Goal: Task Accomplishment & Management: Manage account settings

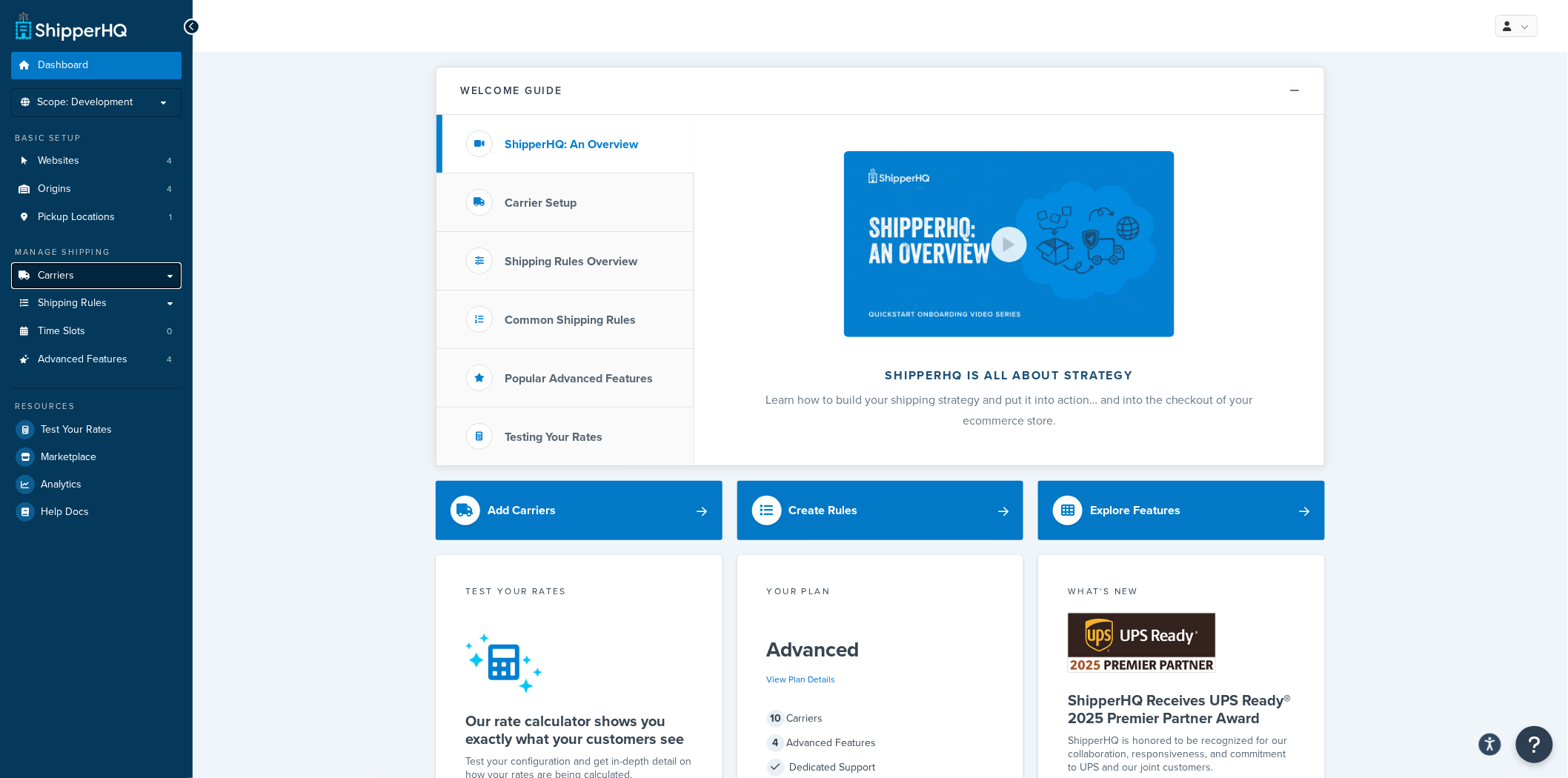
click at [114, 276] on link "Carriers" at bounding box center [96, 276] width 170 height 27
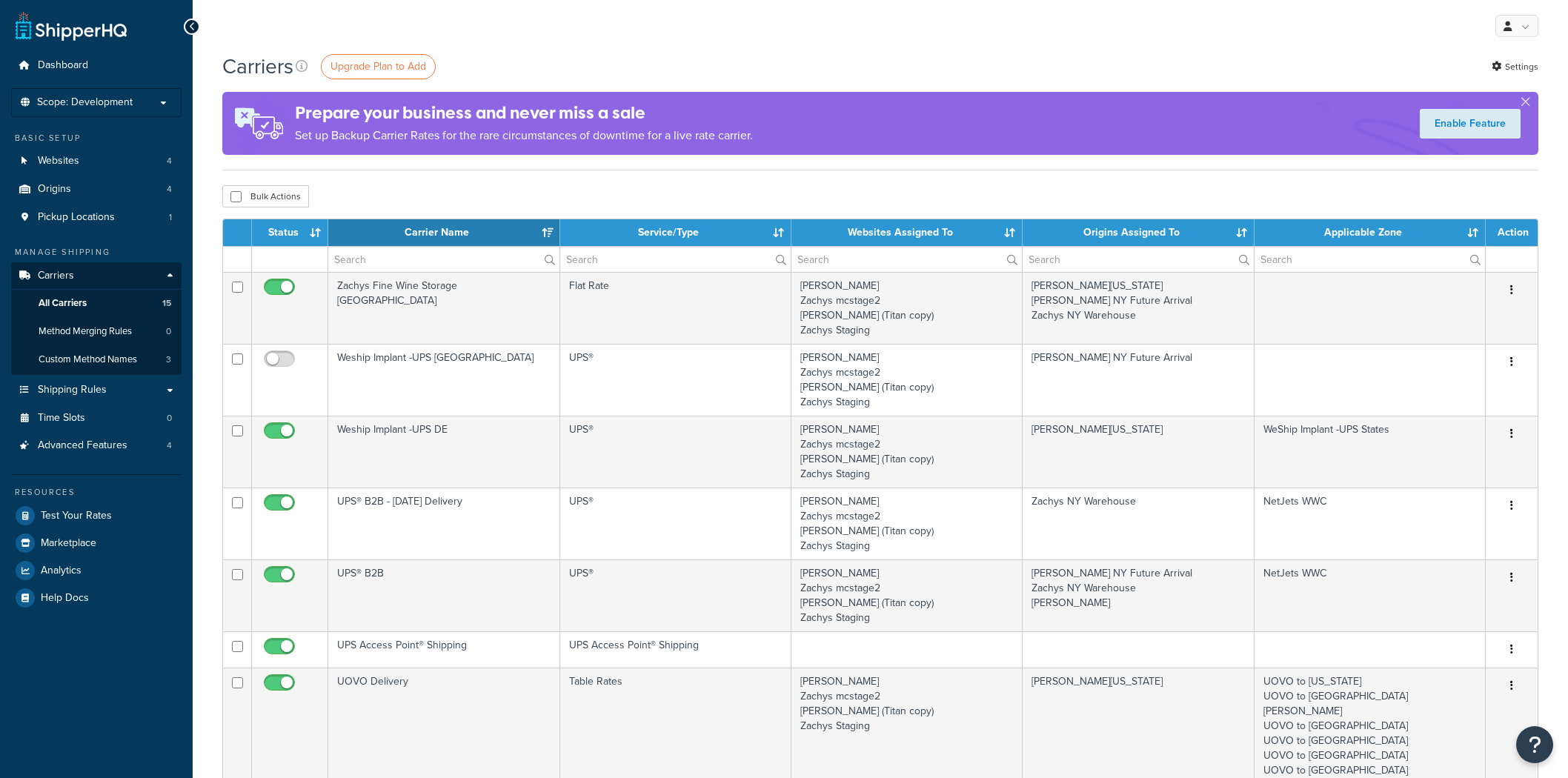
select select "15"
click at [167, 395] on link "Shipping Rules" at bounding box center [96, 390] width 170 height 27
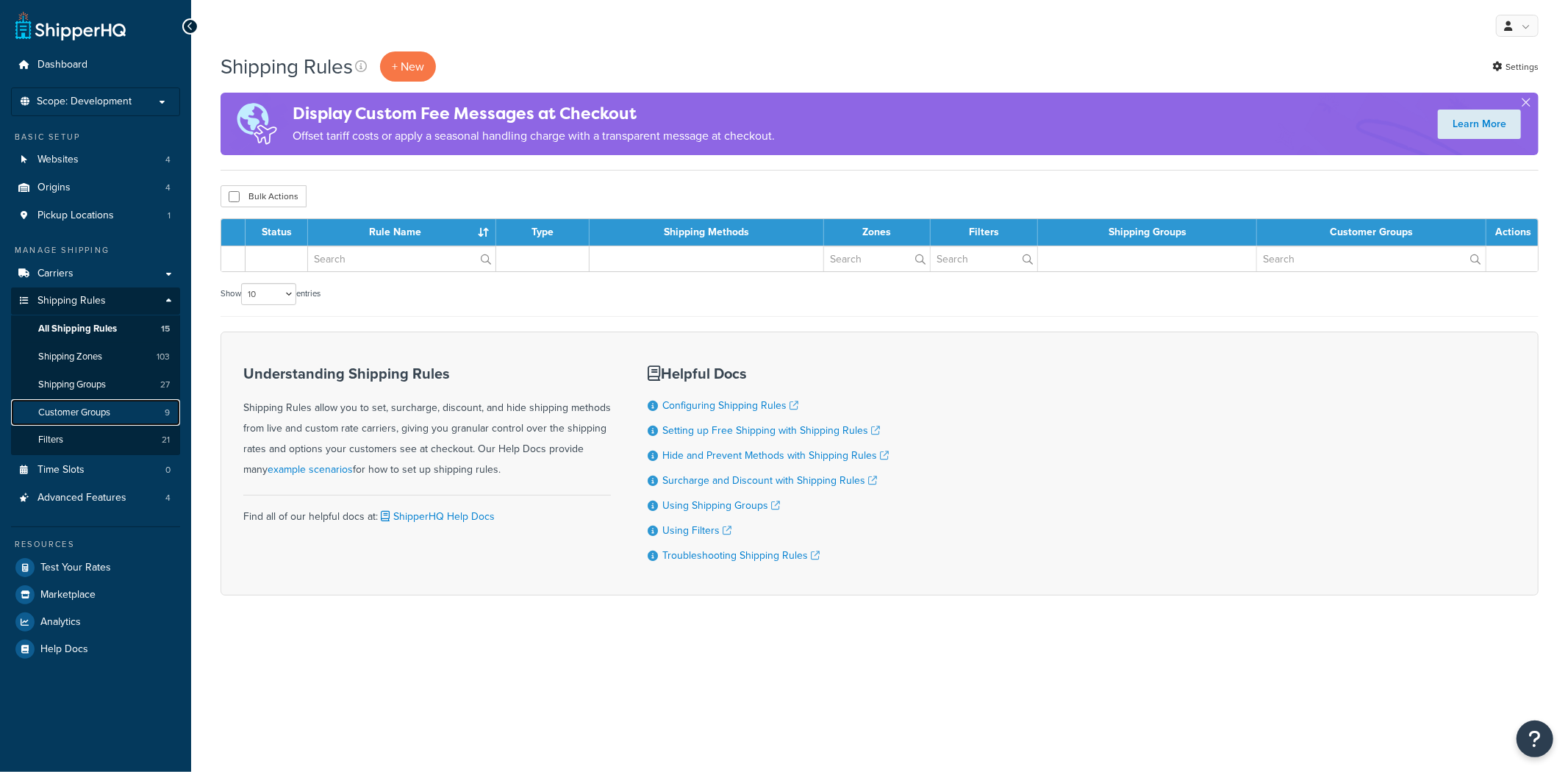
click at [118, 410] on link "Customer Groups 9" at bounding box center [95, 413] width 169 height 27
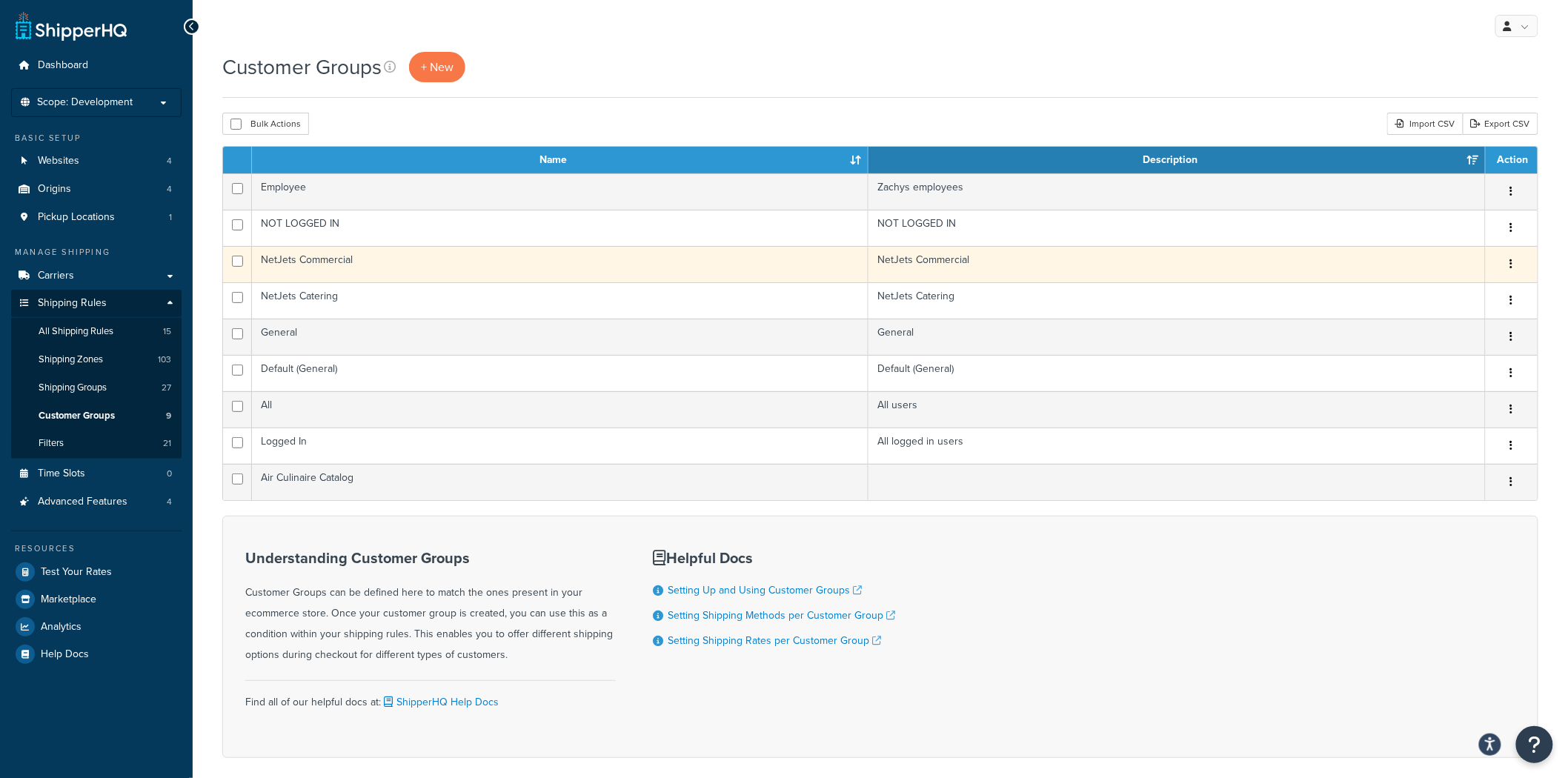
click at [657, 264] on td "NetJets Commercial" at bounding box center [560, 263] width 617 height 36
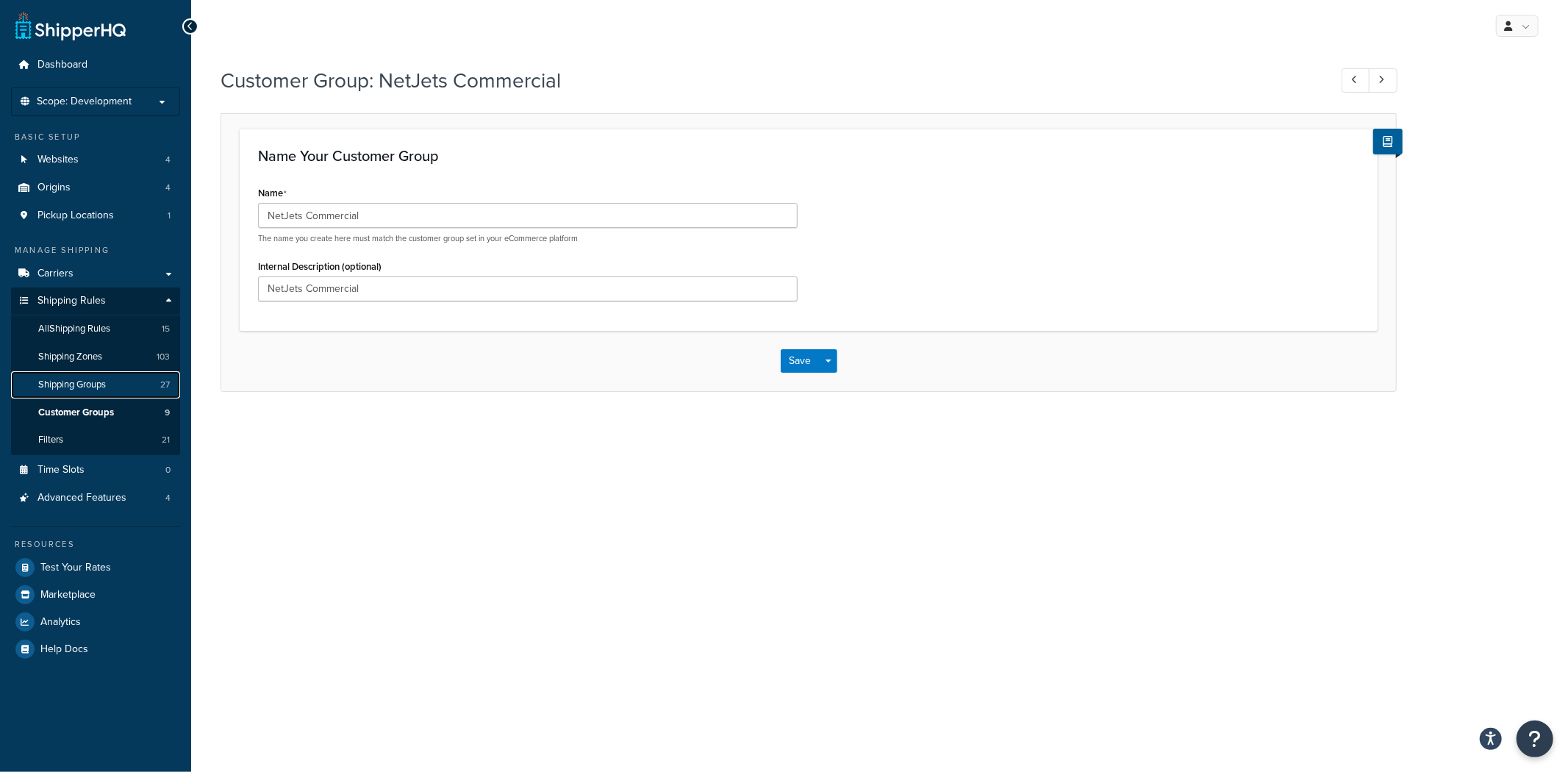
click at [162, 390] on span "27" at bounding box center [165, 385] width 10 height 13
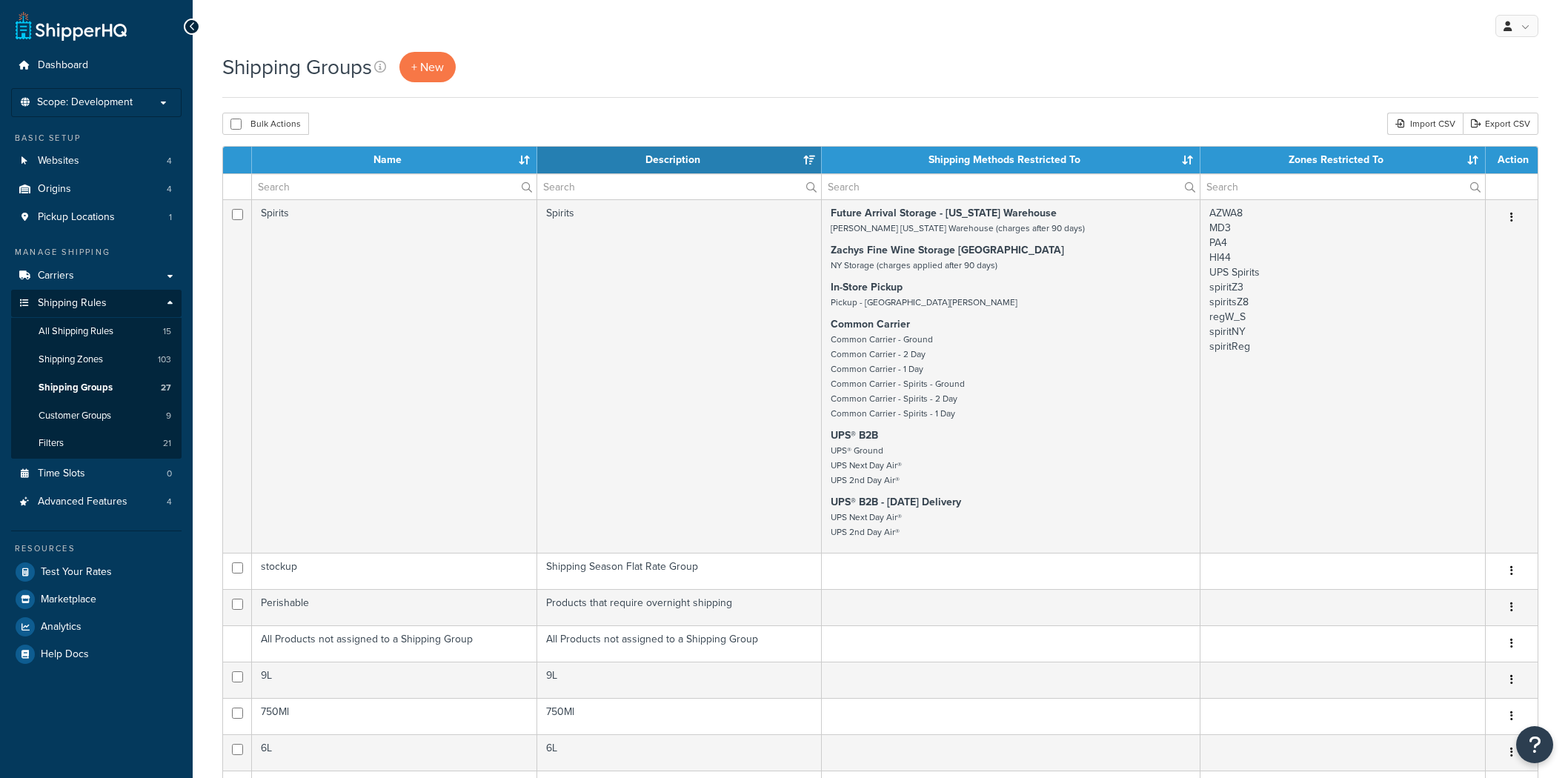
select select "15"
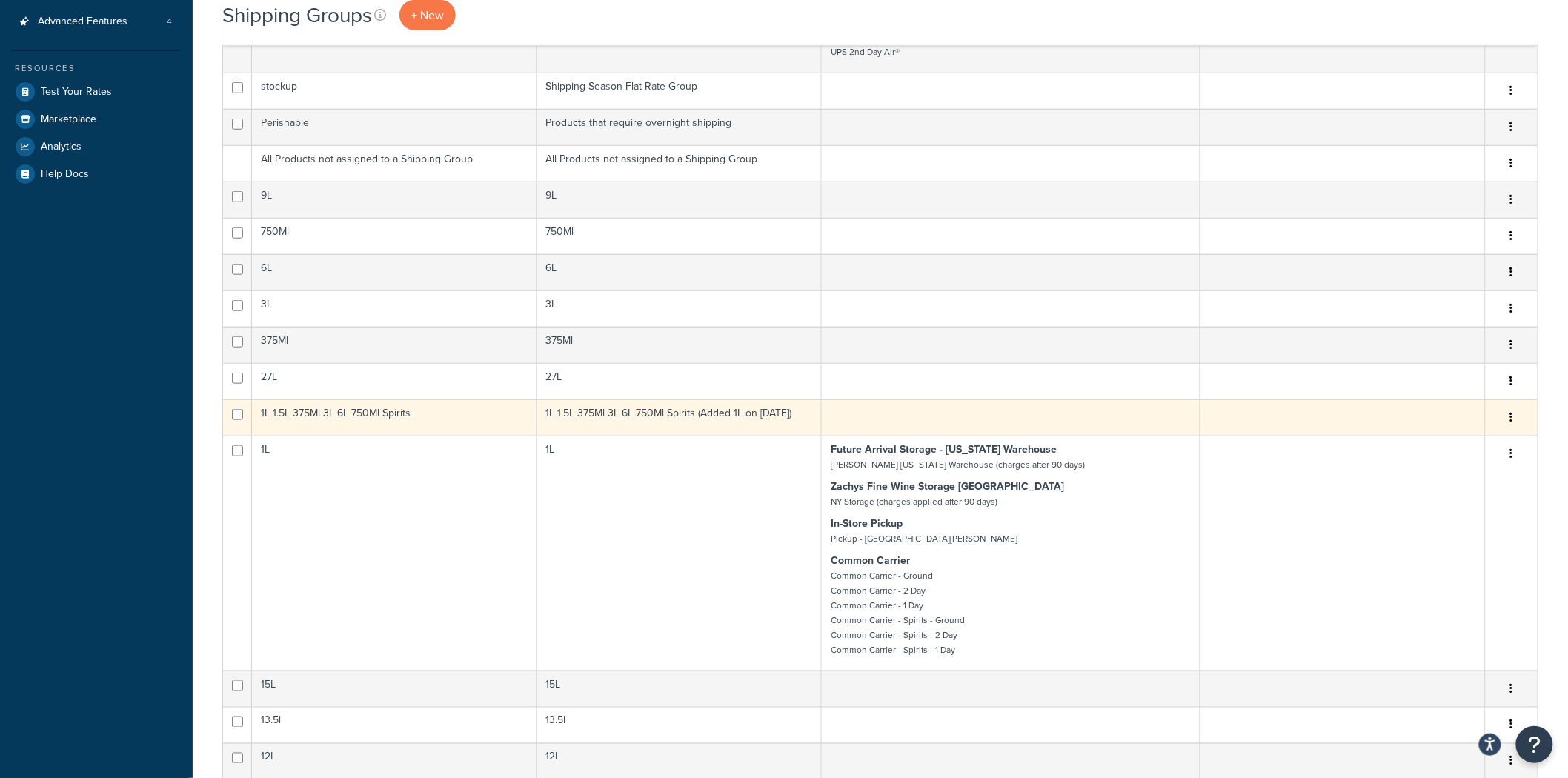
scroll to position [493, 0]
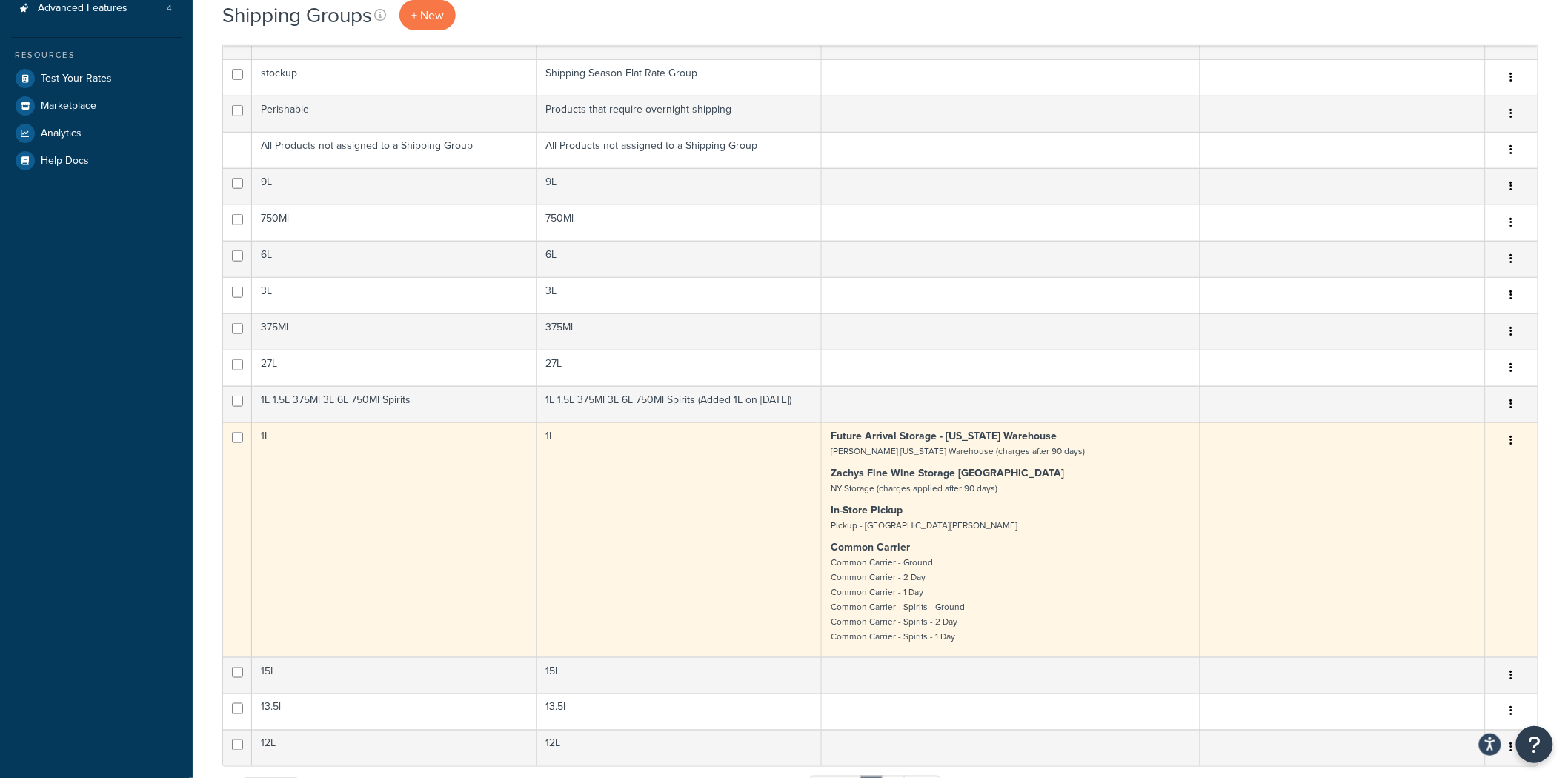
click at [686, 568] on td "1L" at bounding box center [679, 540] width 285 height 235
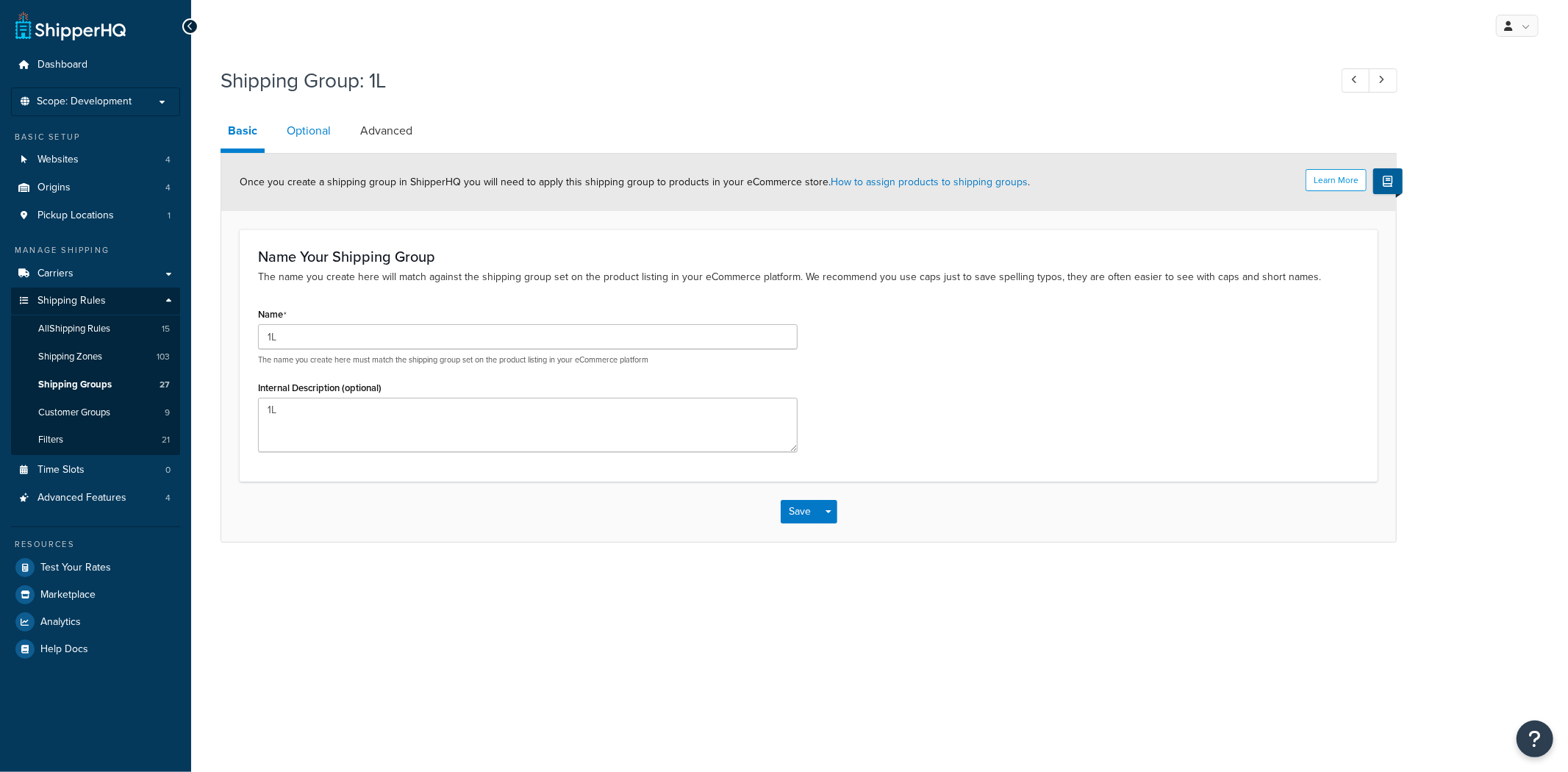
click at [306, 130] on link "Optional" at bounding box center [309, 131] width 59 height 35
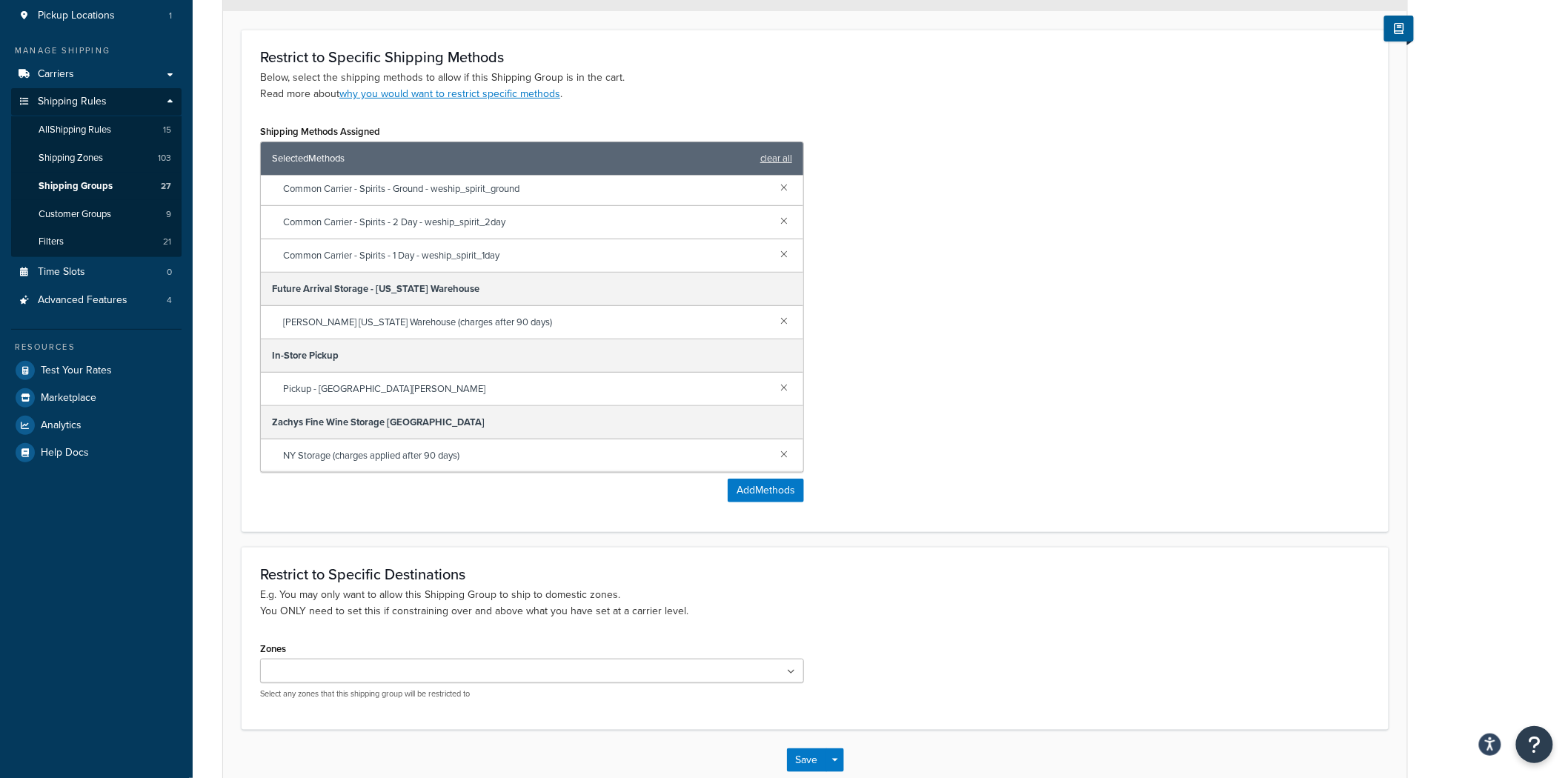
scroll to position [164, 0]
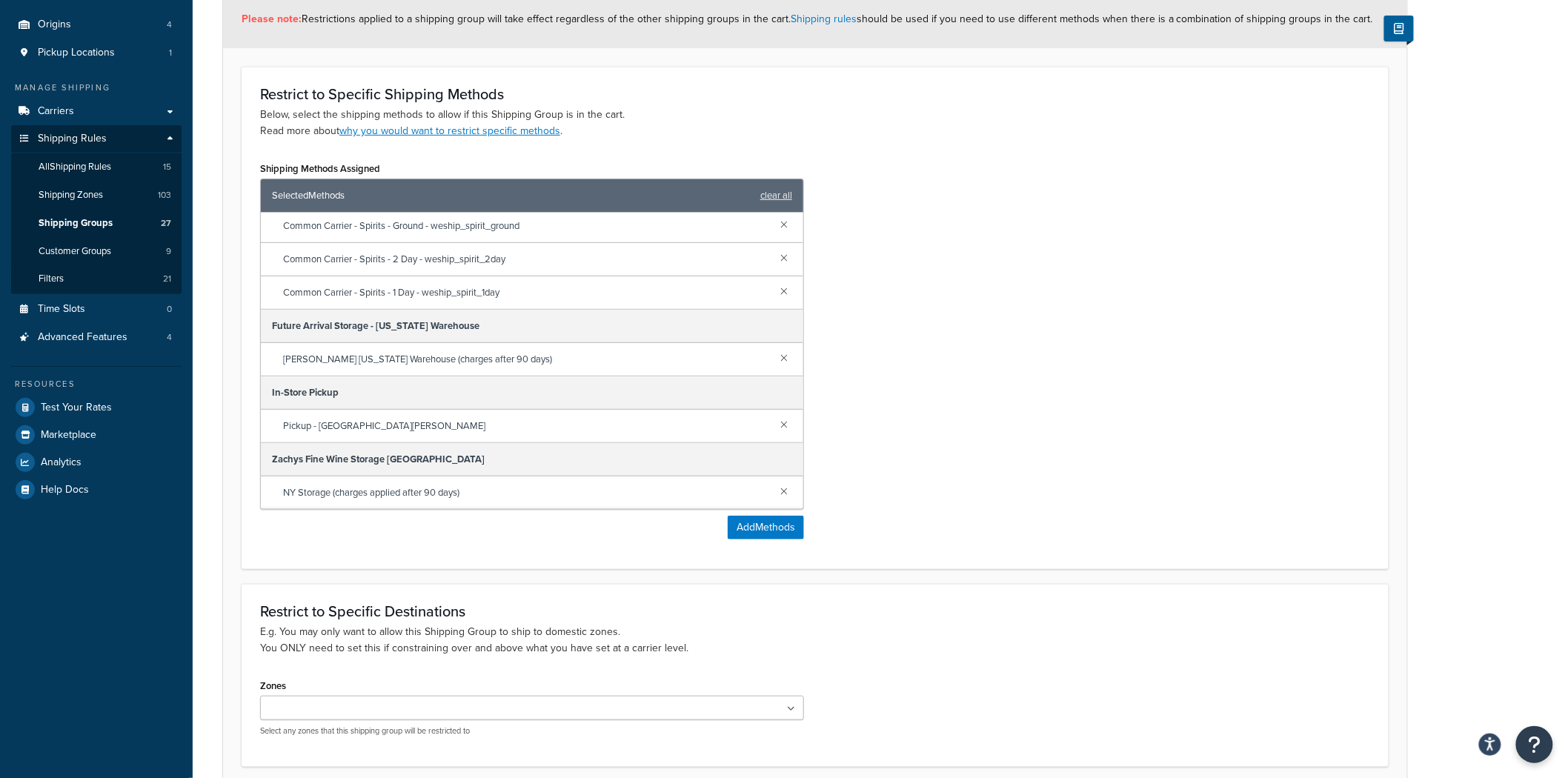
click at [401, 699] on ul at bounding box center [532, 708] width 544 height 24
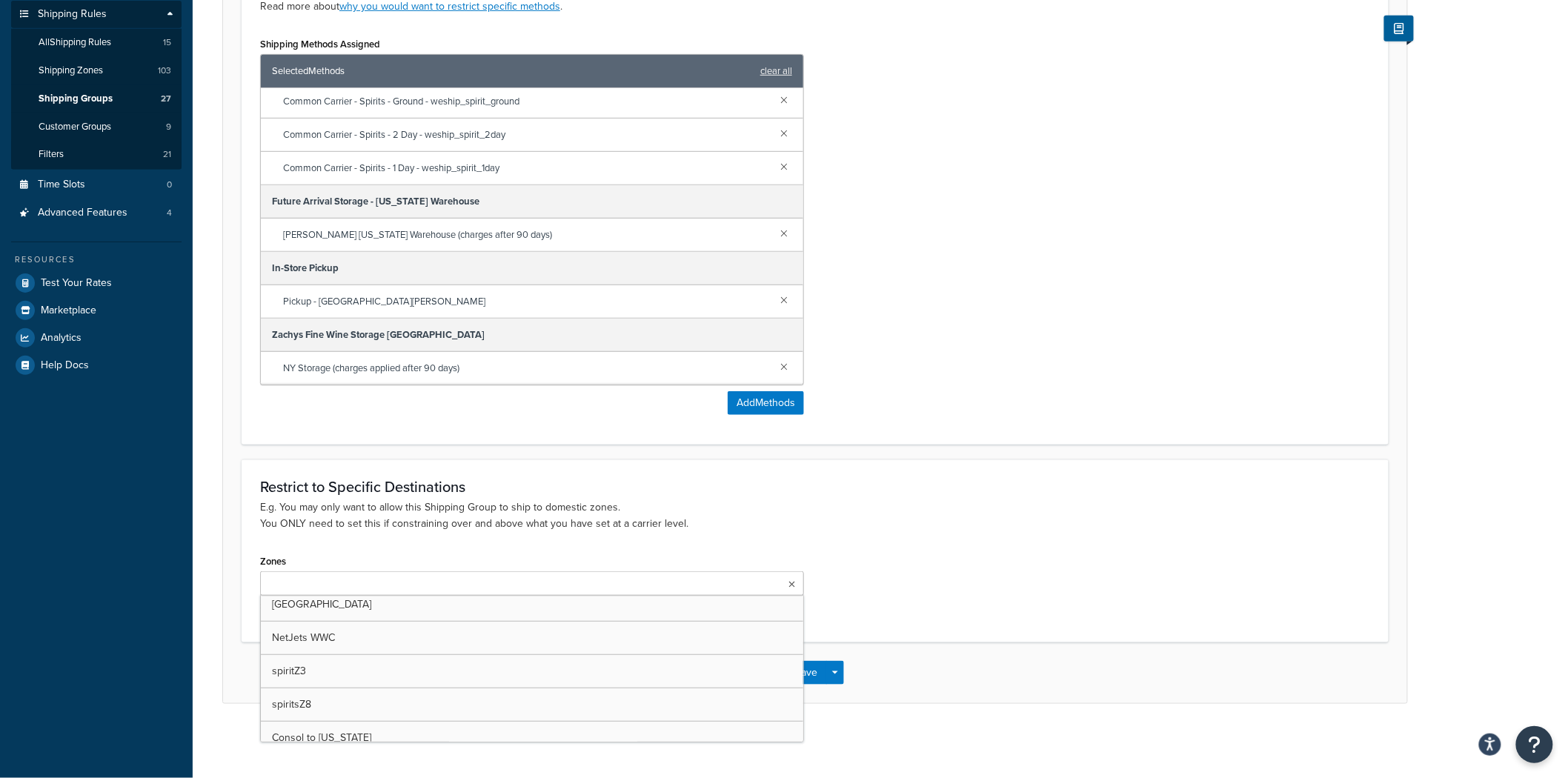
scroll to position [575, 0]
click at [1066, 551] on div "Zones Zachys Dedicated Shipping $10 Select States test zone4 zone3 zone5 zone6 …" at bounding box center [814, 587] width 1132 height 72
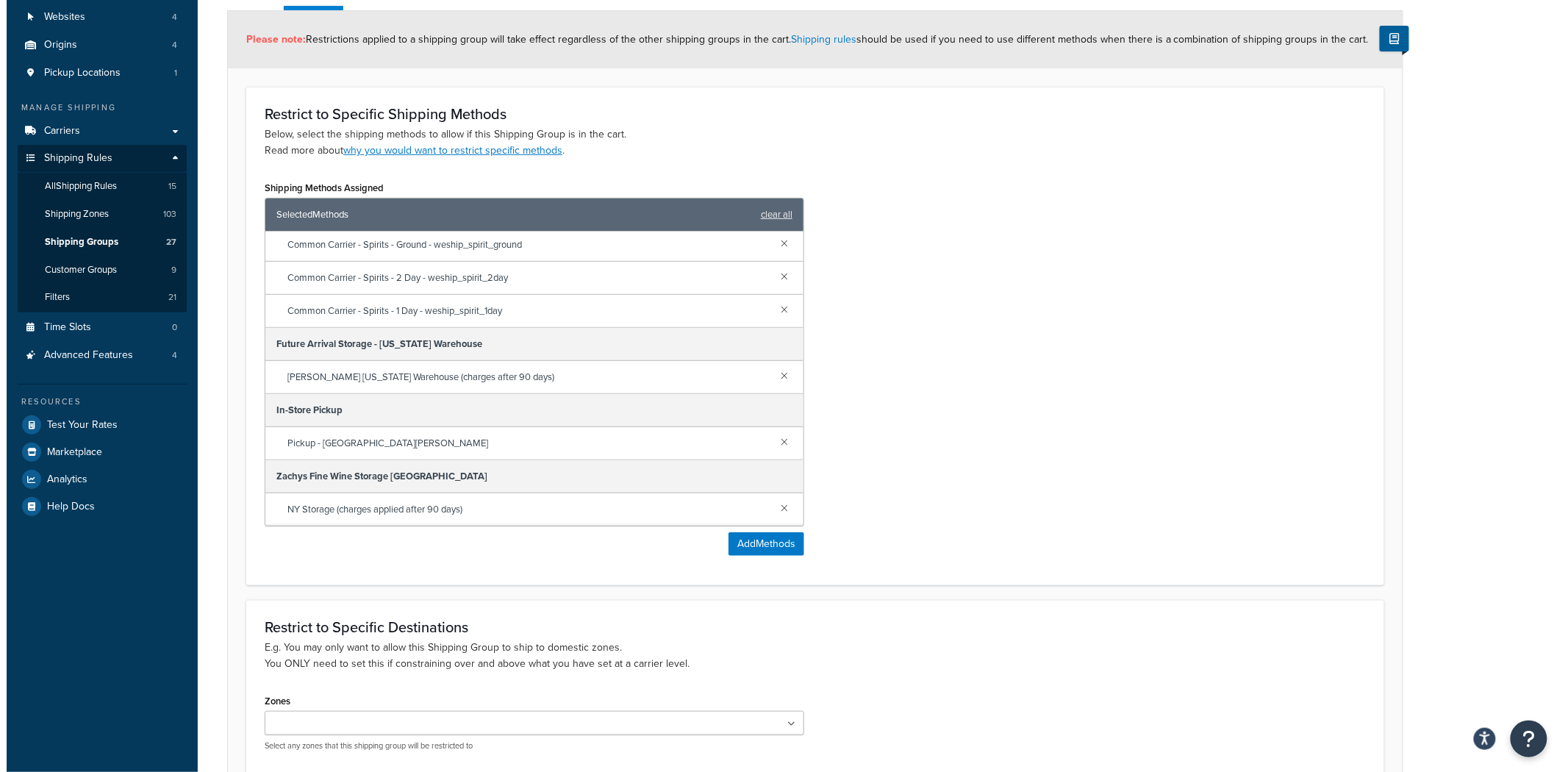
scroll to position [0, 0]
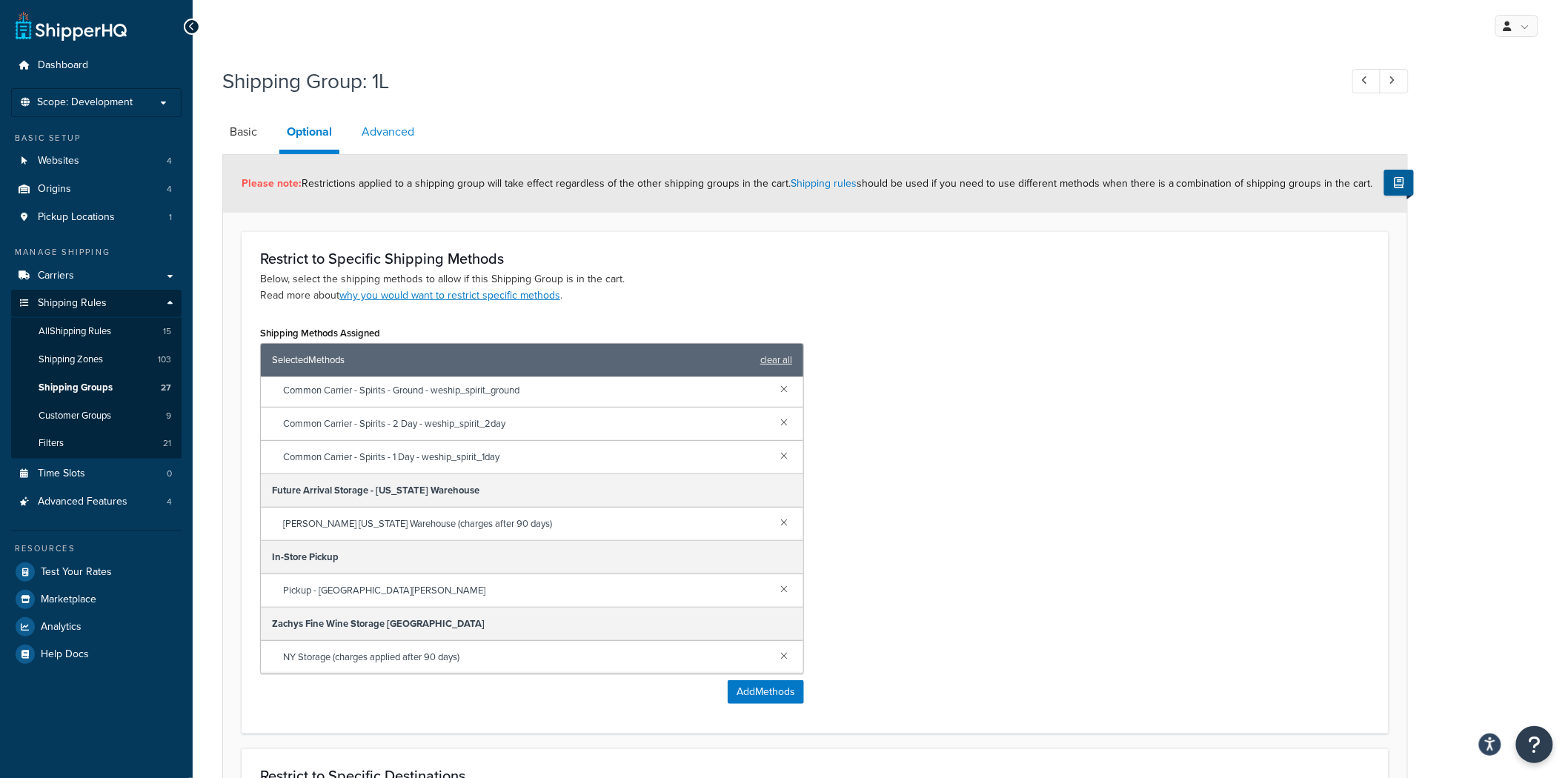
click at [398, 129] on link "Advanced" at bounding box center [388, 132] width 68 height 35
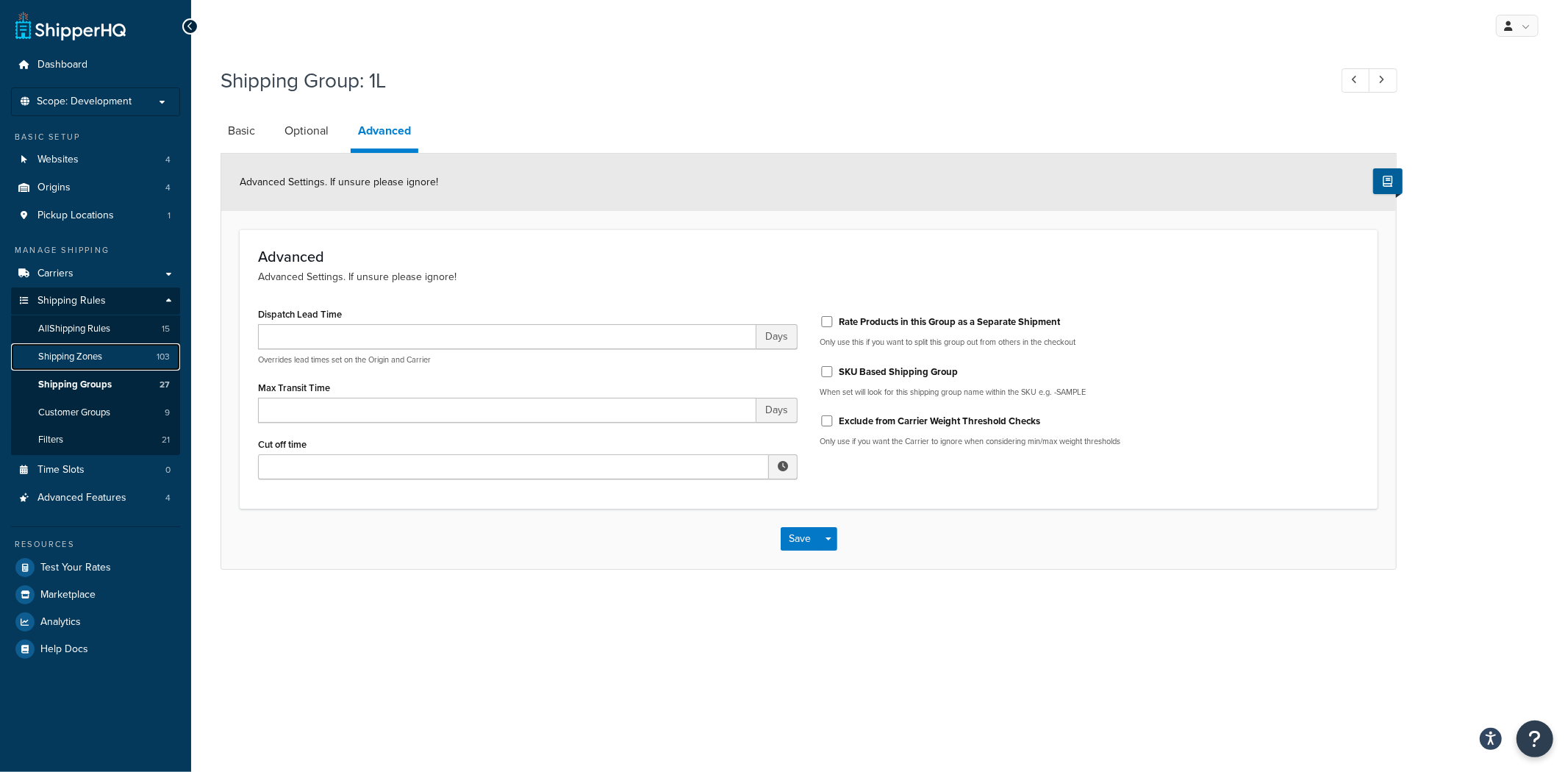
click at [109, 352] on link "Shipping Zones 103" at bounding box center [95, 357] width 169 height 27
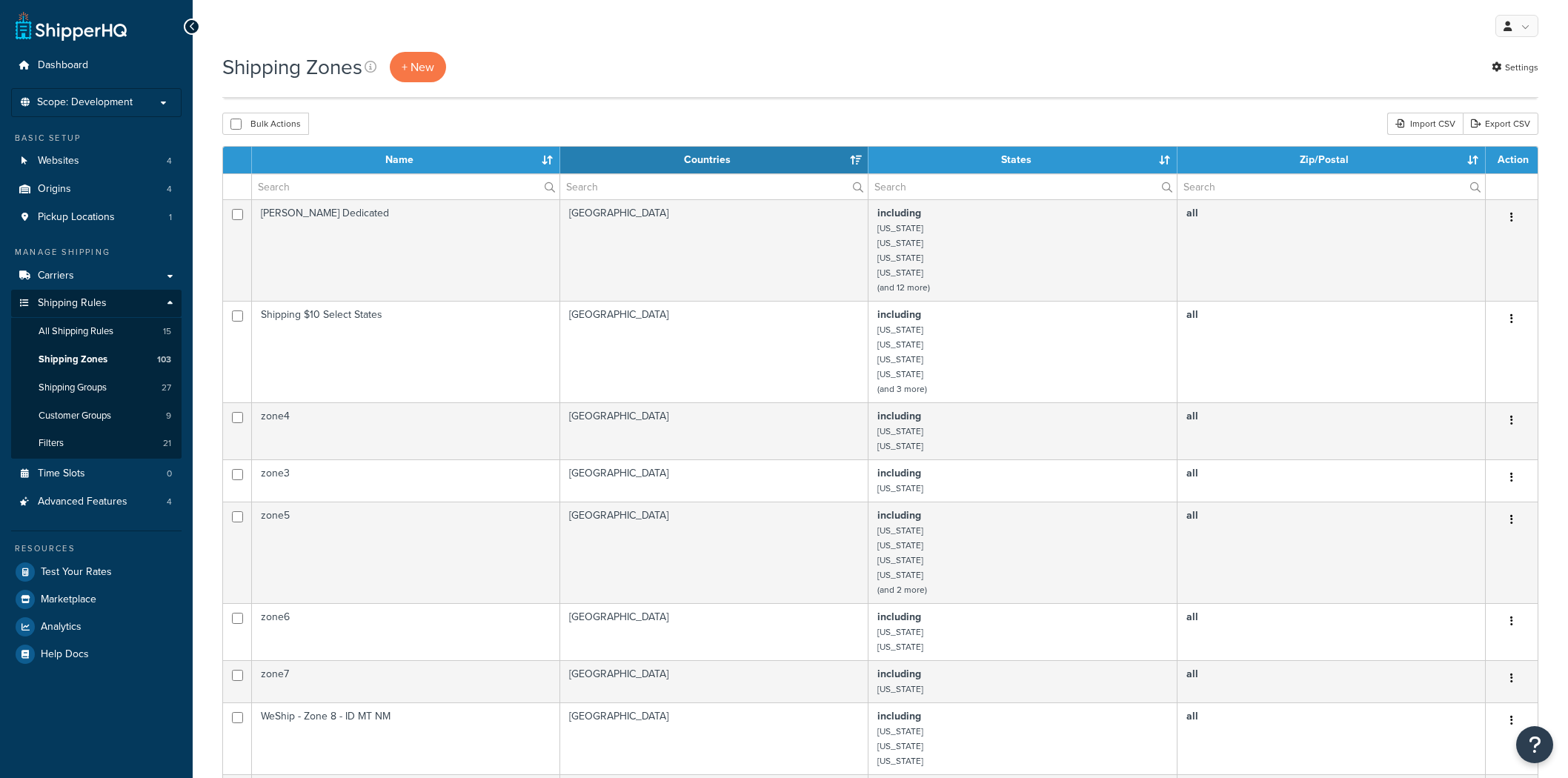
select select "15"
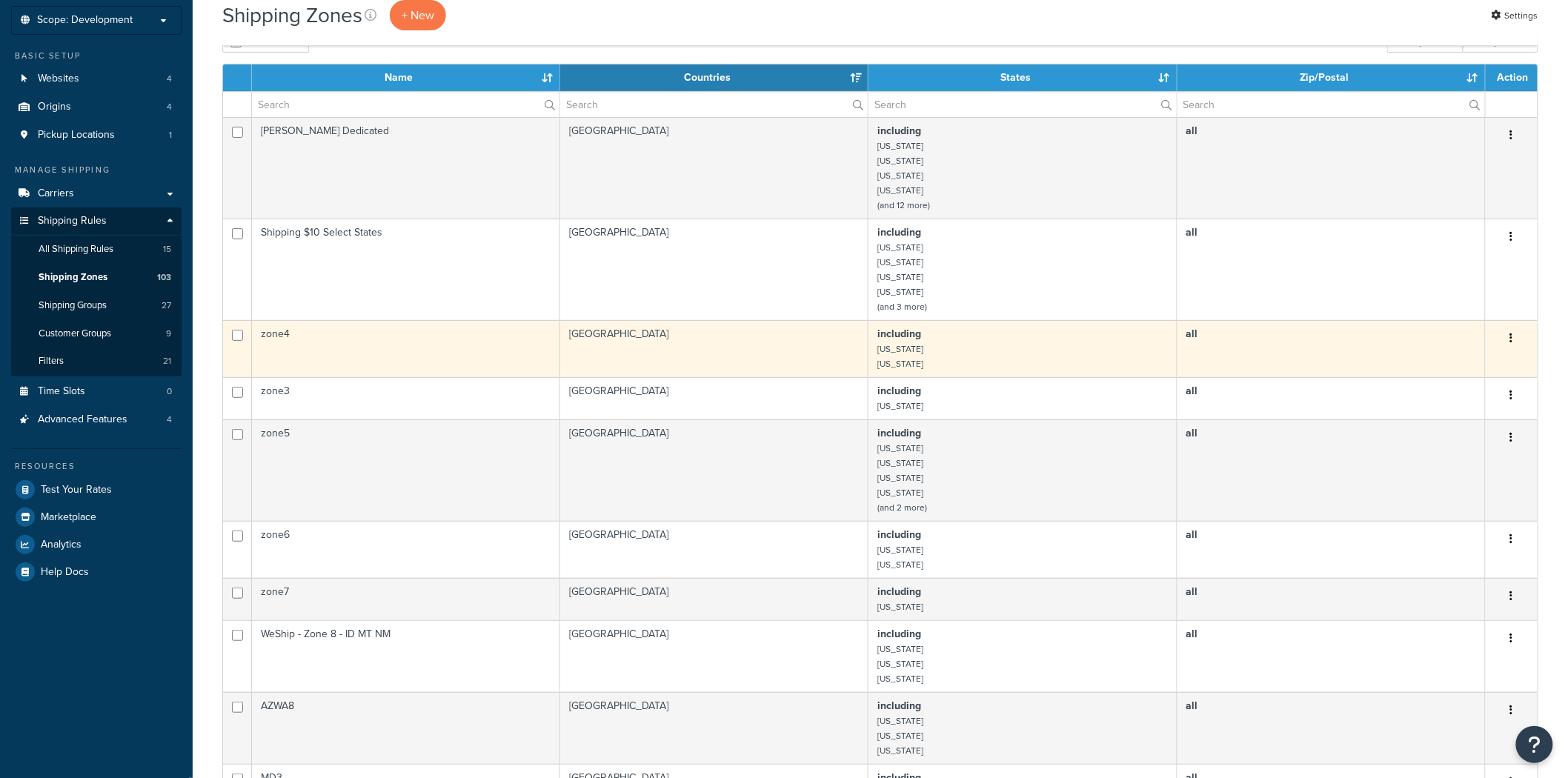
click at [647, 341] on td "United States" at bounding box center [714, 348] width 308 height 57
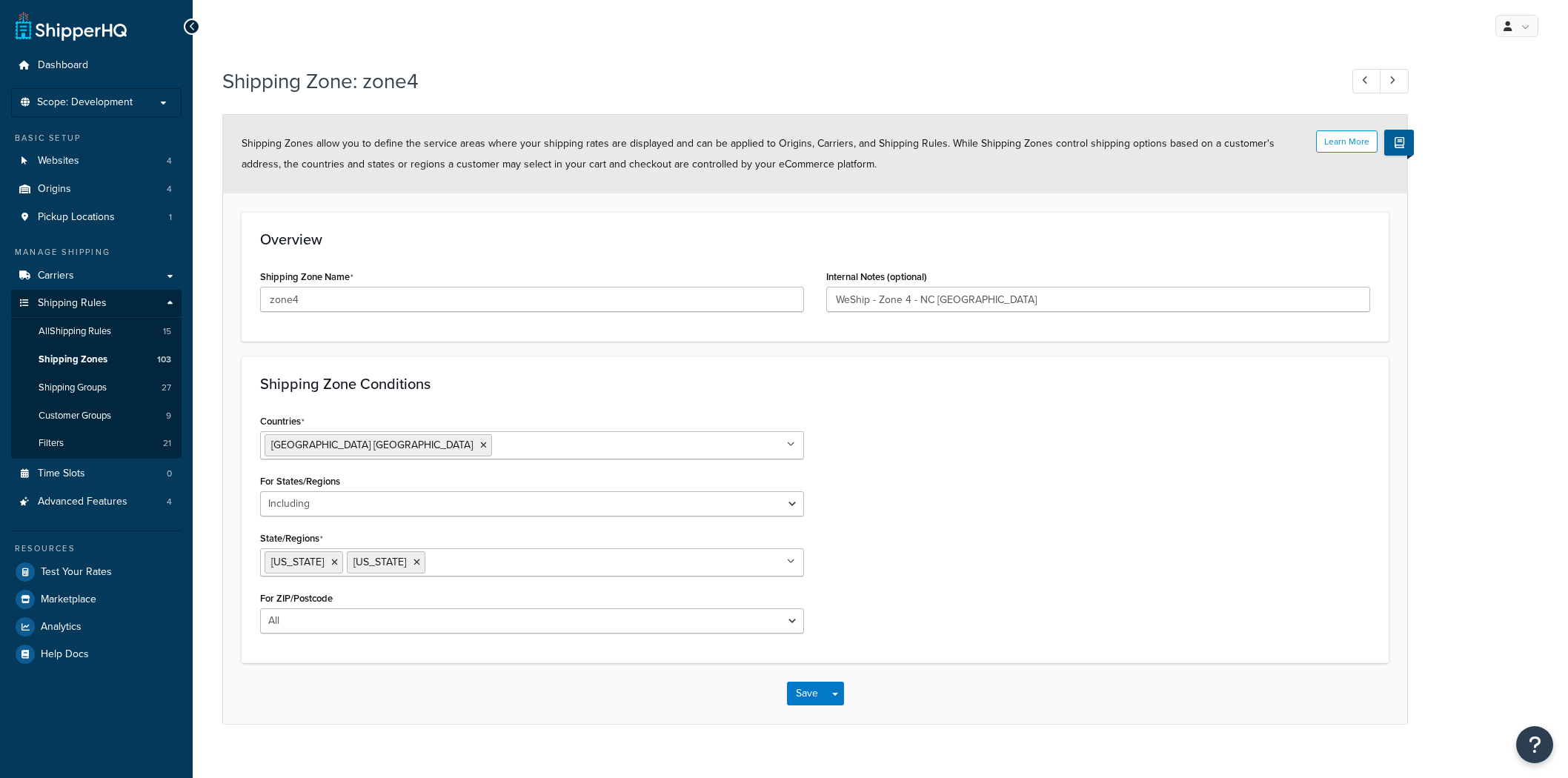
select select "including"
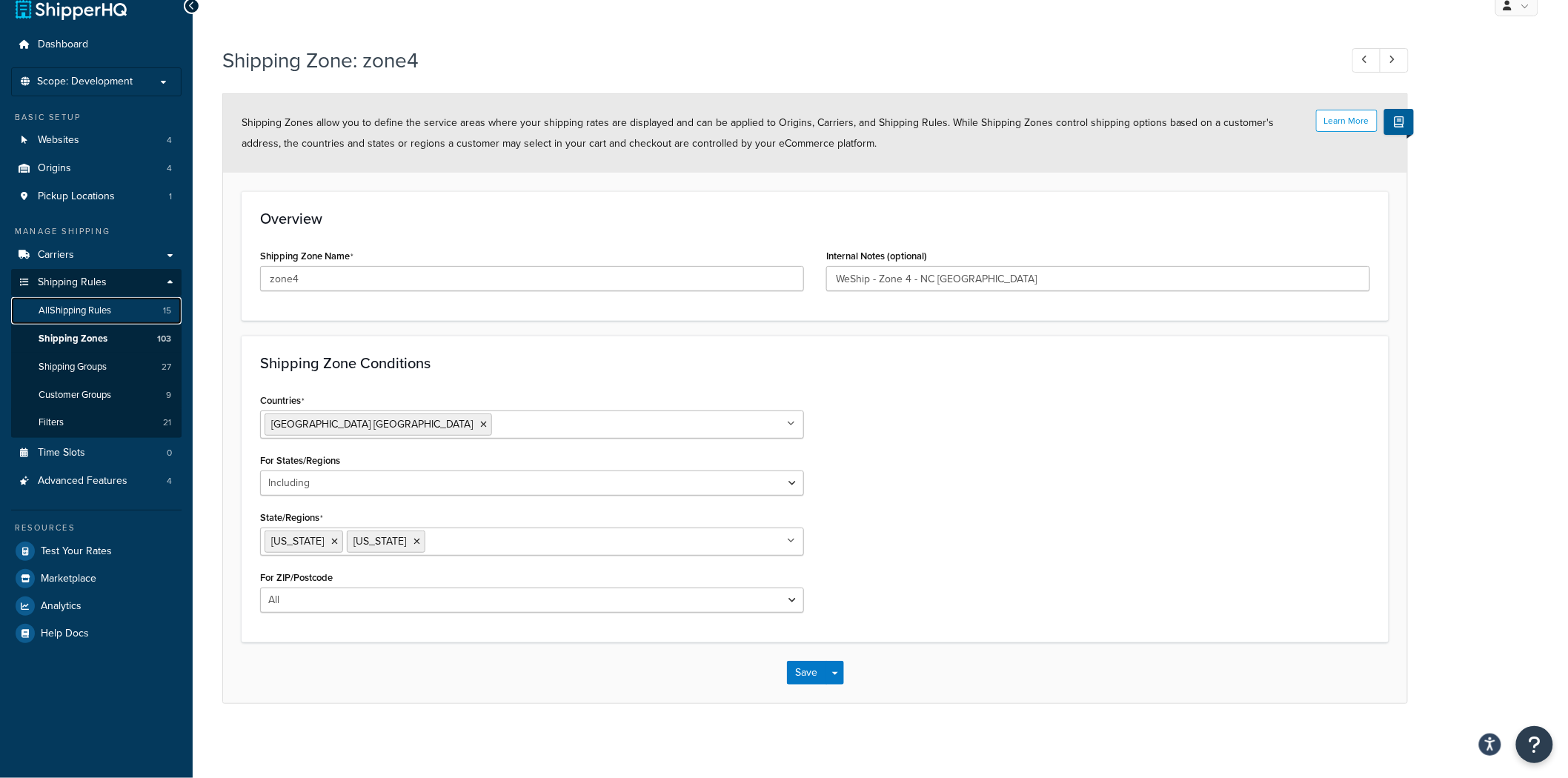
click at [90, 315] on span "All Shipping Rules" at bounding box center [74, 310] width 72 height 13
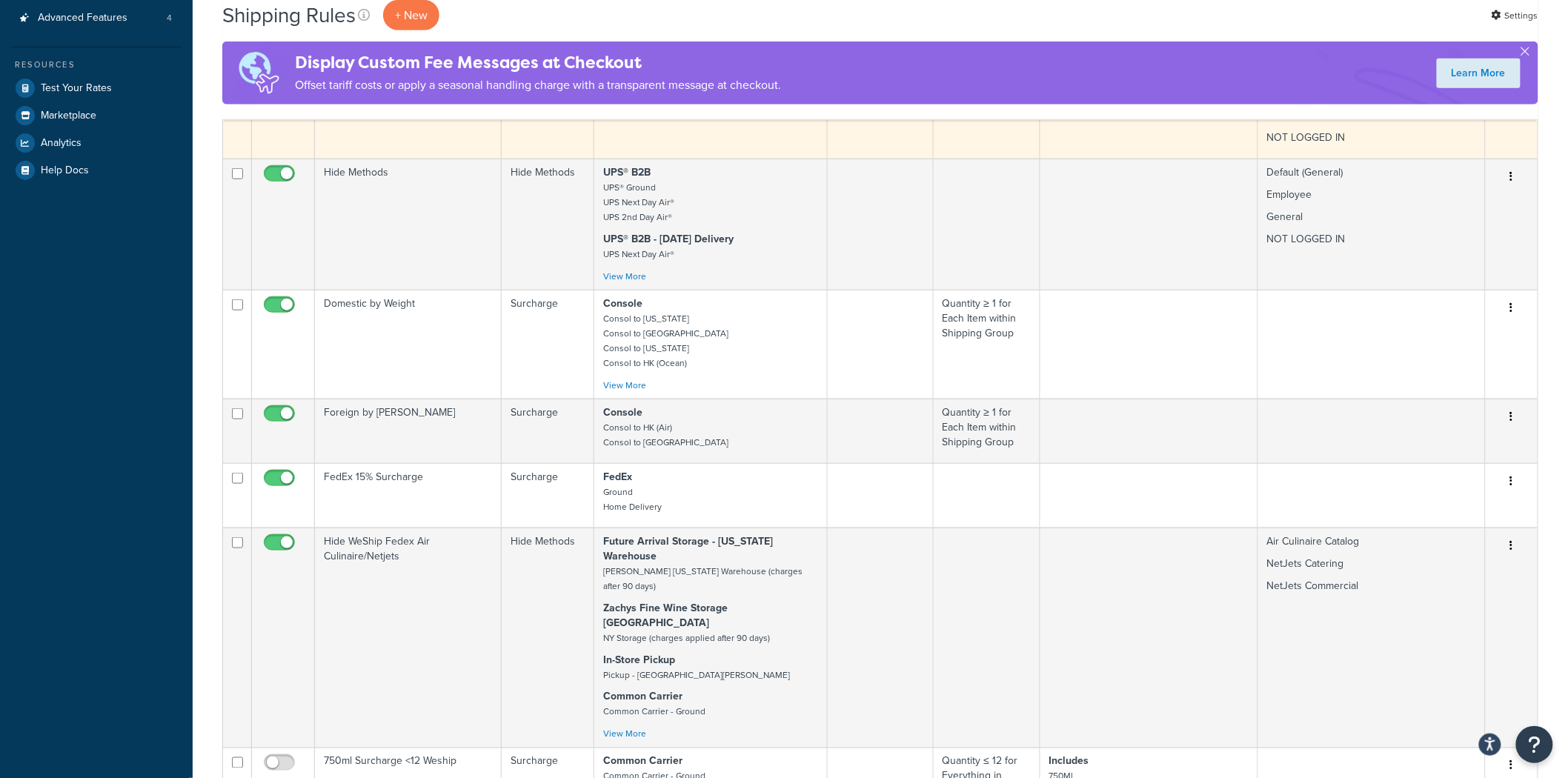
scroll to position [493, 0]
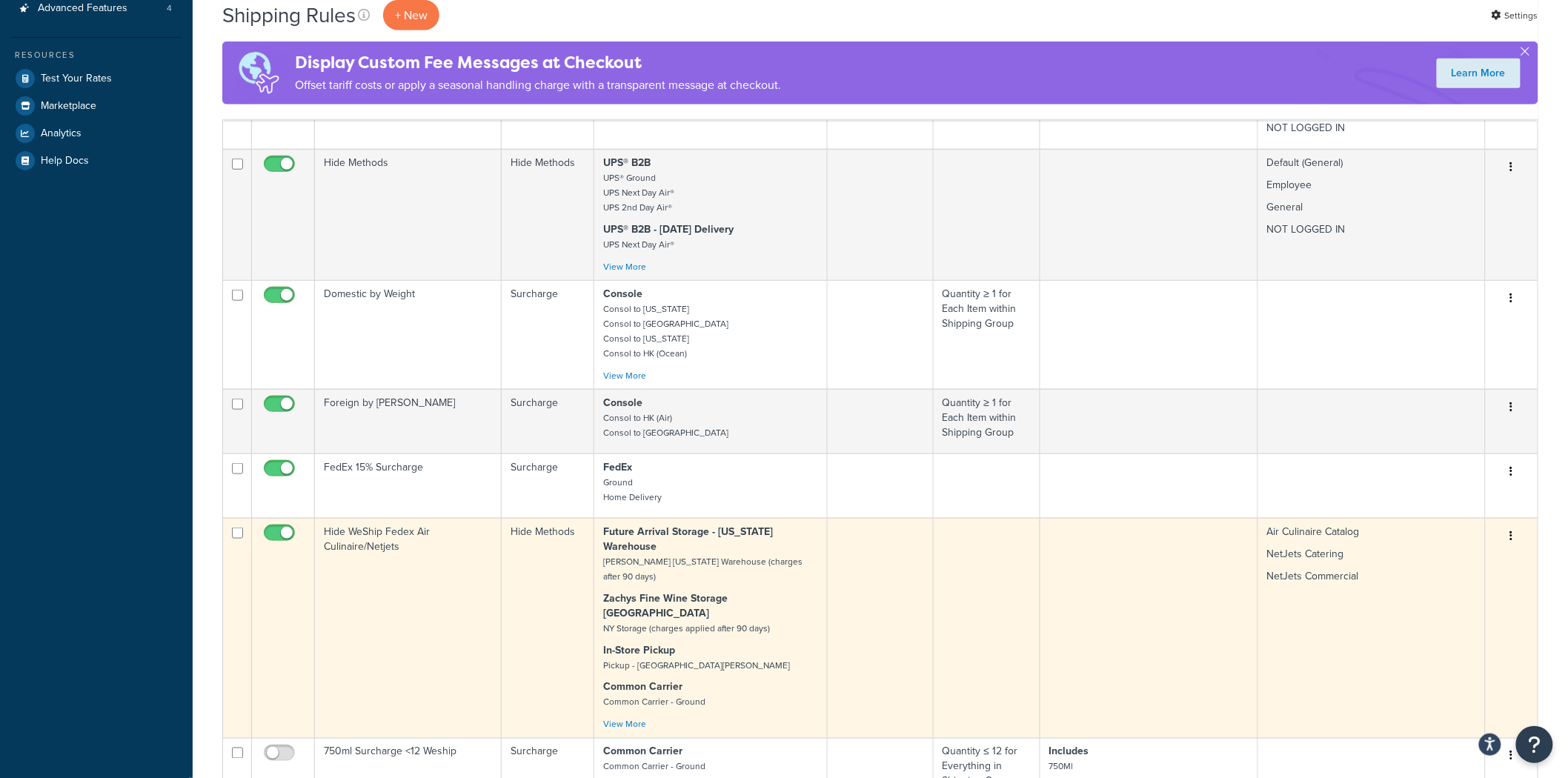
click at [883, 544] on td at bounding box center [881, 627] width 106 height 220
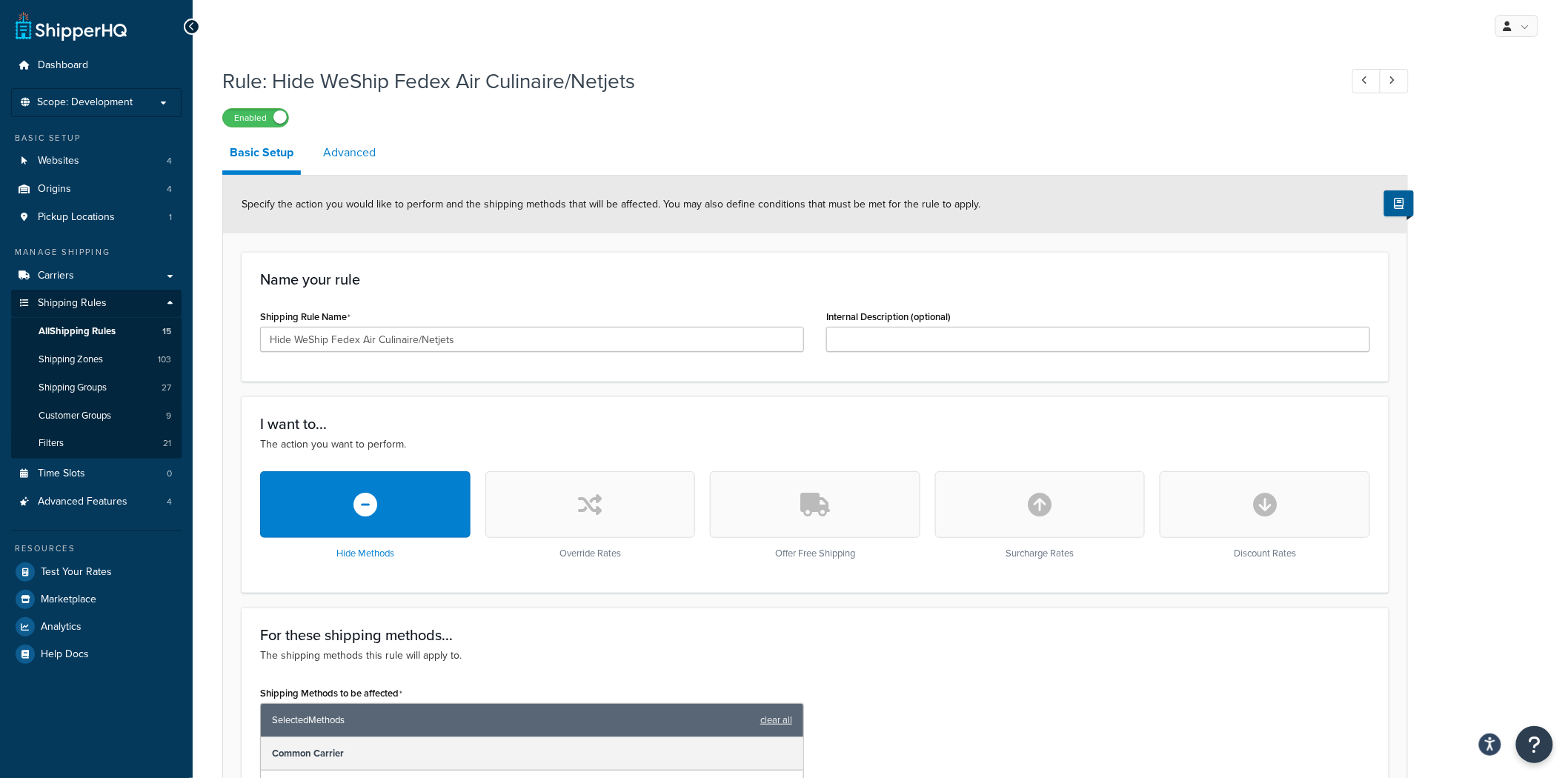
click at [360, 151] on link "Advanced" at bounding box center [349, 153] width 68 height 35
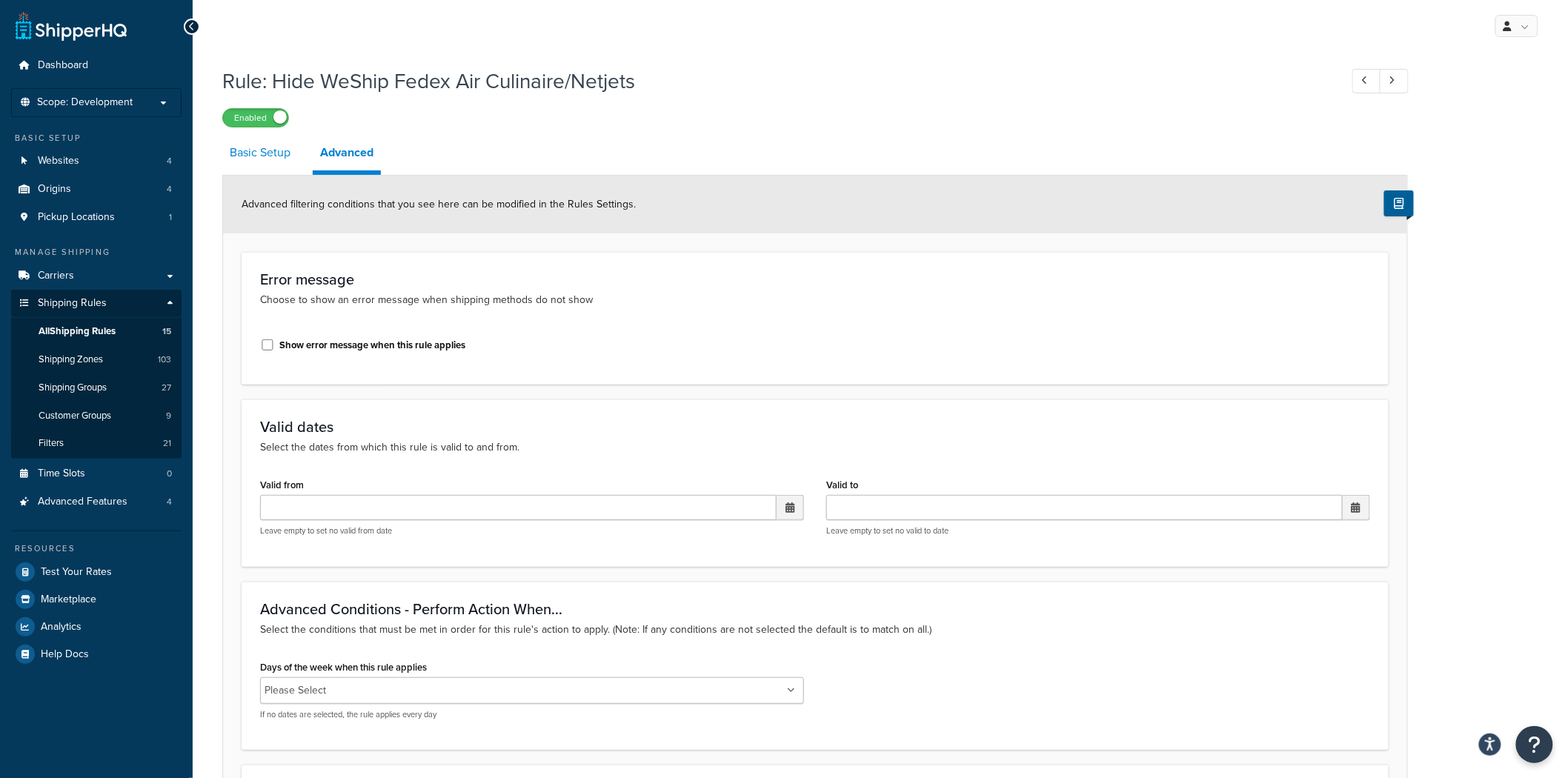
click at [288, 165] on link "Basic Setup" at bounding box center [259, 153] width 75 height 35
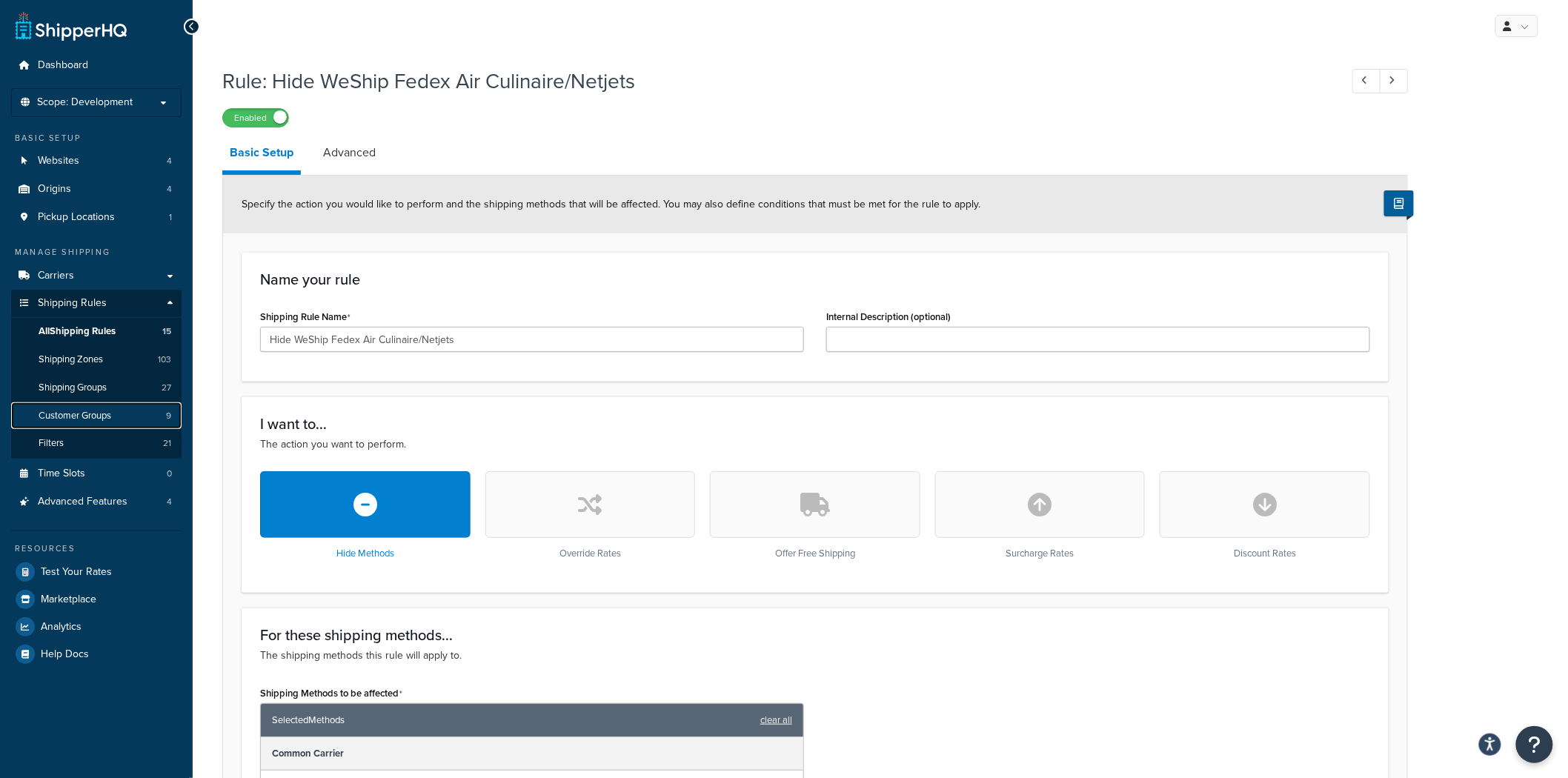
click at [124, 413] on link "Customer Groups 9" at bounding box center [96, 416] width 170 height 27
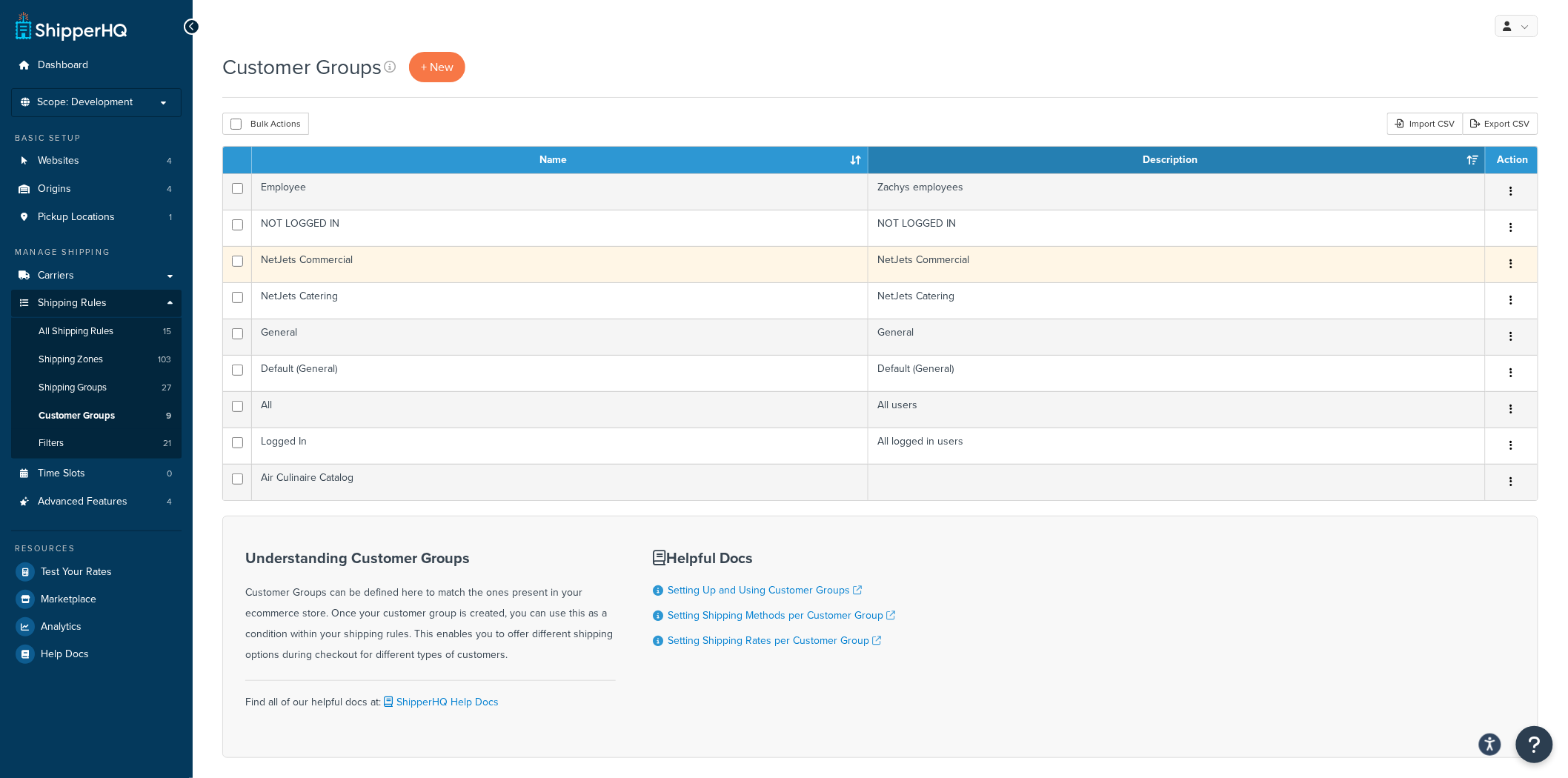
click at [913, 265] on td "NetJets Commercial" at bounding box center [1176, 263] width 618 height 36
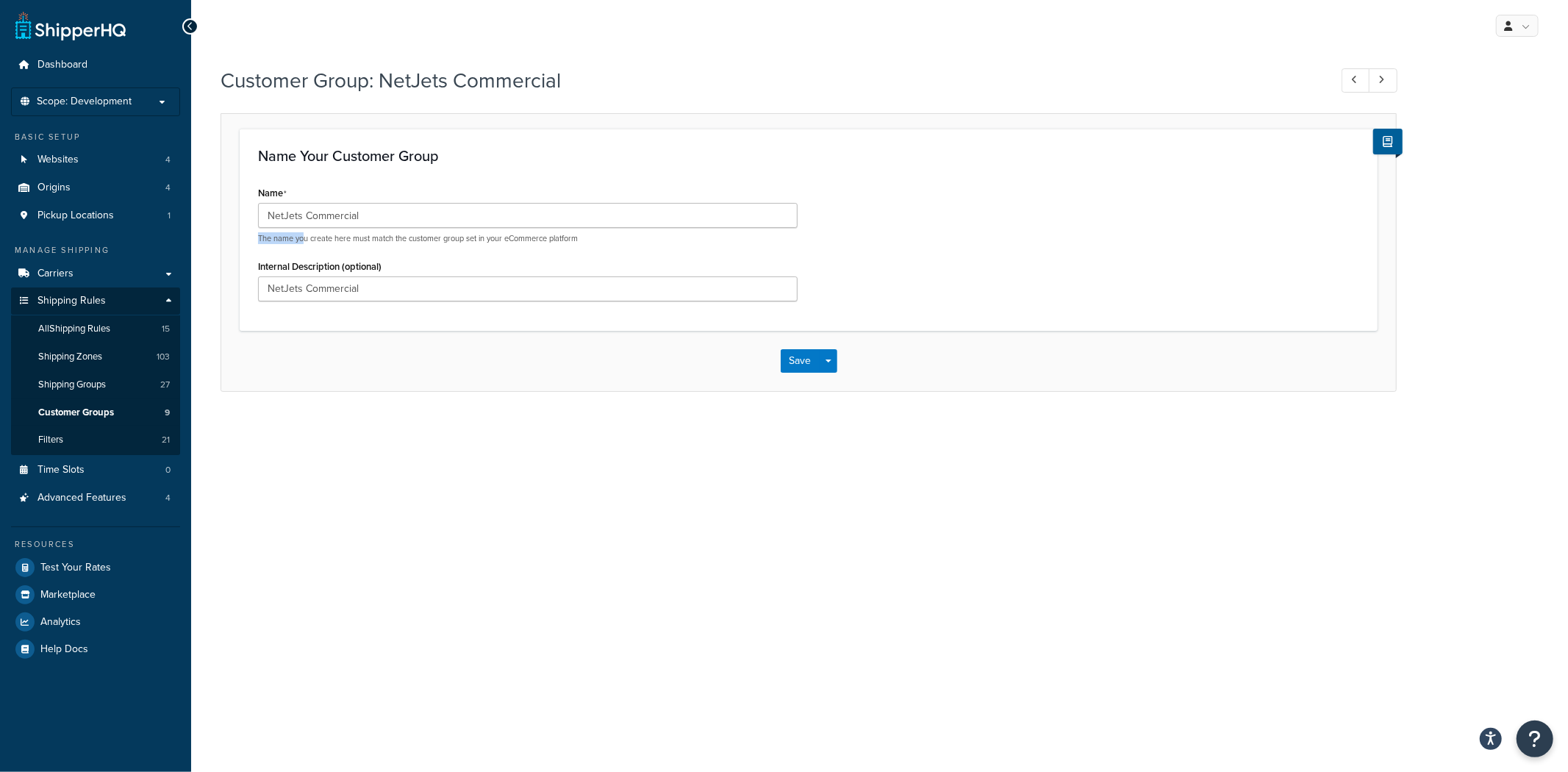
drag, startPoint x: 252, startPoint y: 244, endPoint x: 303, endPoint y: 244, distance: 51.0
click at [303, 244] on div "Name NetJets Commercial The name you create here must match the customer group …" at bounding box center [527, 247] width 561 height 129
click at [303, 244] on p "The name you create here must match the customer group set in your eCommerce pl…" at bounding box center [528, 238] width 540 height 11
drag, startPoint x: 270, startPoint y: 238, endPoint x: 480, endPoint y: 240, distance: 210.0
click at [480, 240] on p "The name you create here must match the customer group set in your eCommerce pl…" at bounding box center [528, 238] width 540 height 11
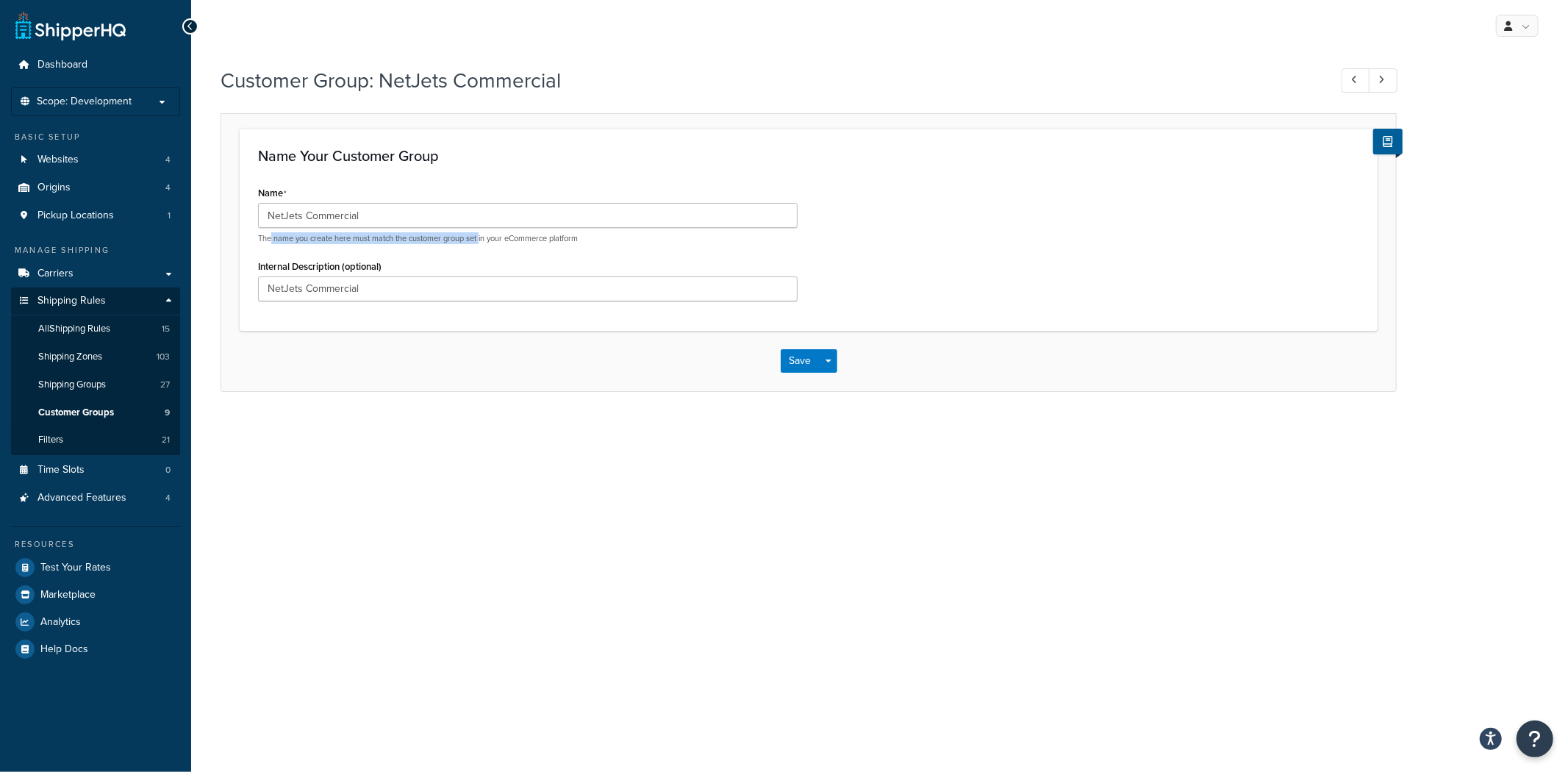
click at [480, 240] on p "The name you create here must match the customer group set in your eCommerce pl…" at bounding box center [528, 238] width 540 height 11
click at [414, 238] on p "The name you create here must match the customer group set in your eCommerce pl…" at bounding box center [528, 238] width 540 height 11
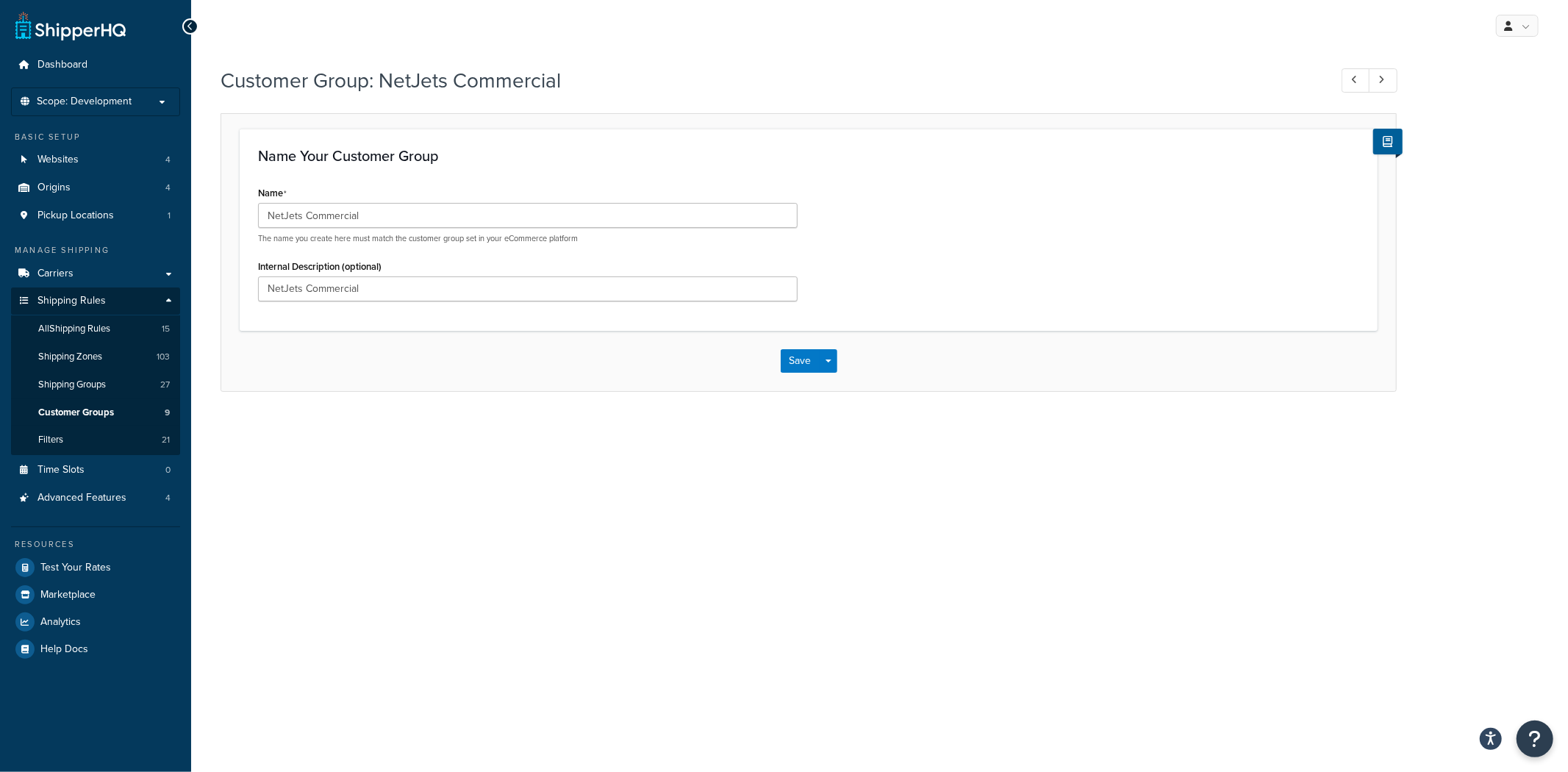
click at [586, 253] on div "Name NetJets Commercial The name you create here must match the customer group …" at bounding box center [527, 247] width 561 height 129
drag, startPoint x: 485, startPoint y: 238, endPoint x: 597, endPoint y: 233, distance: 112.1
click at [597, 233] on p "The name you create here must match the customer group set in your eCommerce pl…" at bounding box center [528, 238] width 540 height 11
drag, startPoint x: 556, startPoint y: 252, endPoint x: 244, endPoint y: 218, distance: 313.8
click at [555, 252] on div "Name NetJets Commercial The name you create here must match the customer group …" at bounding box center [527, 247] width 561 height 129
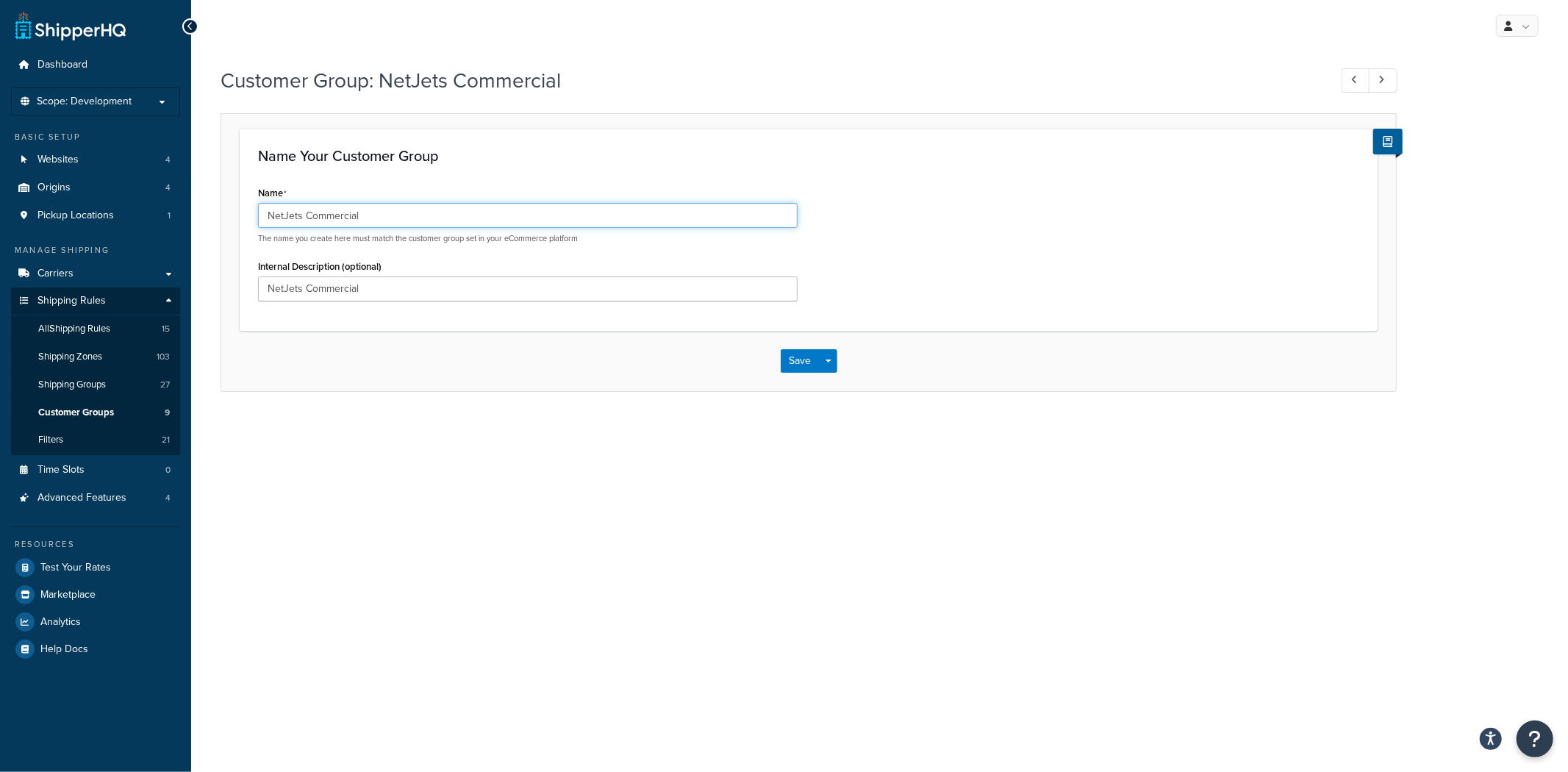
drag, startPoint x: 294, startPoint y: 217, endPoint x: 280, endPoint y: 215, distance: 14.1
click at [280, 215] on input "NetJets Commercial" at bounding box center [528, 216] width 540 height 25
click at [138, 434] on link "Filters 21" at bounding box center [95, 440] width 169 height 27
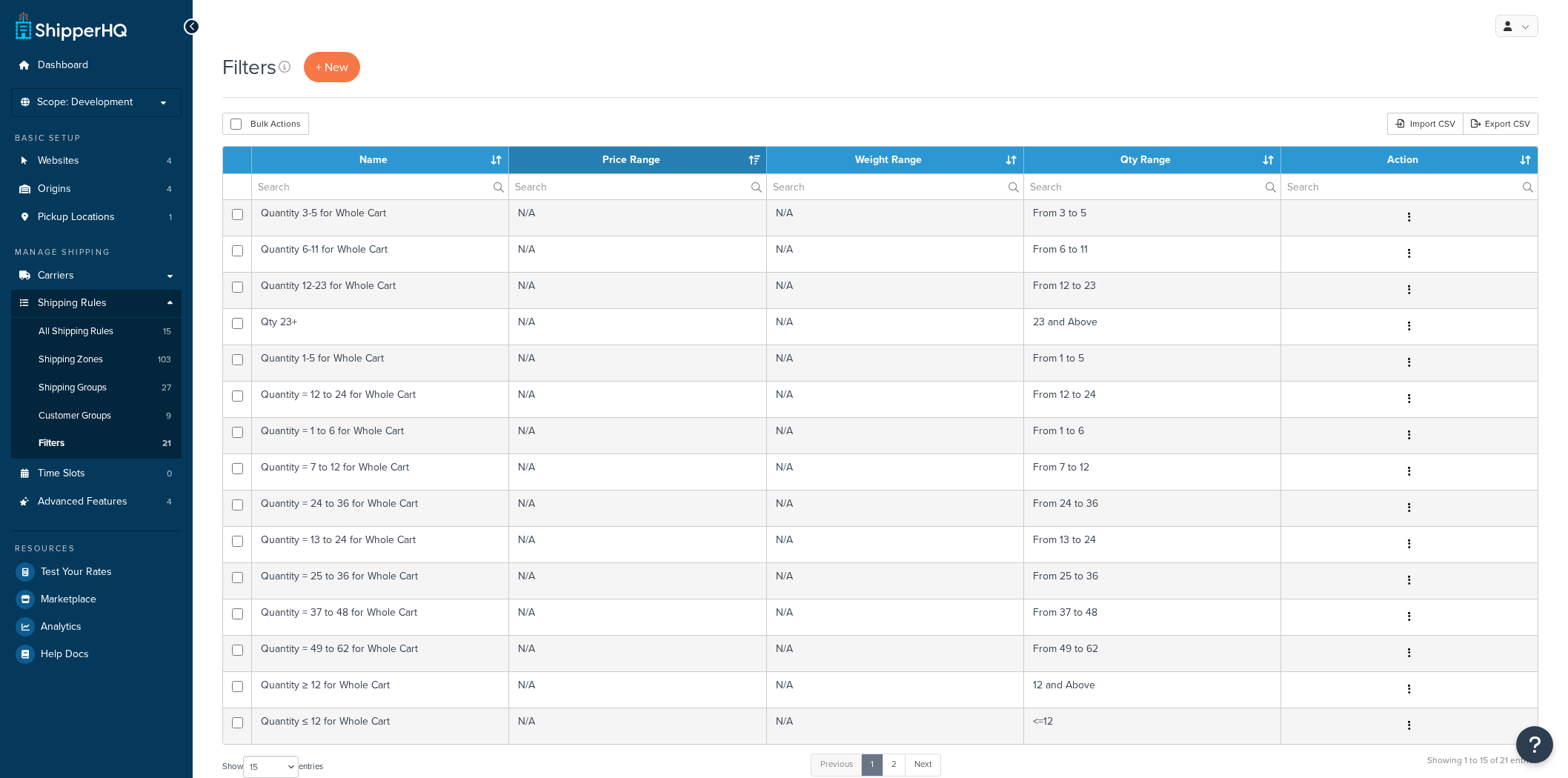
select select "15"
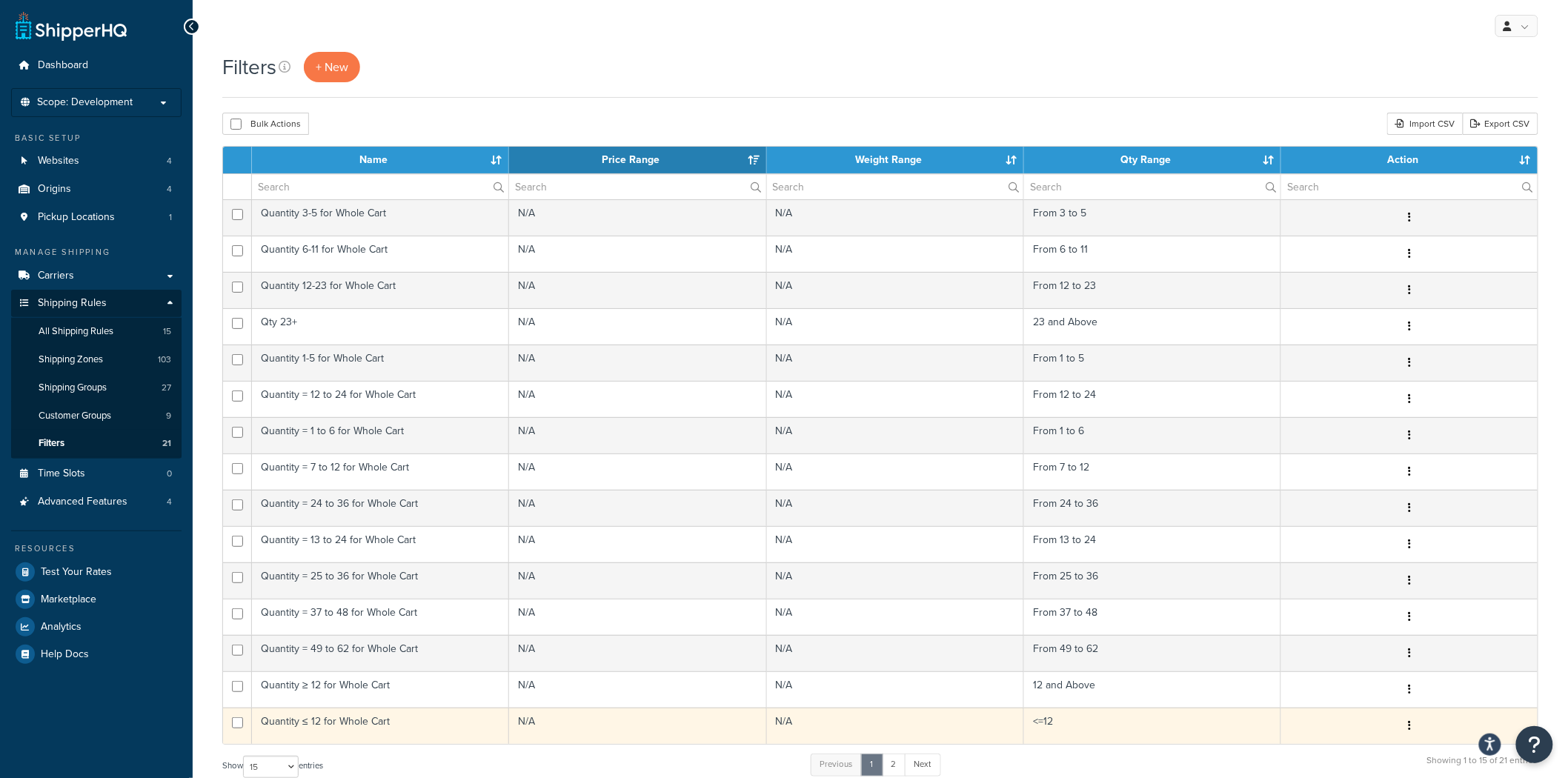
scroll to position [247, 0]
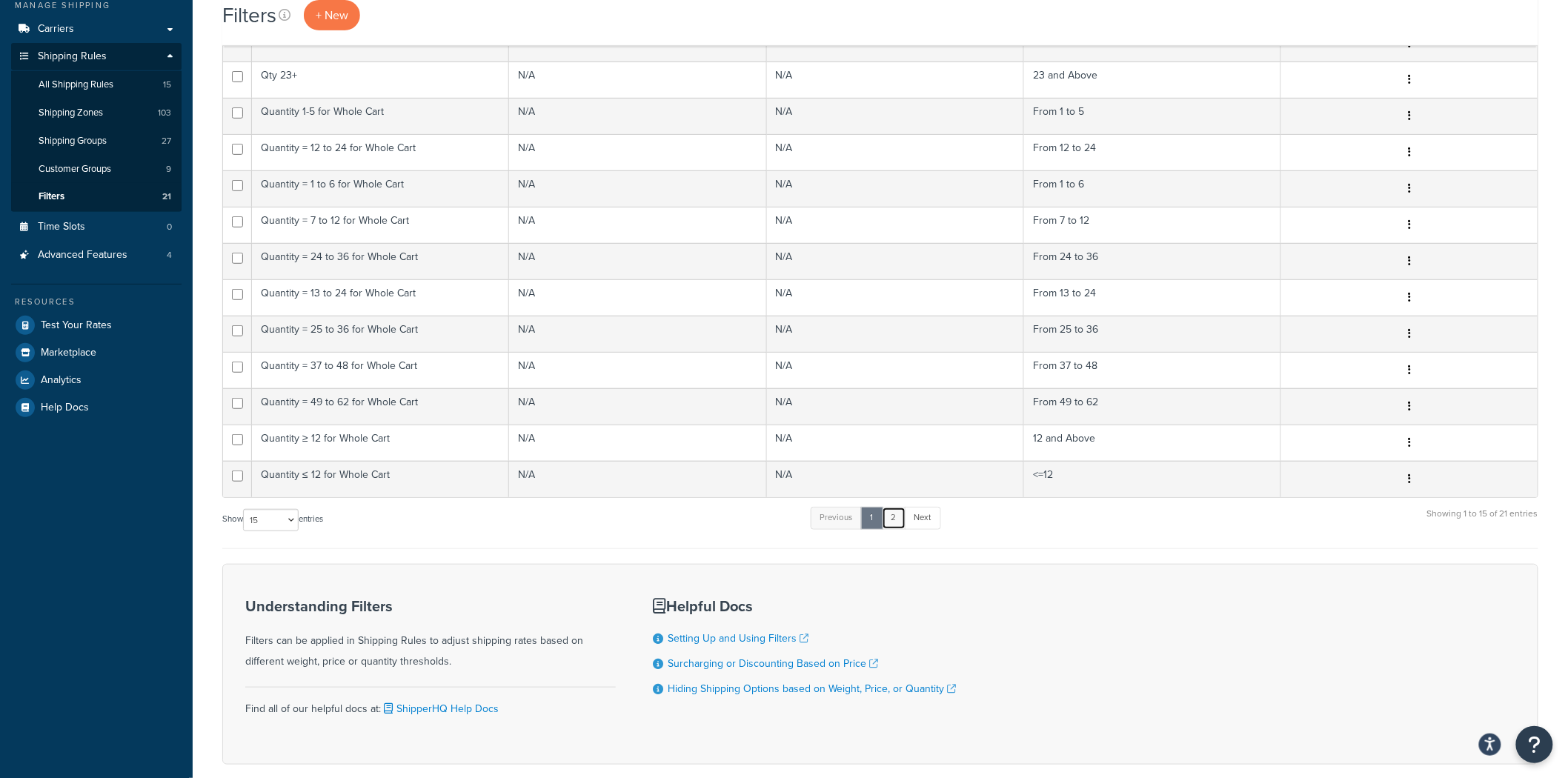
click at [897, 524] on link "2" at bounding box center [894, 518] width 24 height 23
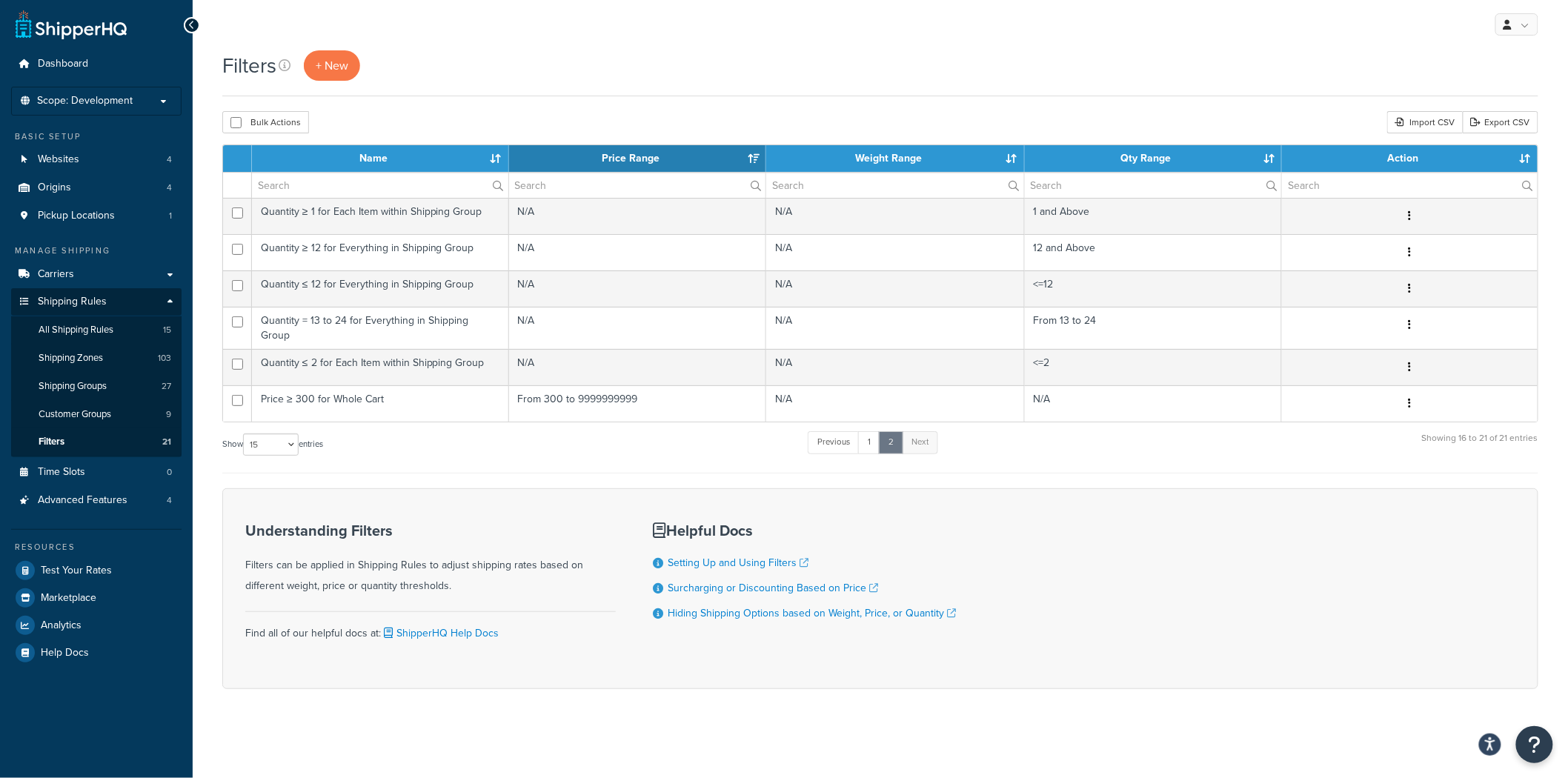
scroll to position [0, 0]
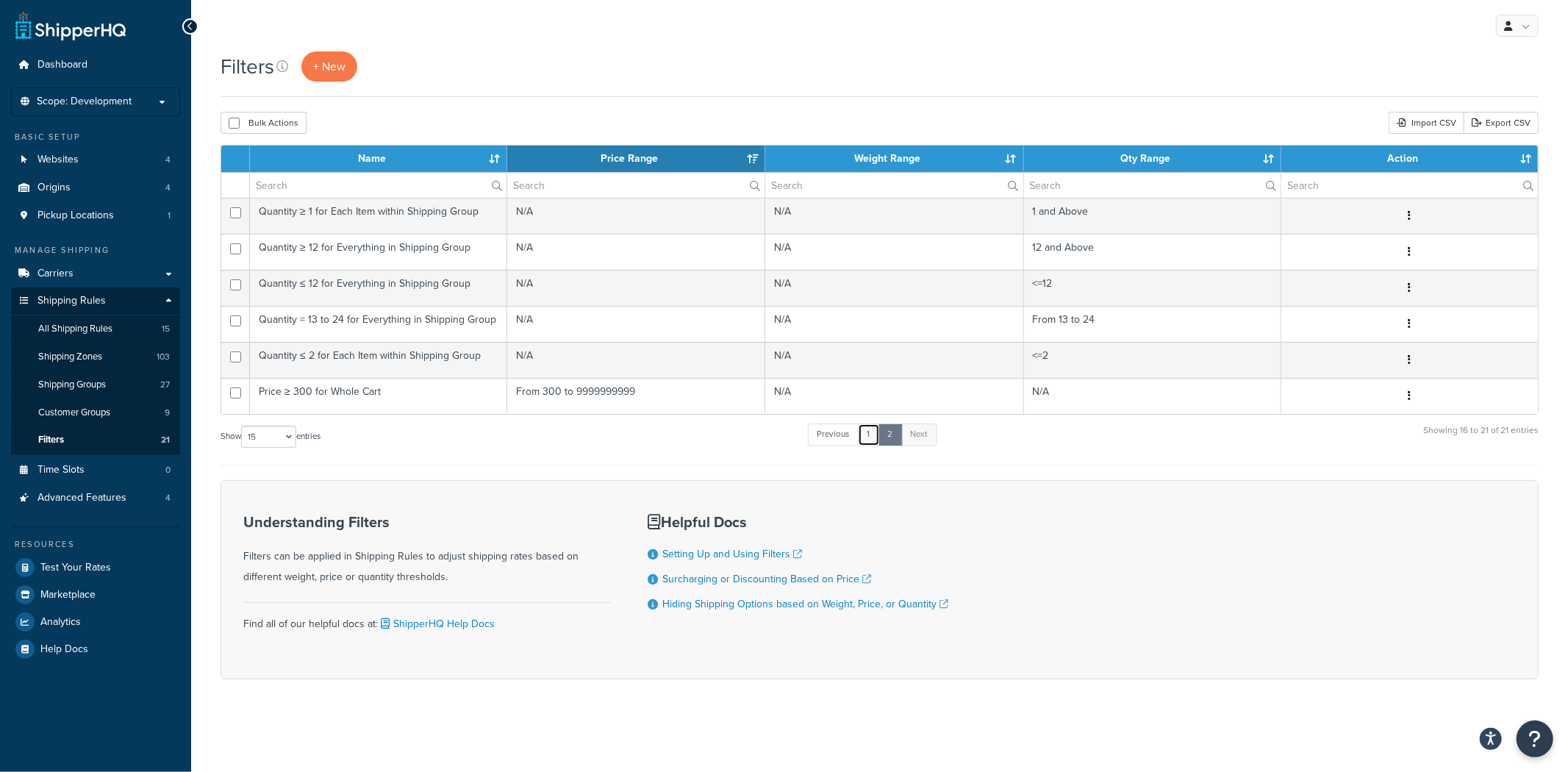
click at [871, 436] on link "1" at bounding box center [869, 434] width 22 height 22
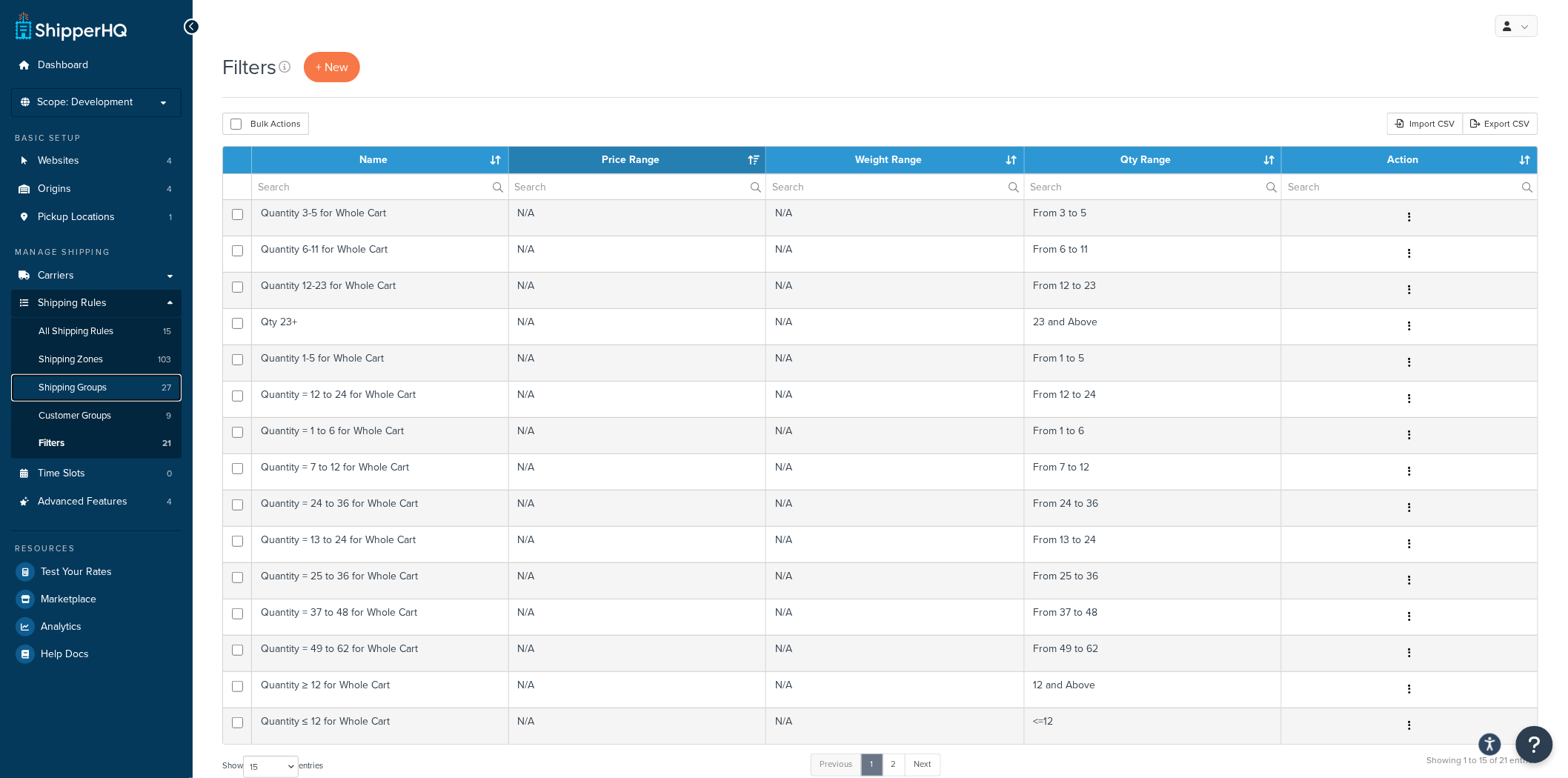
click at [109, 379] on link "Shipping Groups 27" at bounding box center [96, 388] width 170 height 27
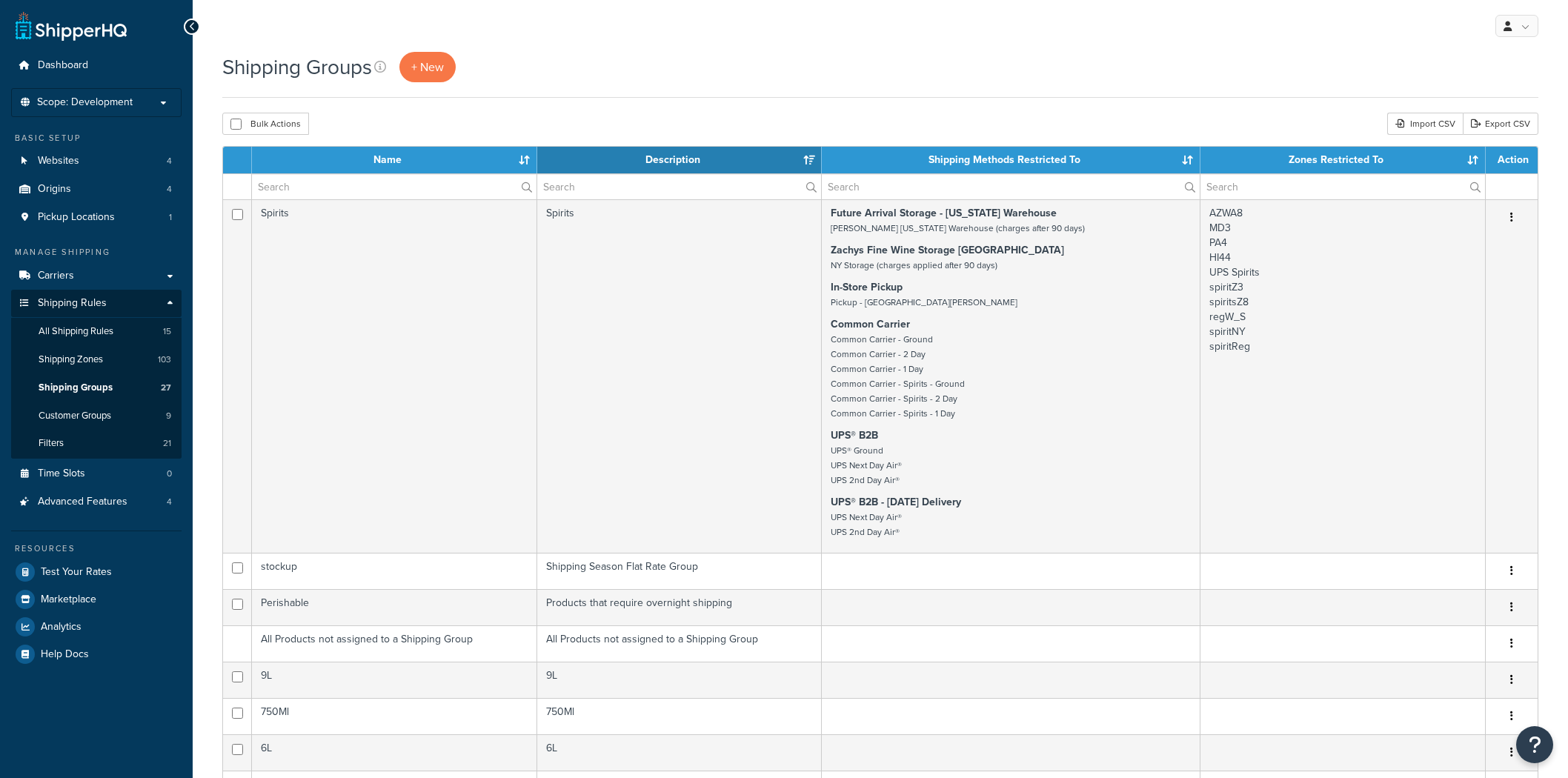
select select "15"
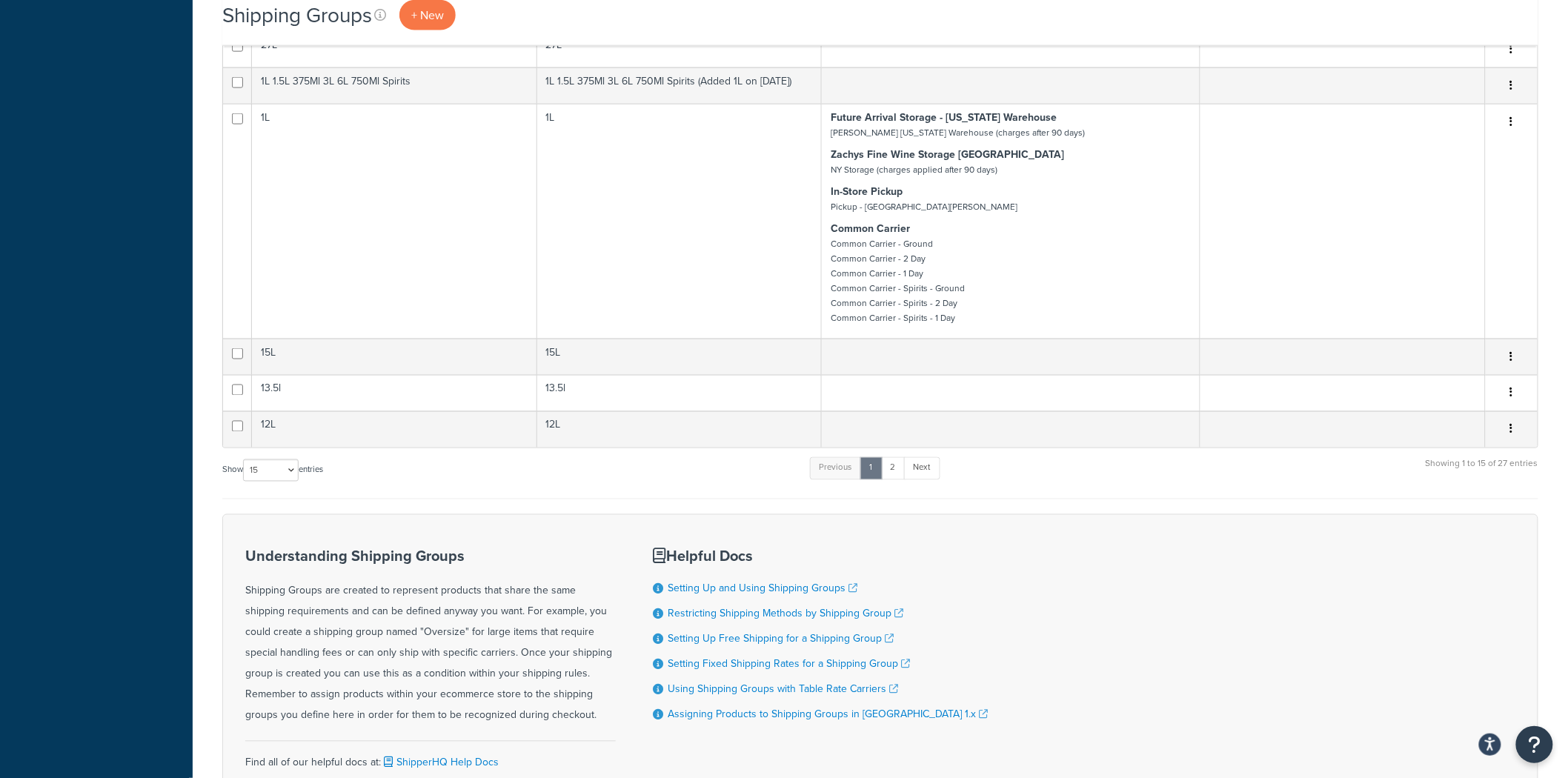
scroll to position [741, 0]
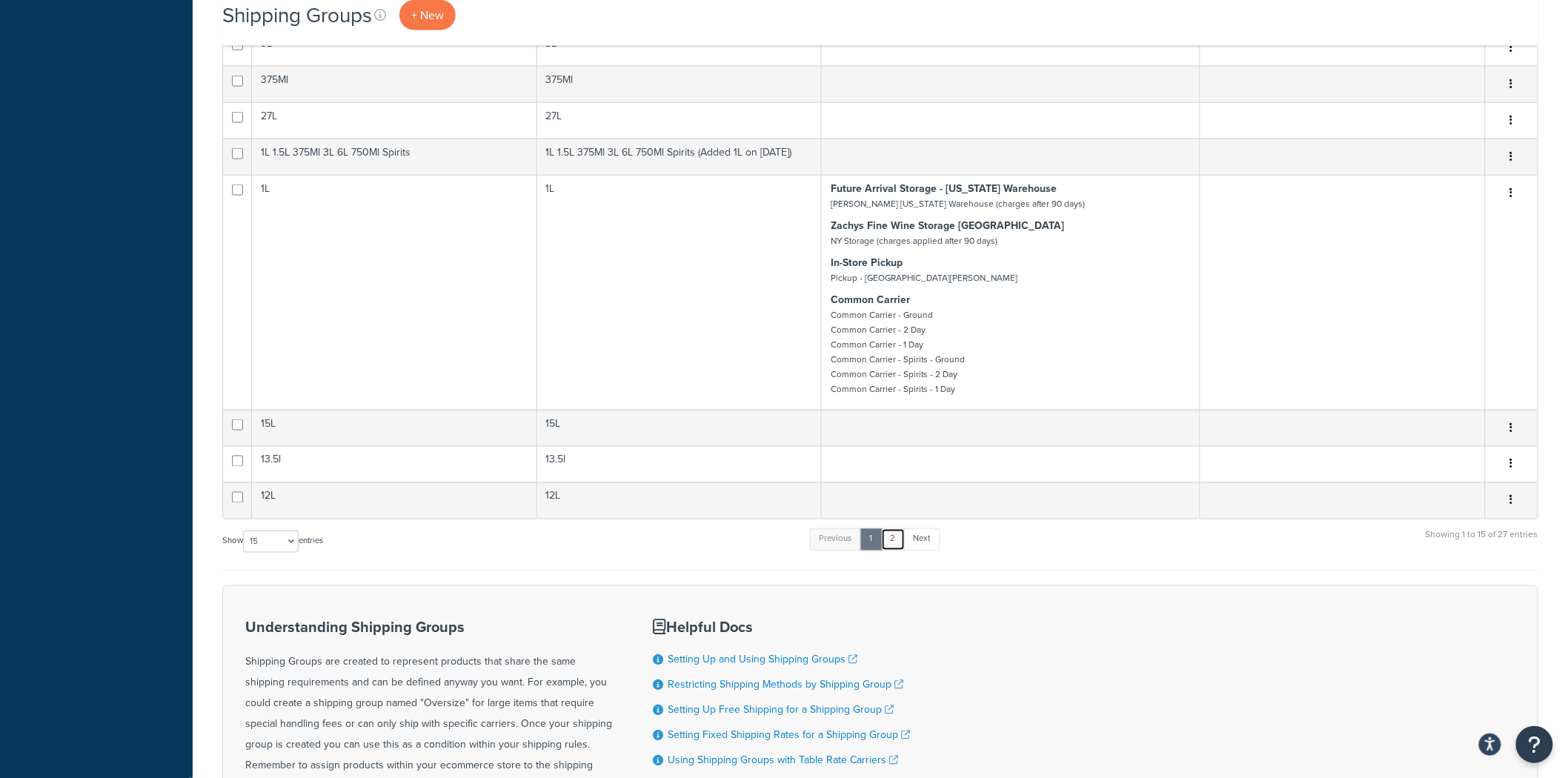
click at [891, 541] on link "2" at bounding box center [893, 539] width 24 height 23
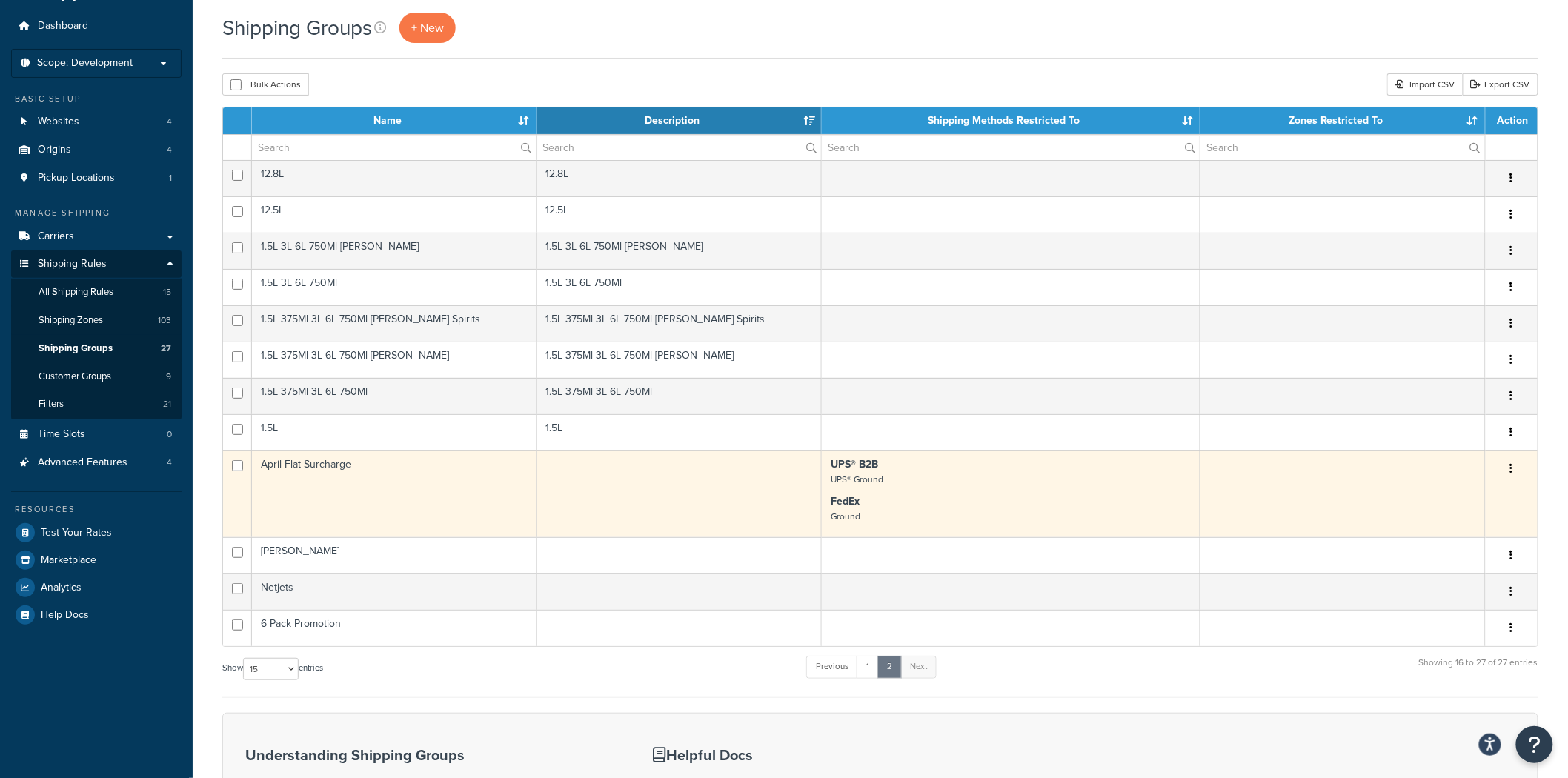
scroll to position [0, 0]
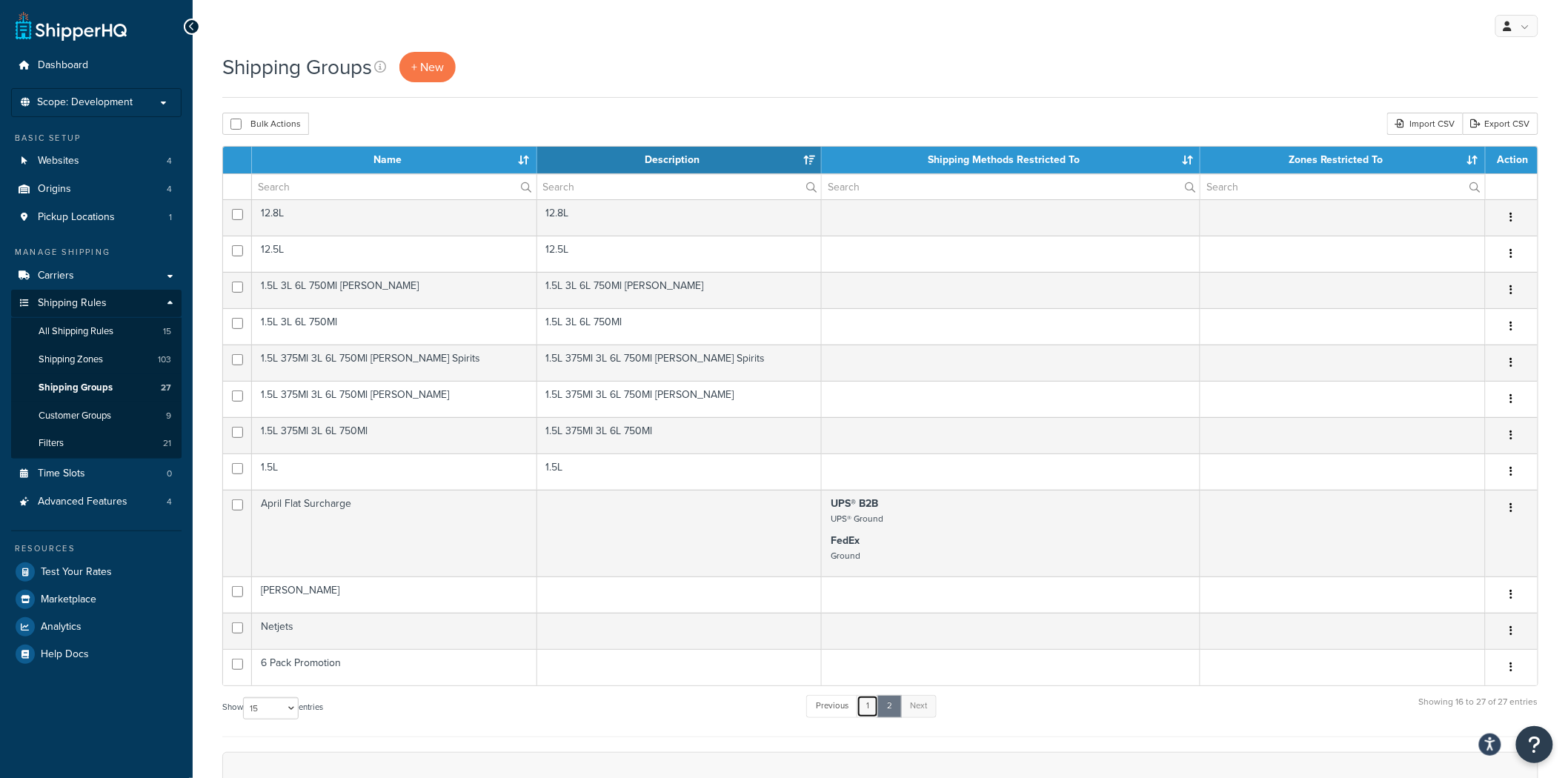
click at [877, 699] on link "1" at bounding box center [867, 706] width 23 height 23
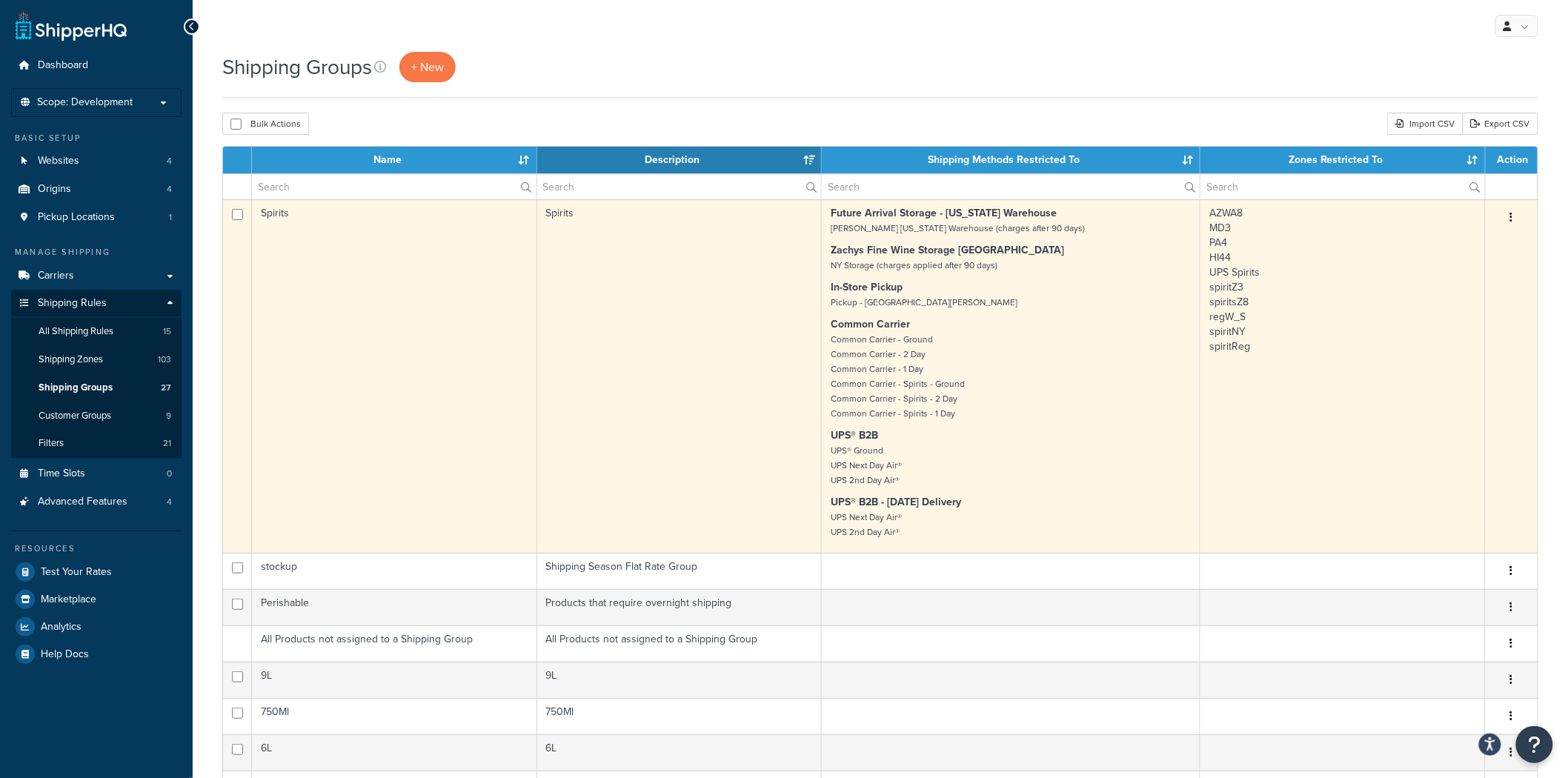
click at [923, 426] on td "Future Arrival Storage - New York Warehouse Zachys New York Warehouse (charges …" at bounding box center [1011, 376] width 379 height 353
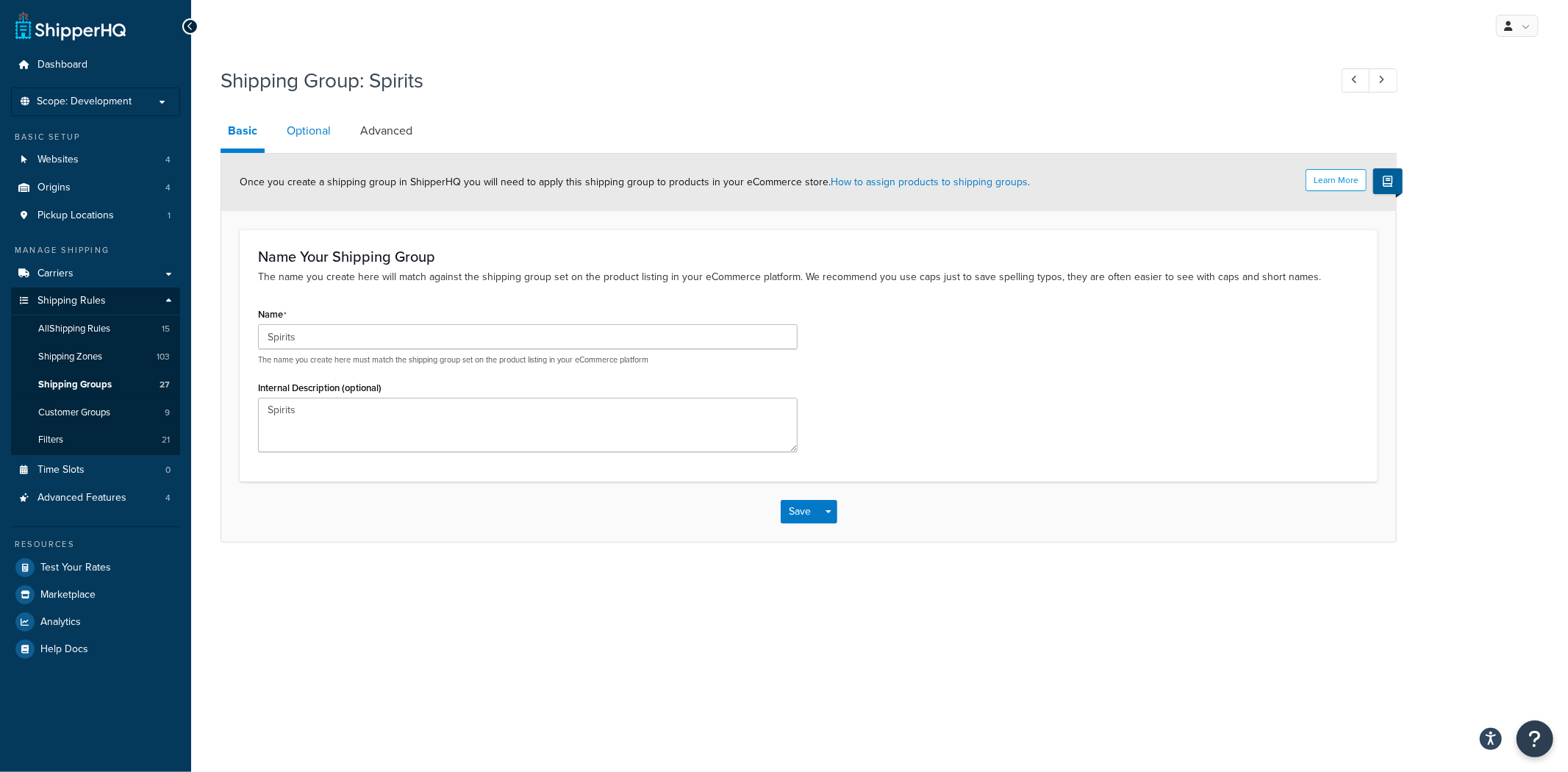
click at [327, 133] on link "Optional" at bounding box center [309, 131] width 59 height 35
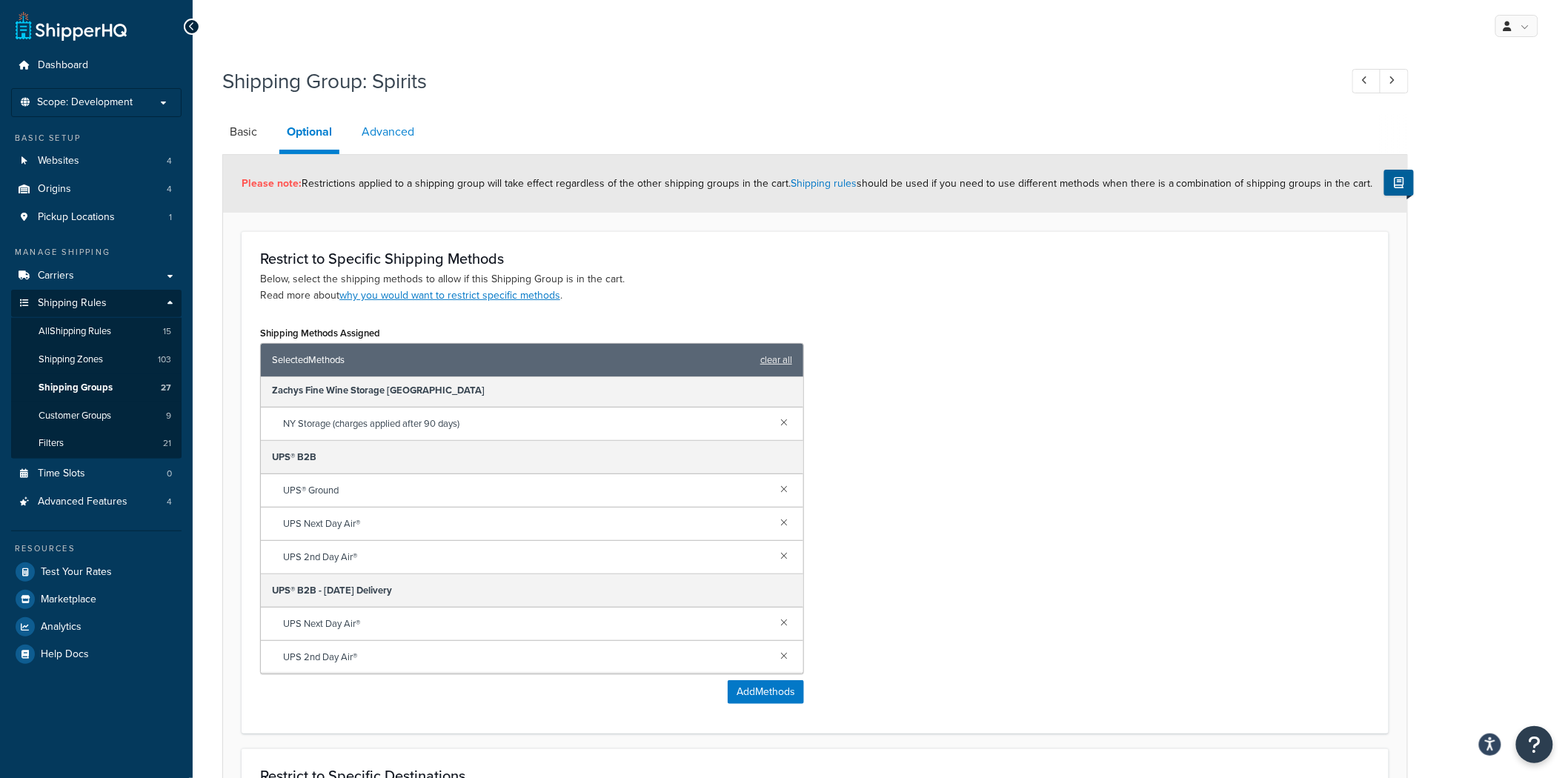
click at [396, 135] on link "Advanced" at bounding box center [388, 132] width 68 height 35
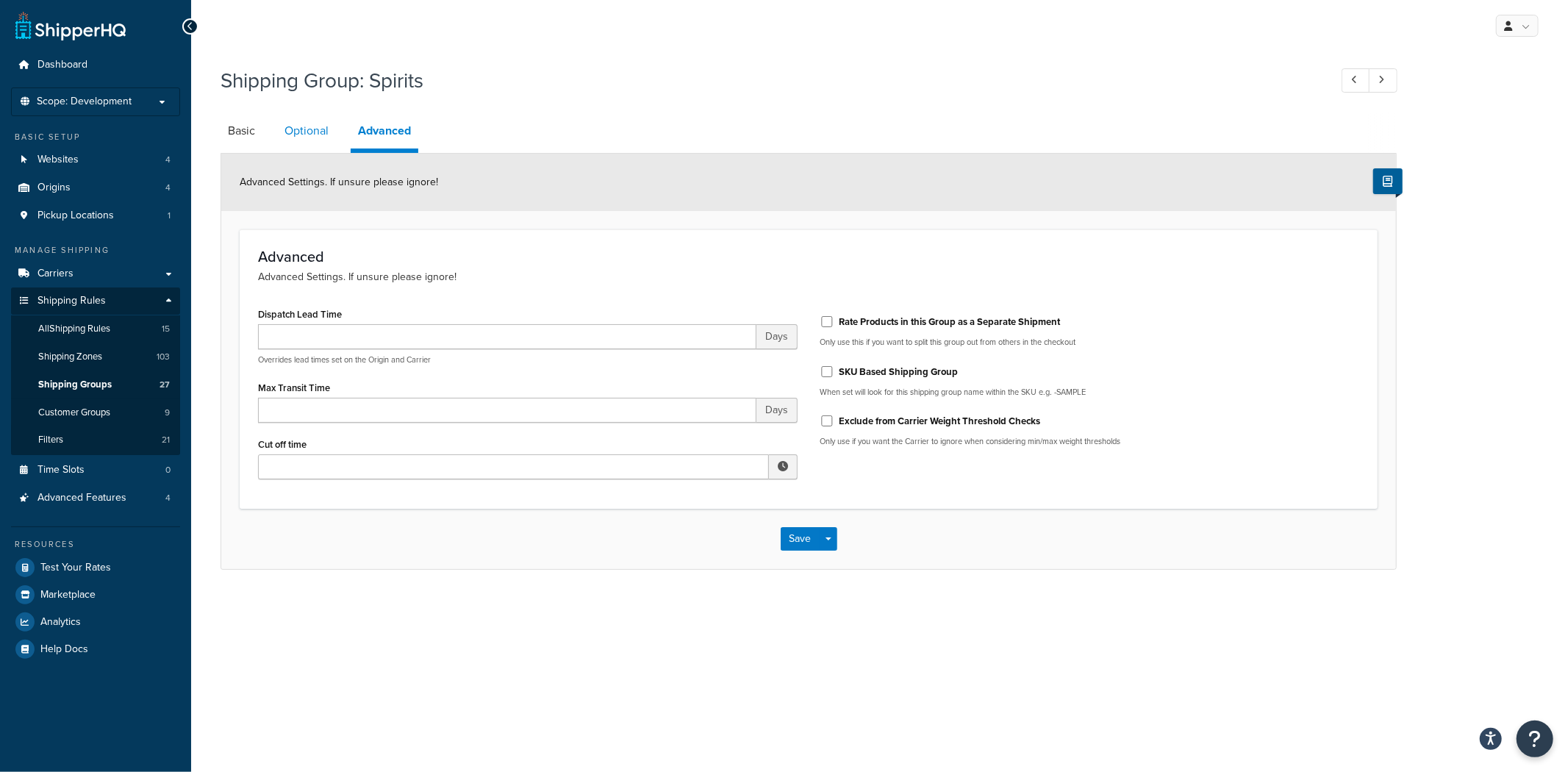
click at [326, 137] on link "Optional" at bounding box center [306, 131] width 59 height 35
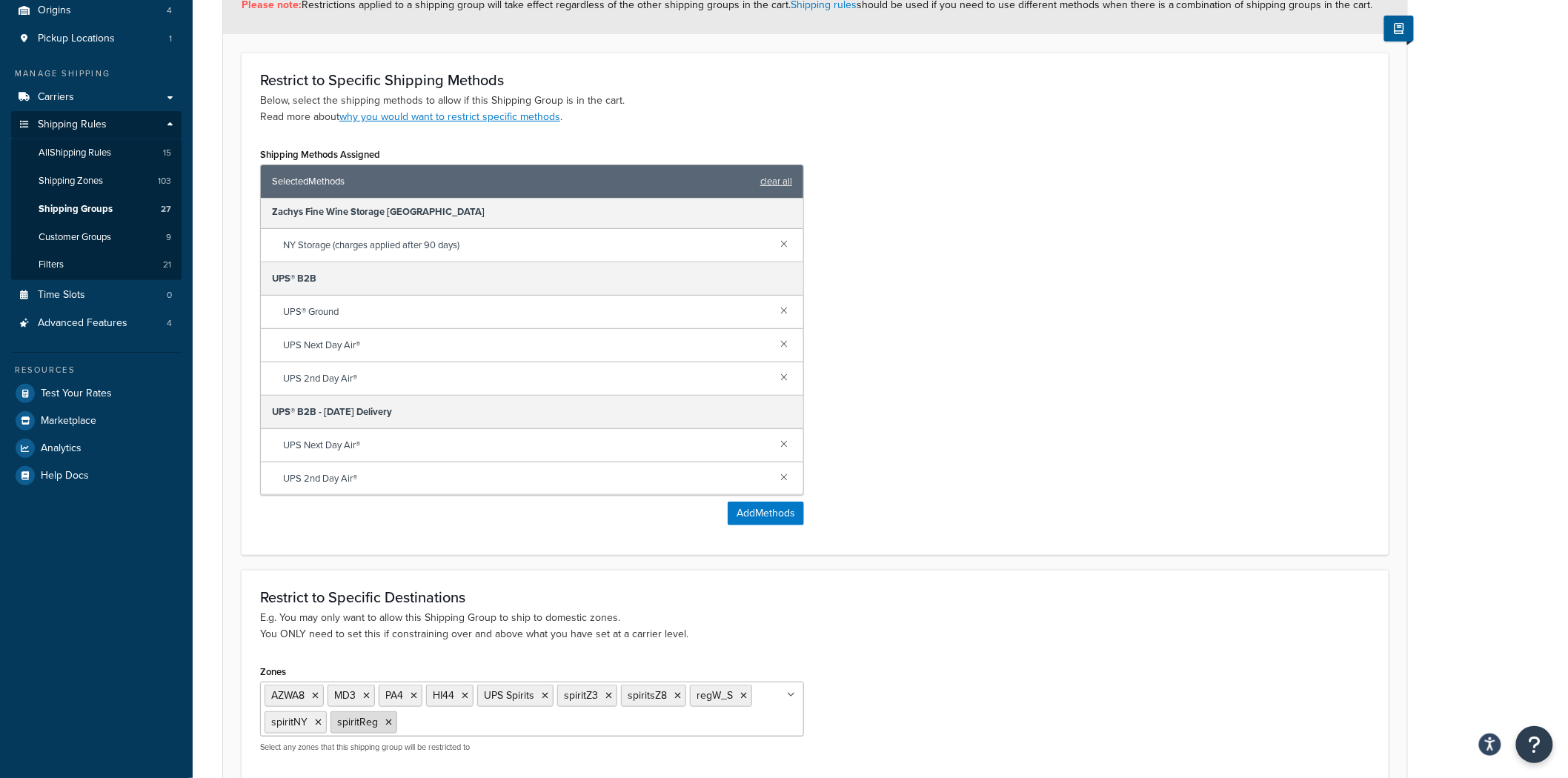
scroll to position [319, 0]
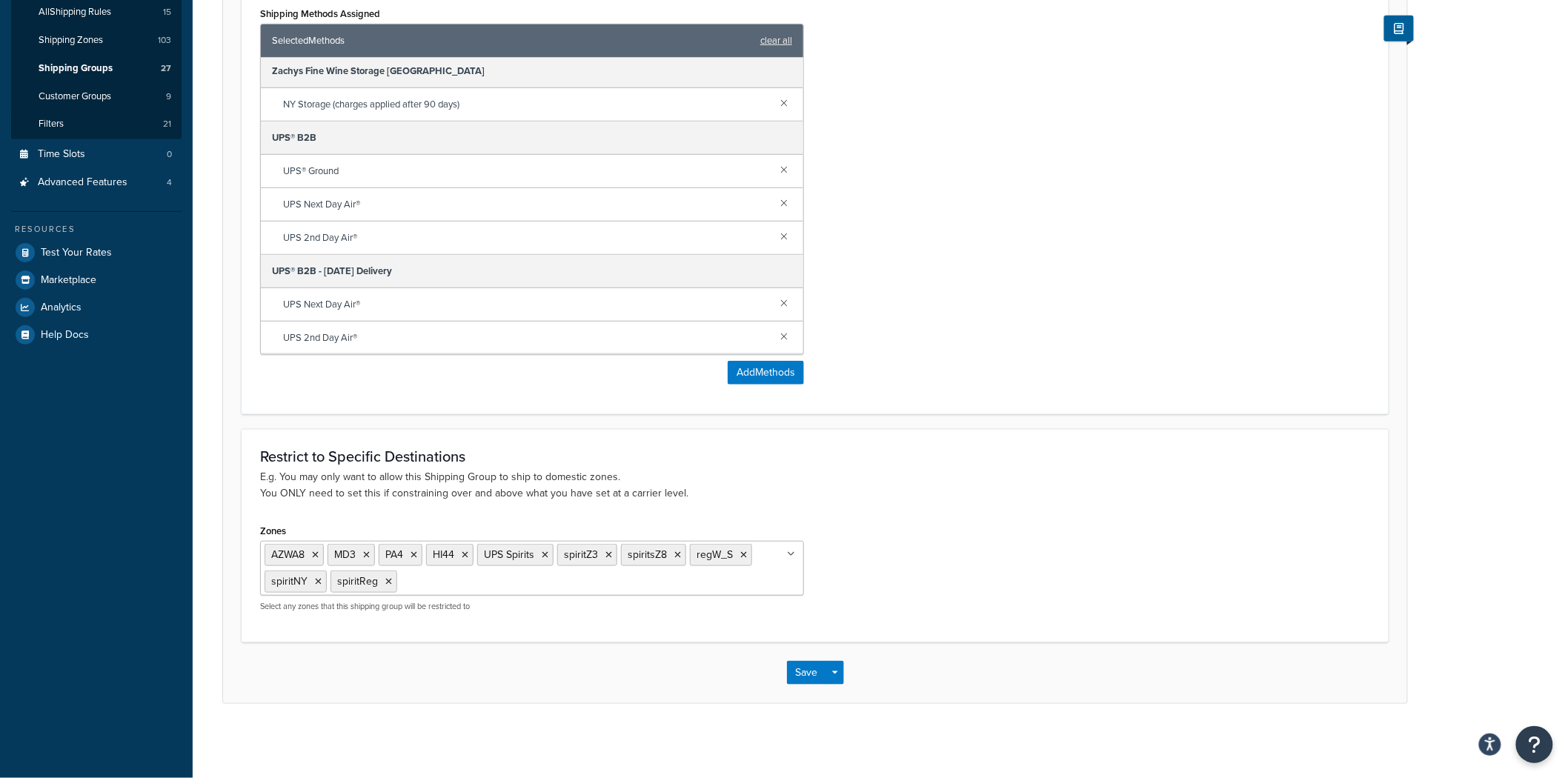
click at [433, 579] on input "Zones" at bounding box center [467, 580] width 131 height 17
type input "ww"
drag, startPoint x: 926, startPoint y: 553, endPoint x: 904, endPoint y: 575, distance: 31.1
click at [926, 553] on div "Zones AZWA8 MD3 PA4 HI44 UPS Spirits spiritZ3 spiritsZ8 regW_S spiritNY spiritR…" at bounding box center [814, 571] width 1132 height 103
click at [798, 675] on button "Save" at bounding box center [807, 672] width 40 height 23
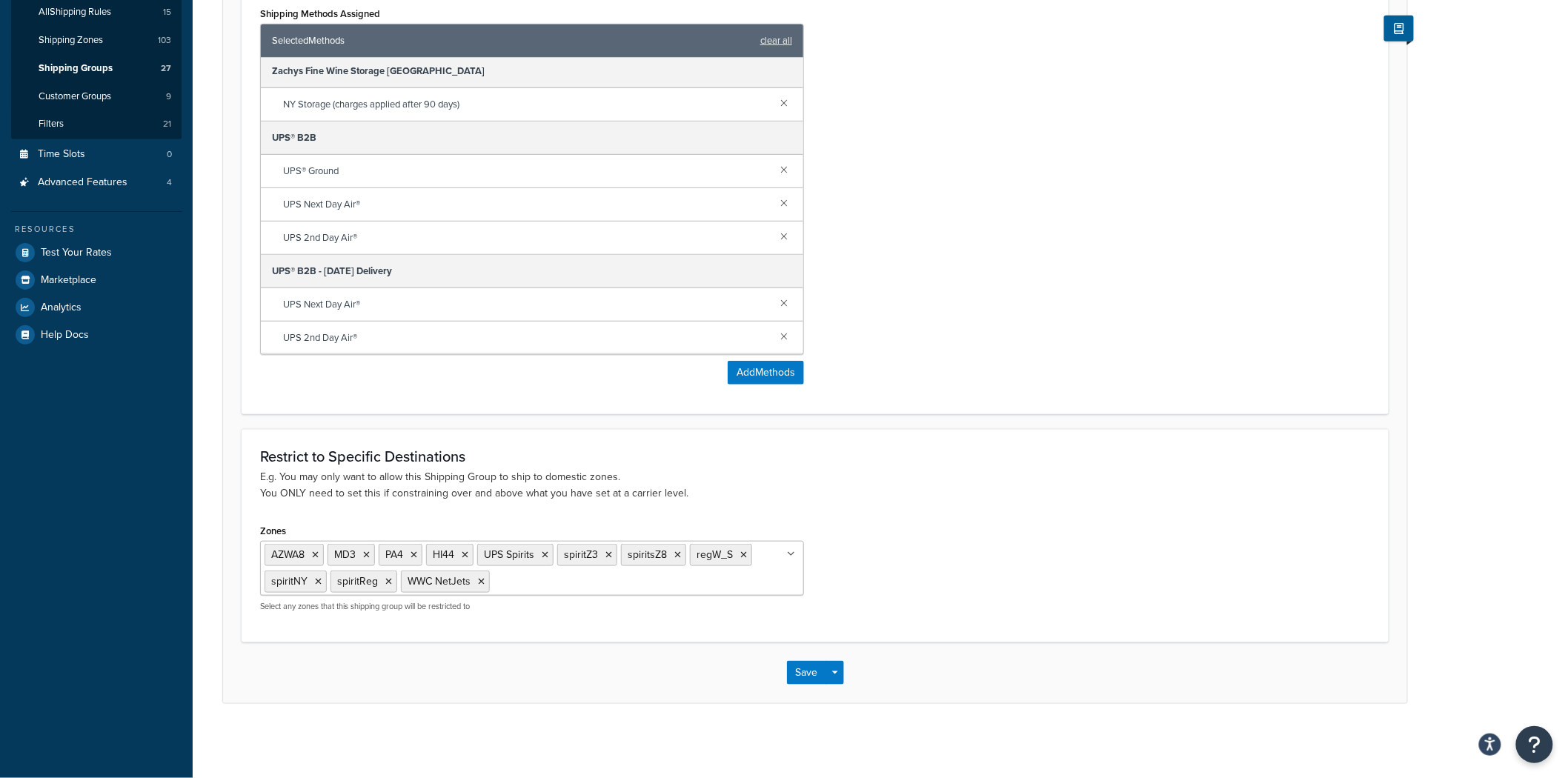
scroll to position [0, 0]
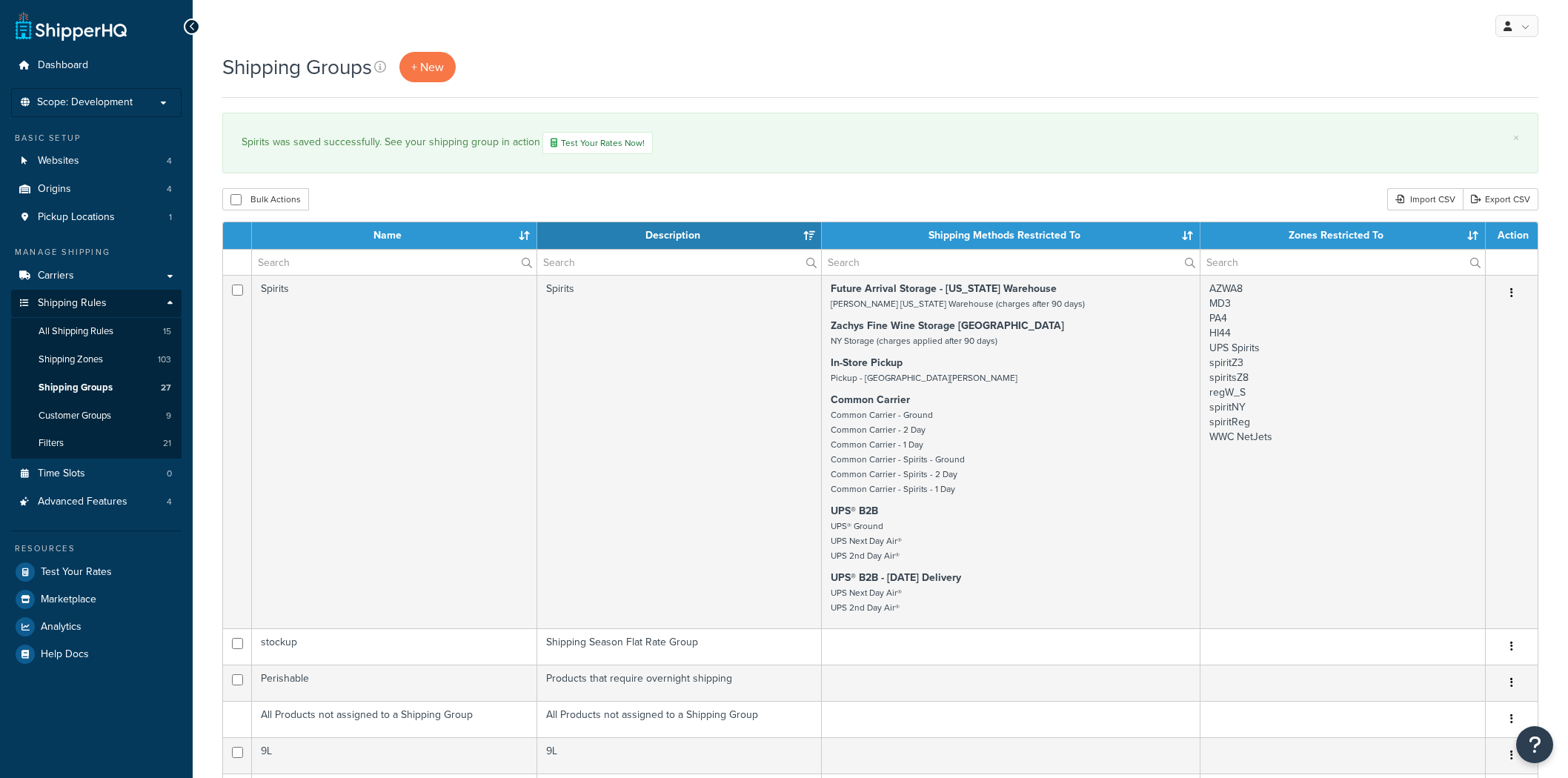
select select "15"
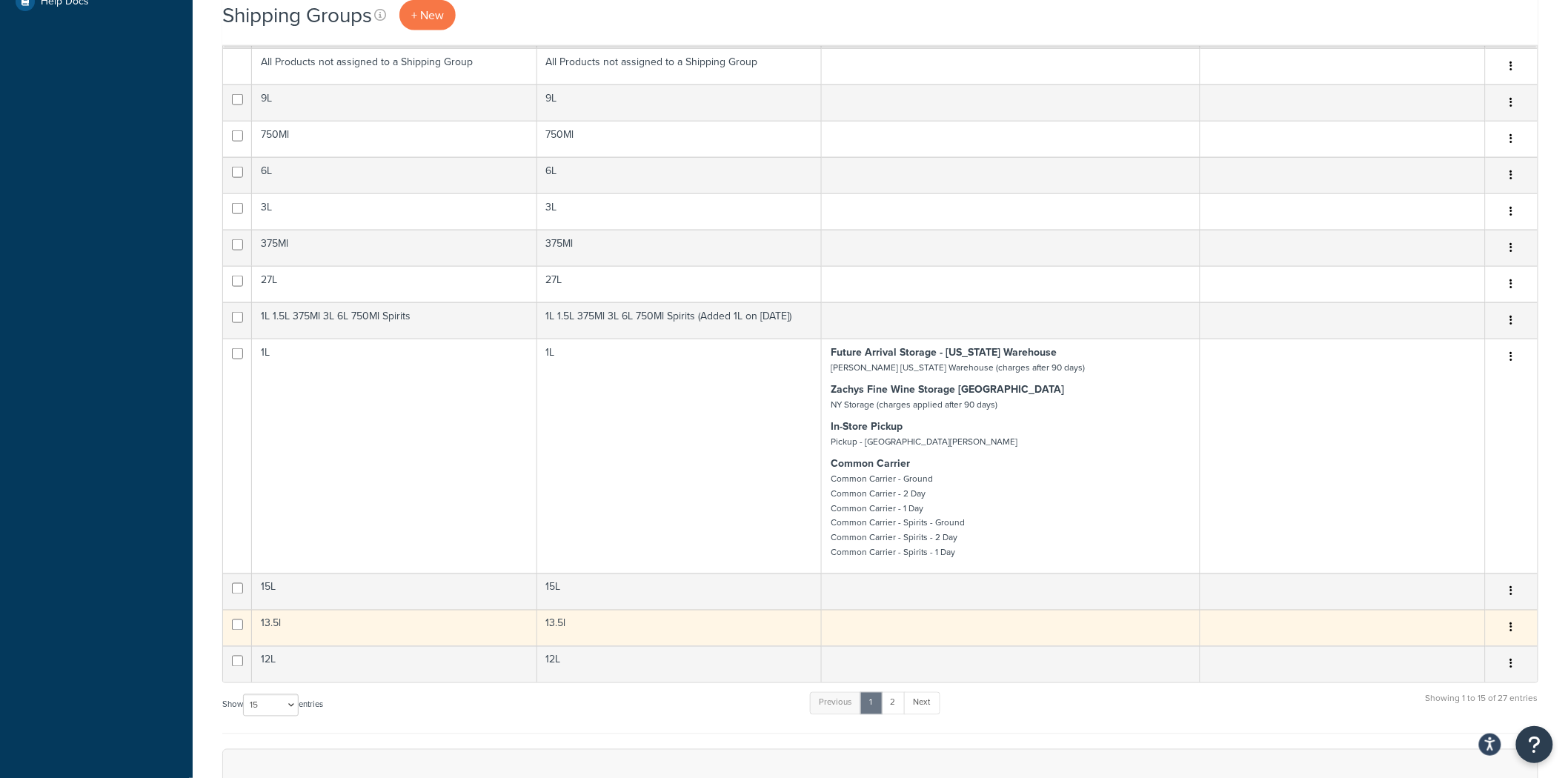
scroll to position [741, 0]
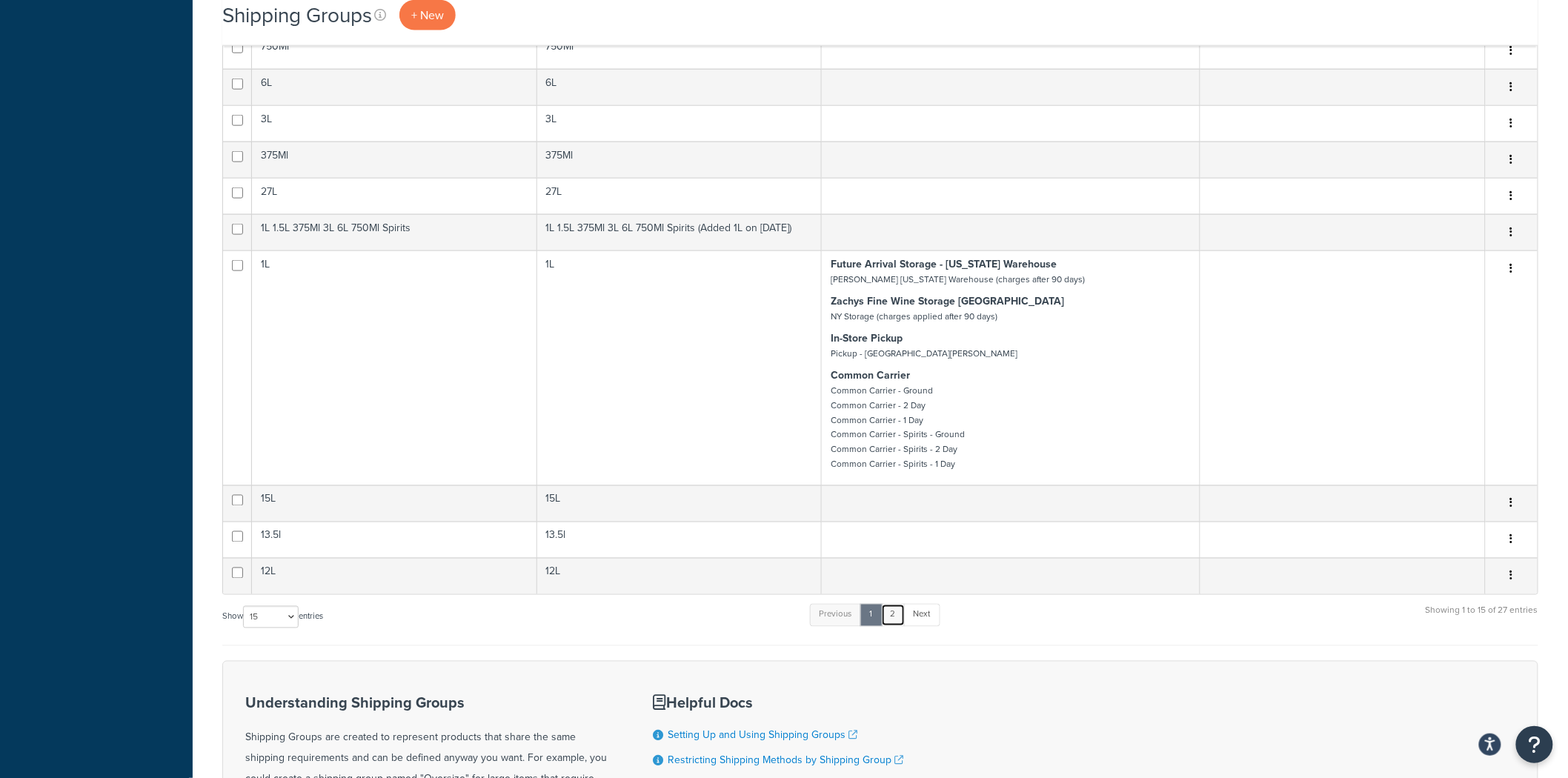
click at [898, 618] on link "2" at bounding box center [893, 615] width 24 height 23
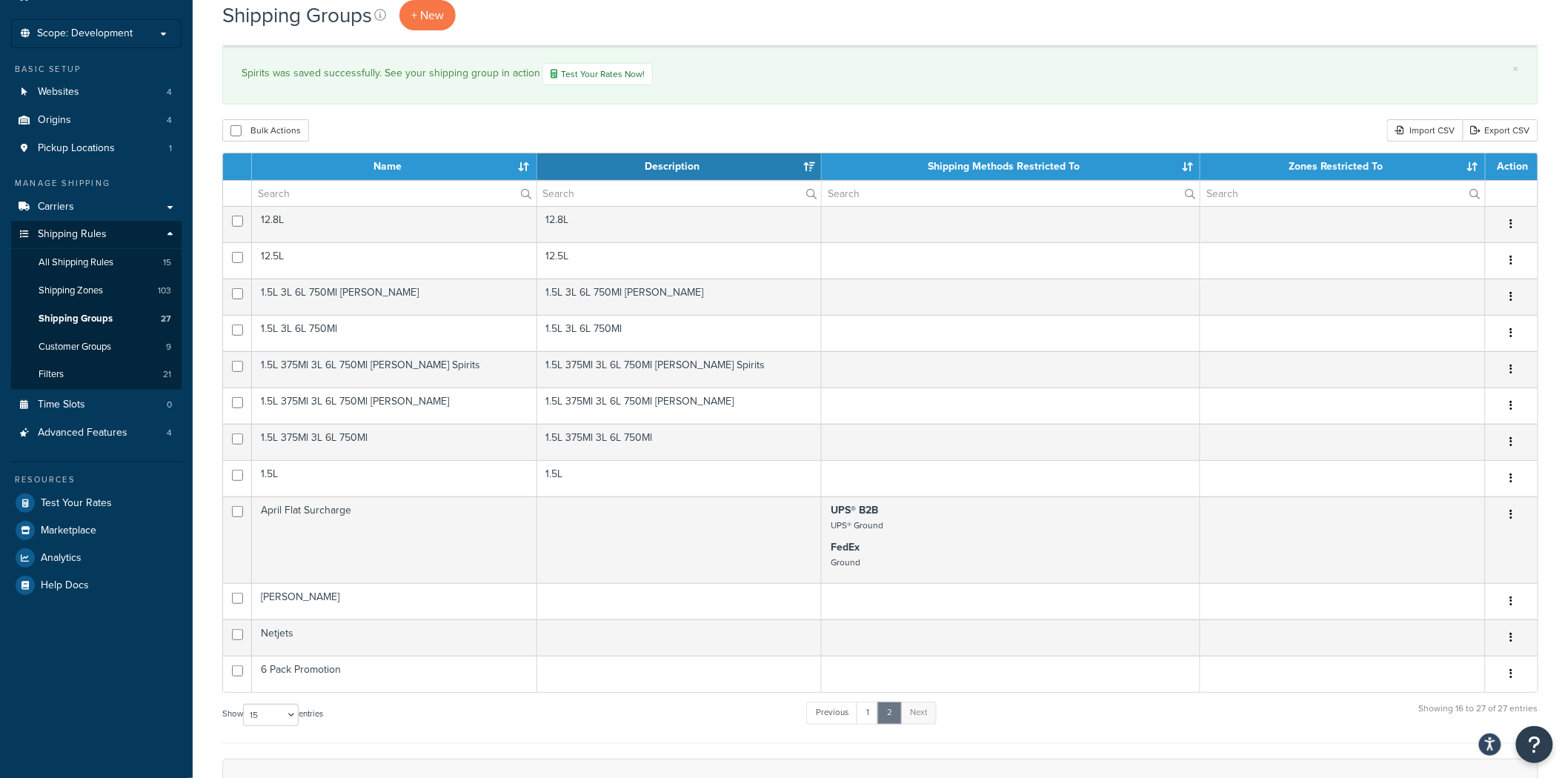
scroll to position [0, 0]
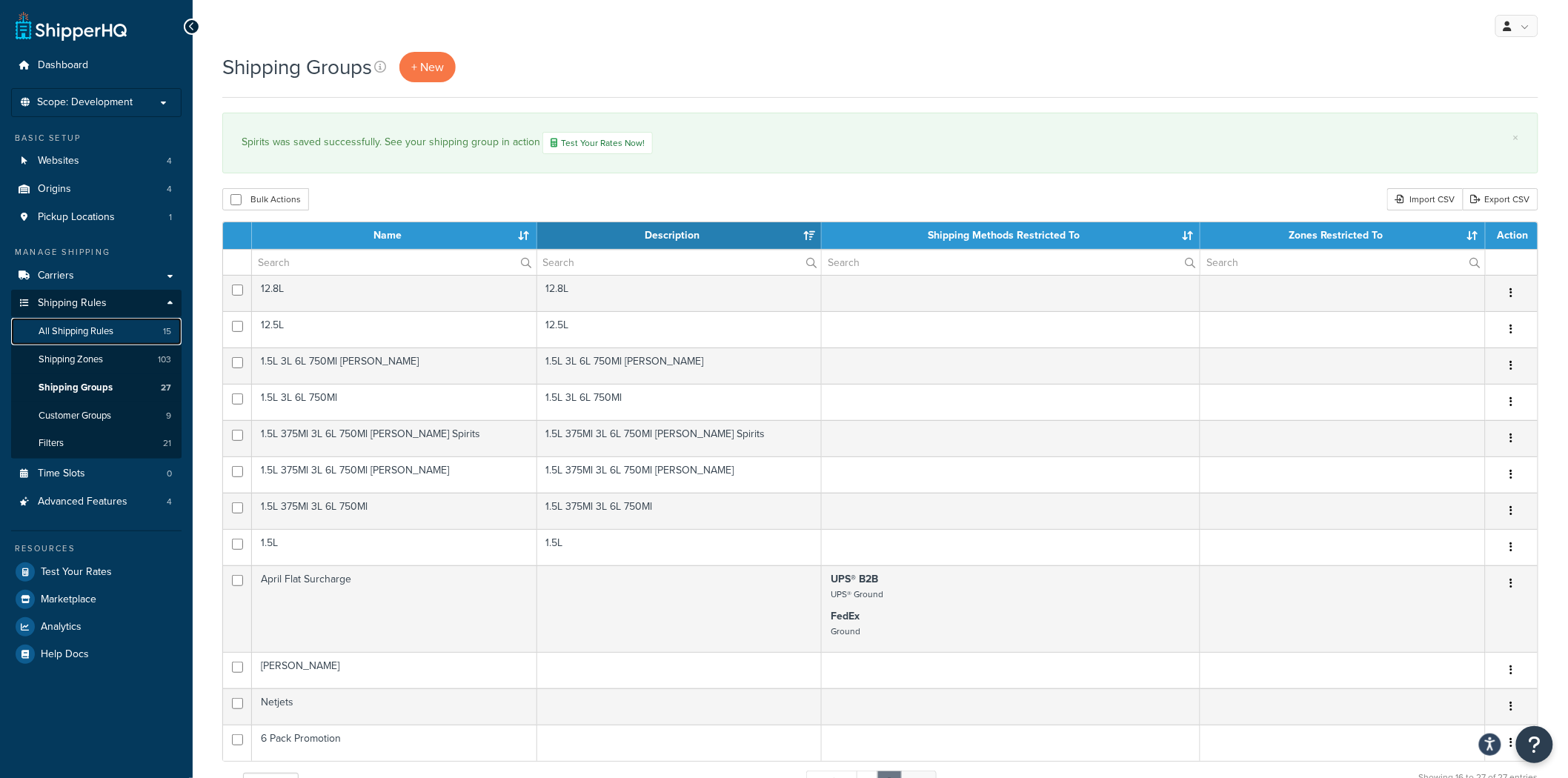
click at [61, 327] on span "All Shipping Rules" at bounding box center [75, 331] width 74 height 13
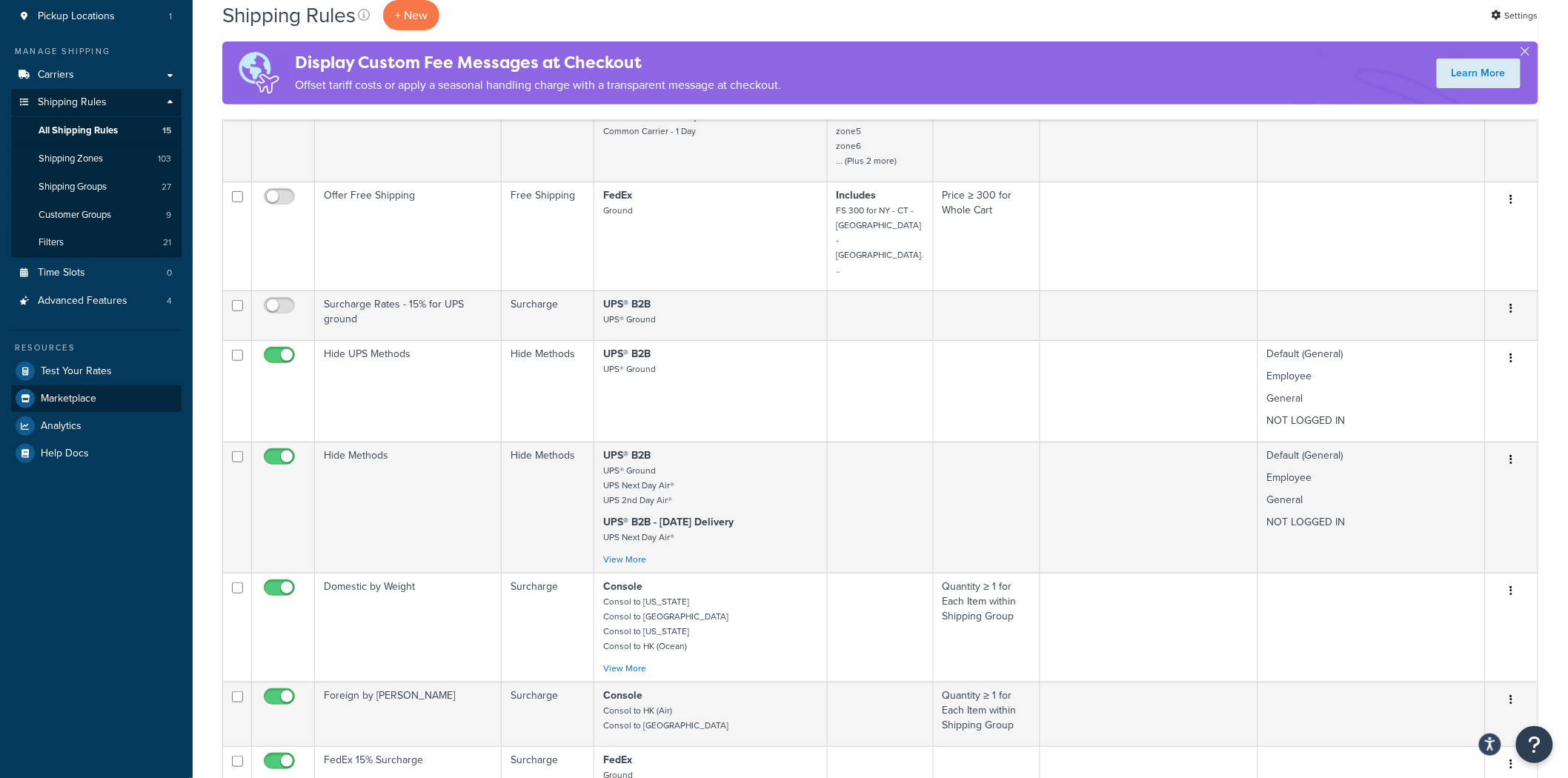
scroll to position [200, 0]
click at [94, 160] on span "Shipping Zones" at bounding box center [70, 160] width 65 height 13
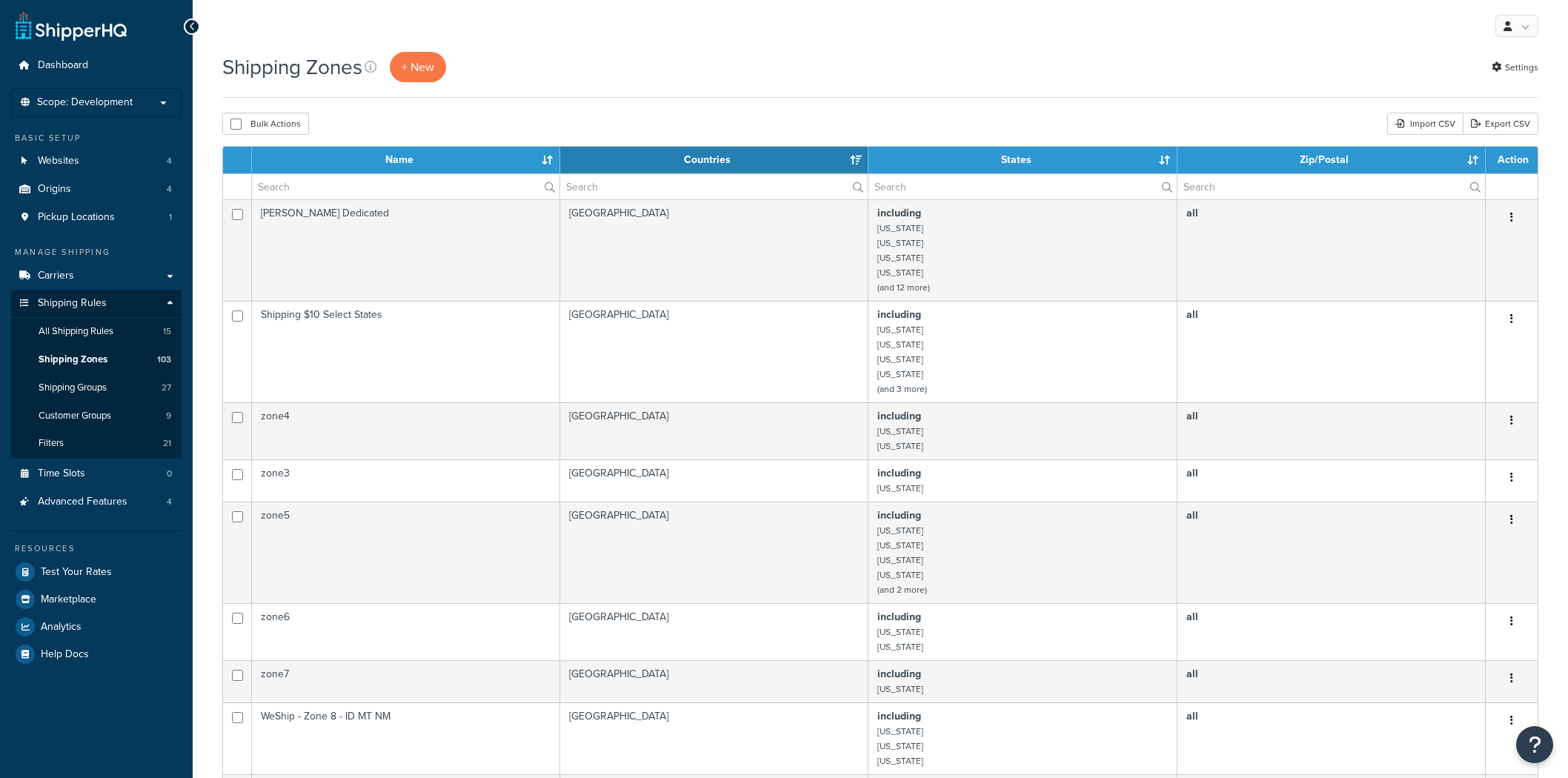
select select "15"
click at [415, 181] on input "text" at bounding box center [405, 187] width 307 height 25
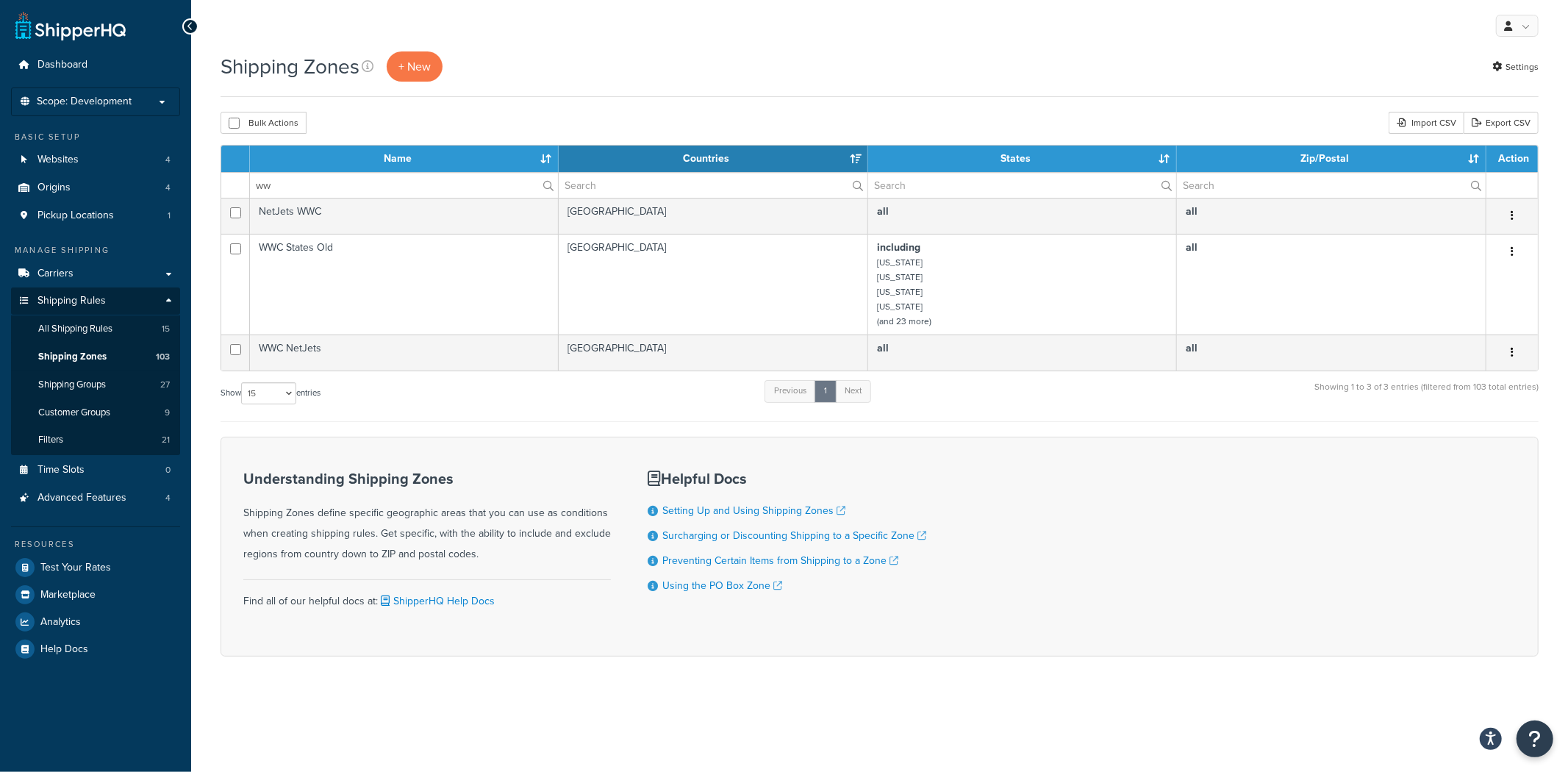
click at [318, 344] on td "WWC NetJets" at bounding box center [404, 352] width 309 height 36
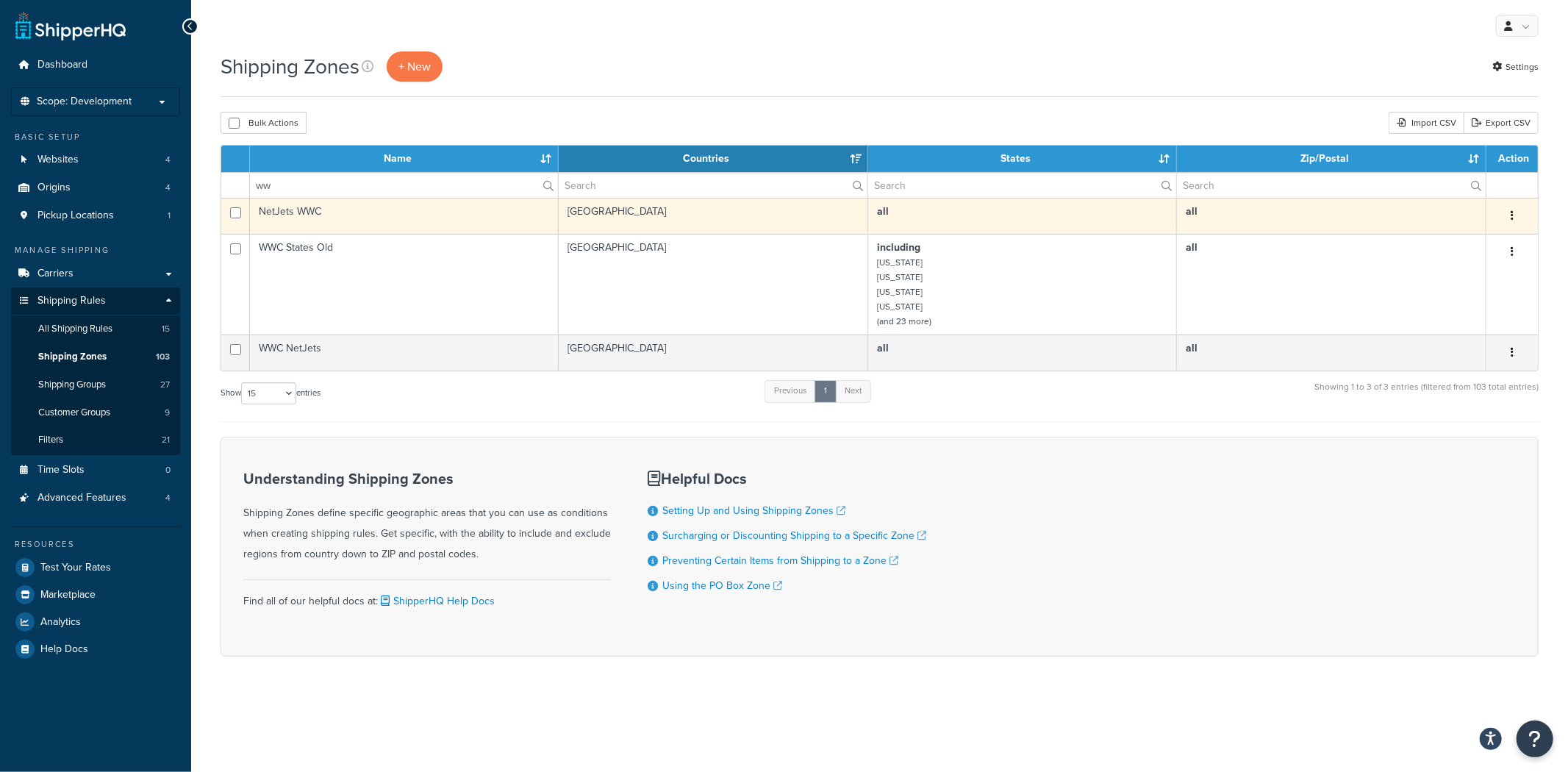
click at [377, 214] on td "NetJets WWC" at bounding box center [404, 216] width 309 height 36
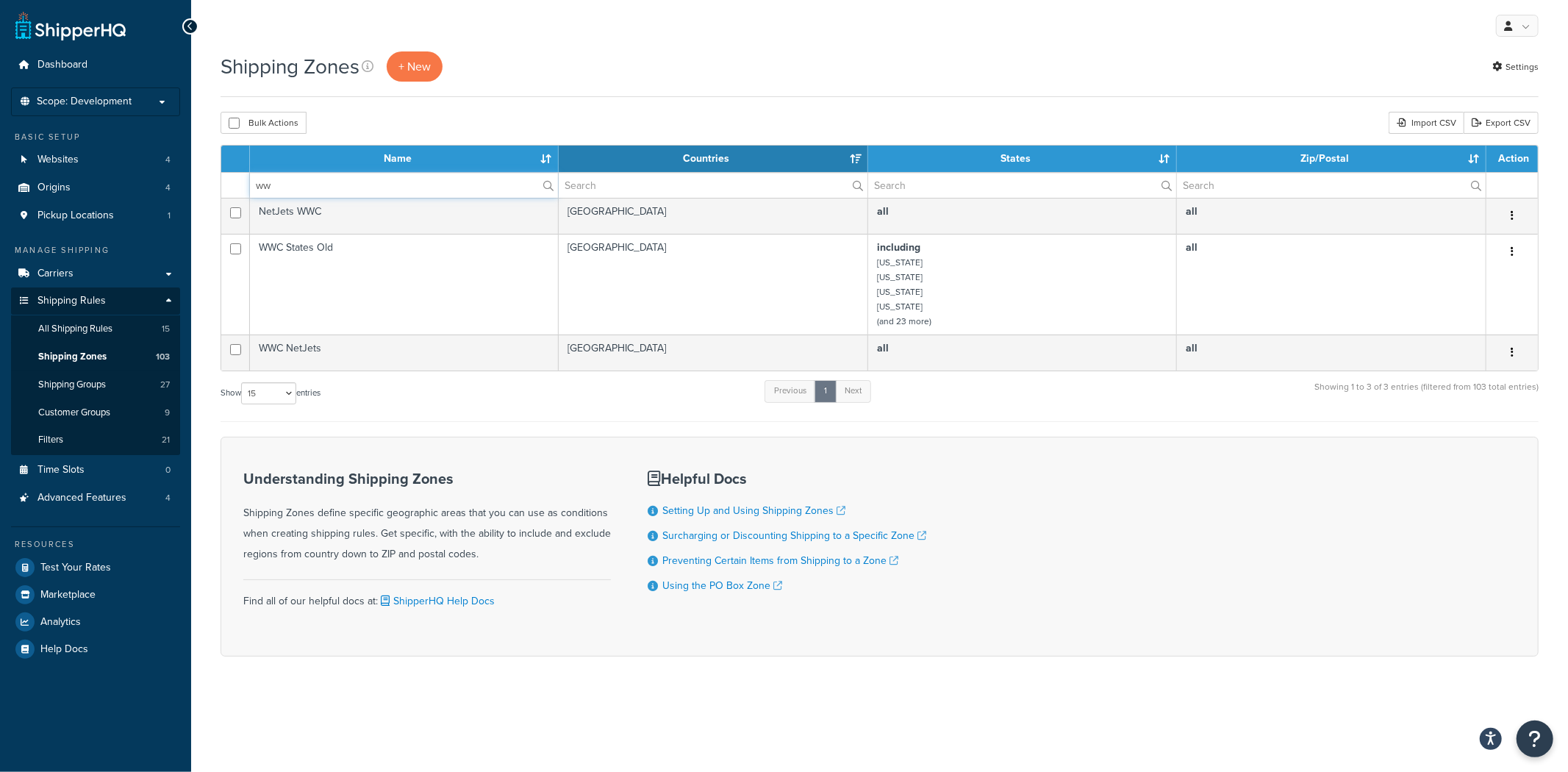
click at [335, 186] on input "ww" at bounding box center [403, 185] width 308 height 25
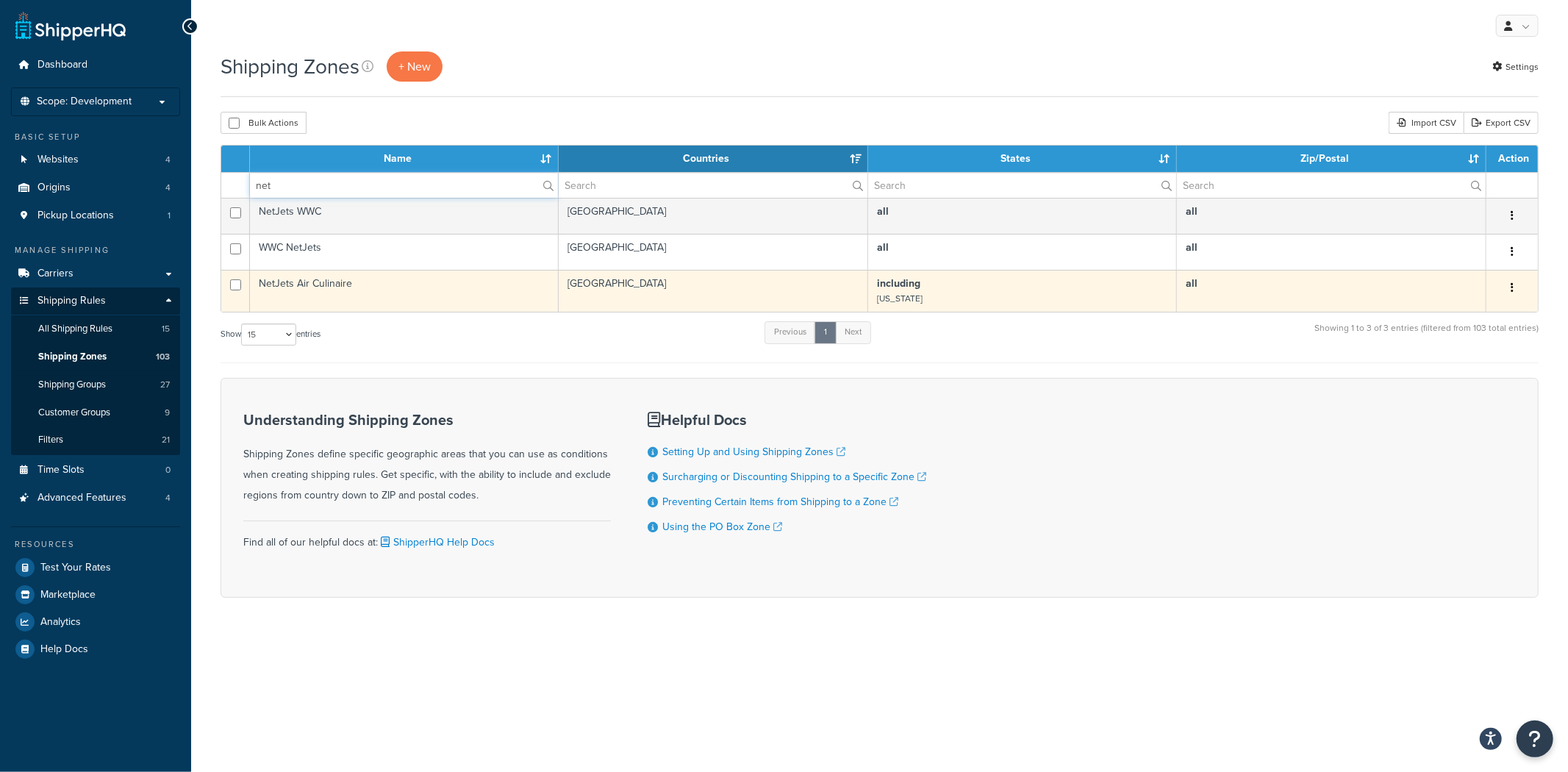
type input "net"
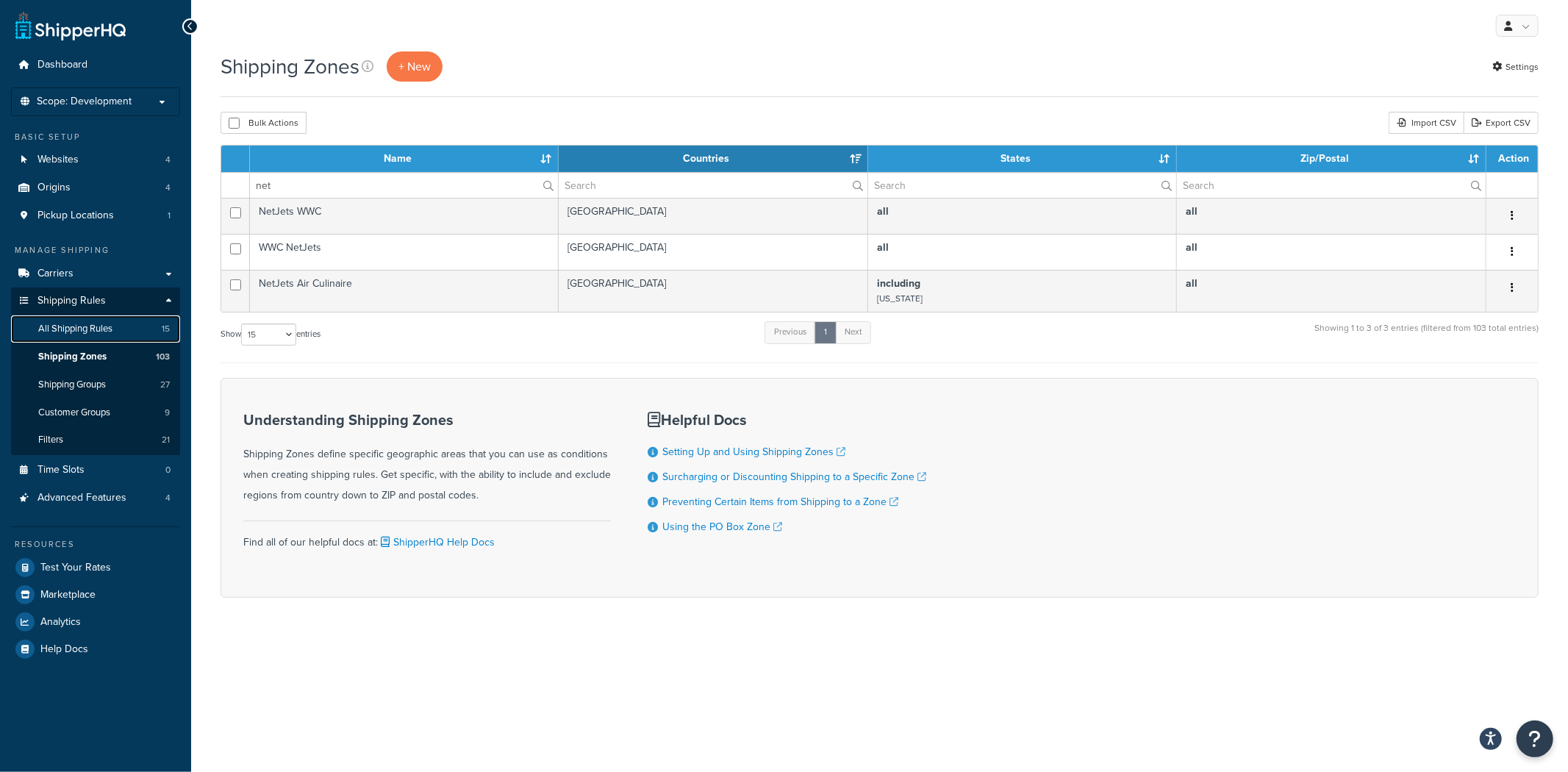
click at [125, 328] on link "All Shipping Rules 15" at bounding box center [95, 329] width 169 height 27
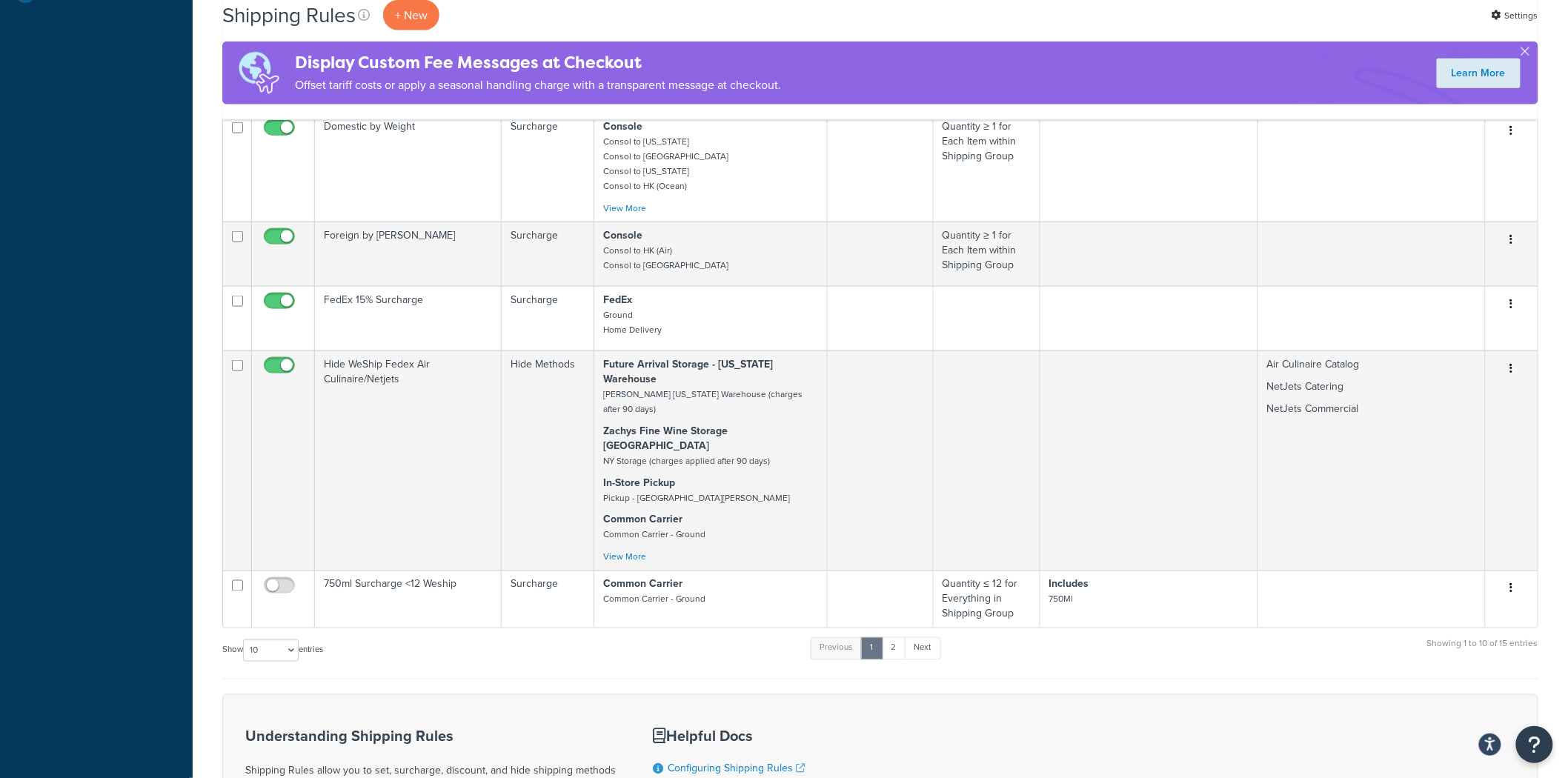
scroll to position [662, 0]
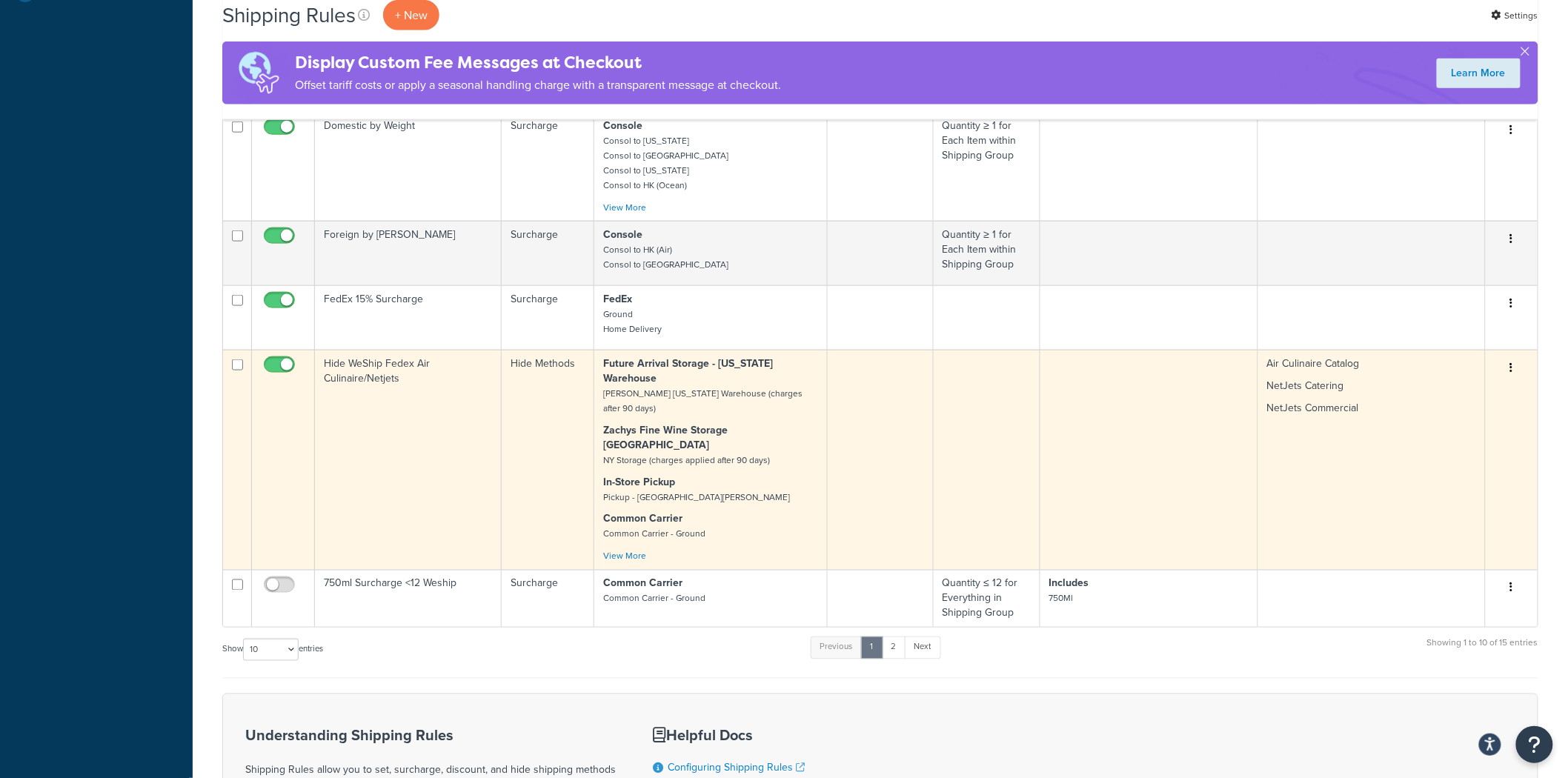
click at [855, 404] on td at bounding box center [881, 459] width 106 height 220
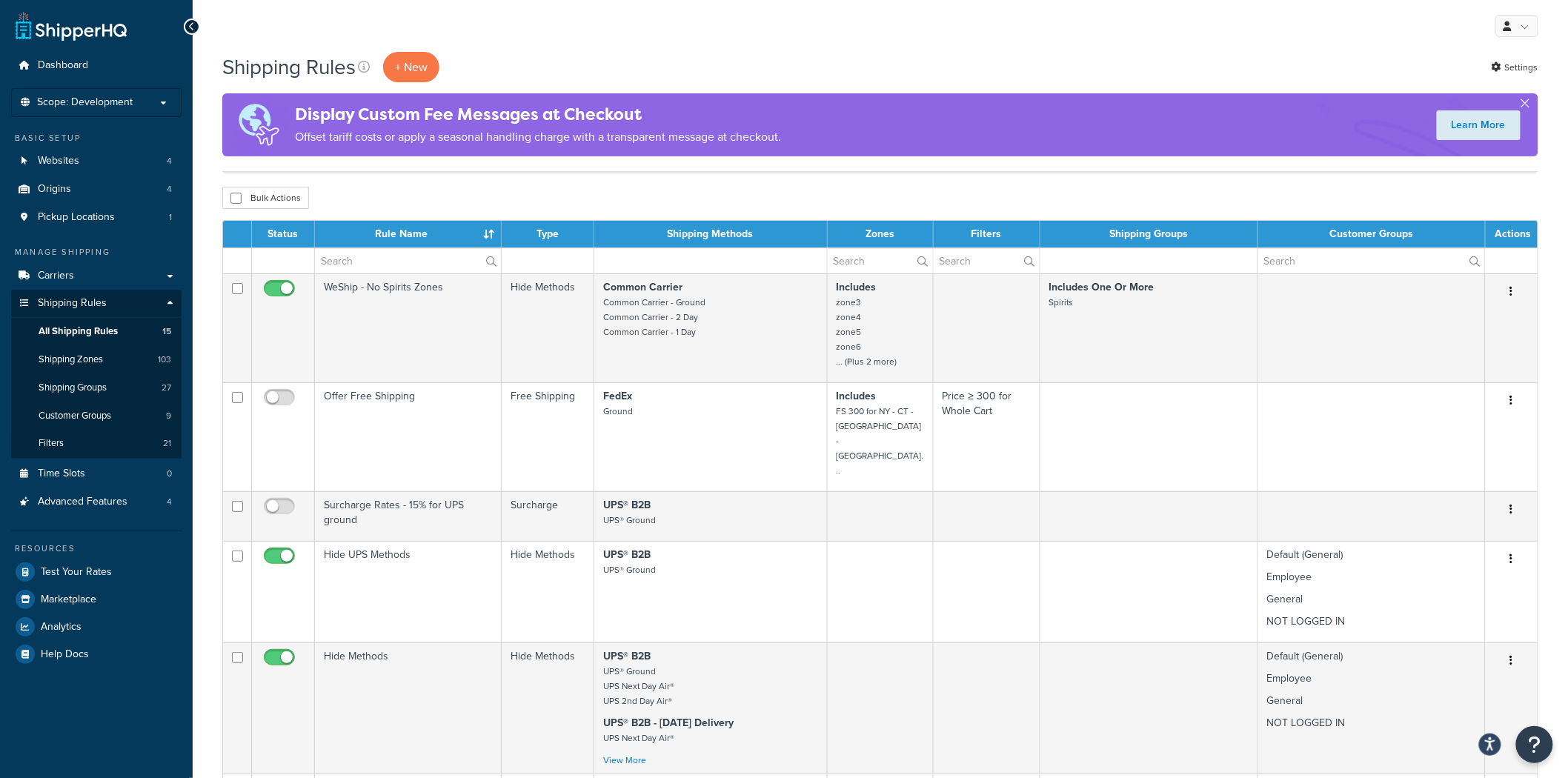
scroll to position [849, 0]
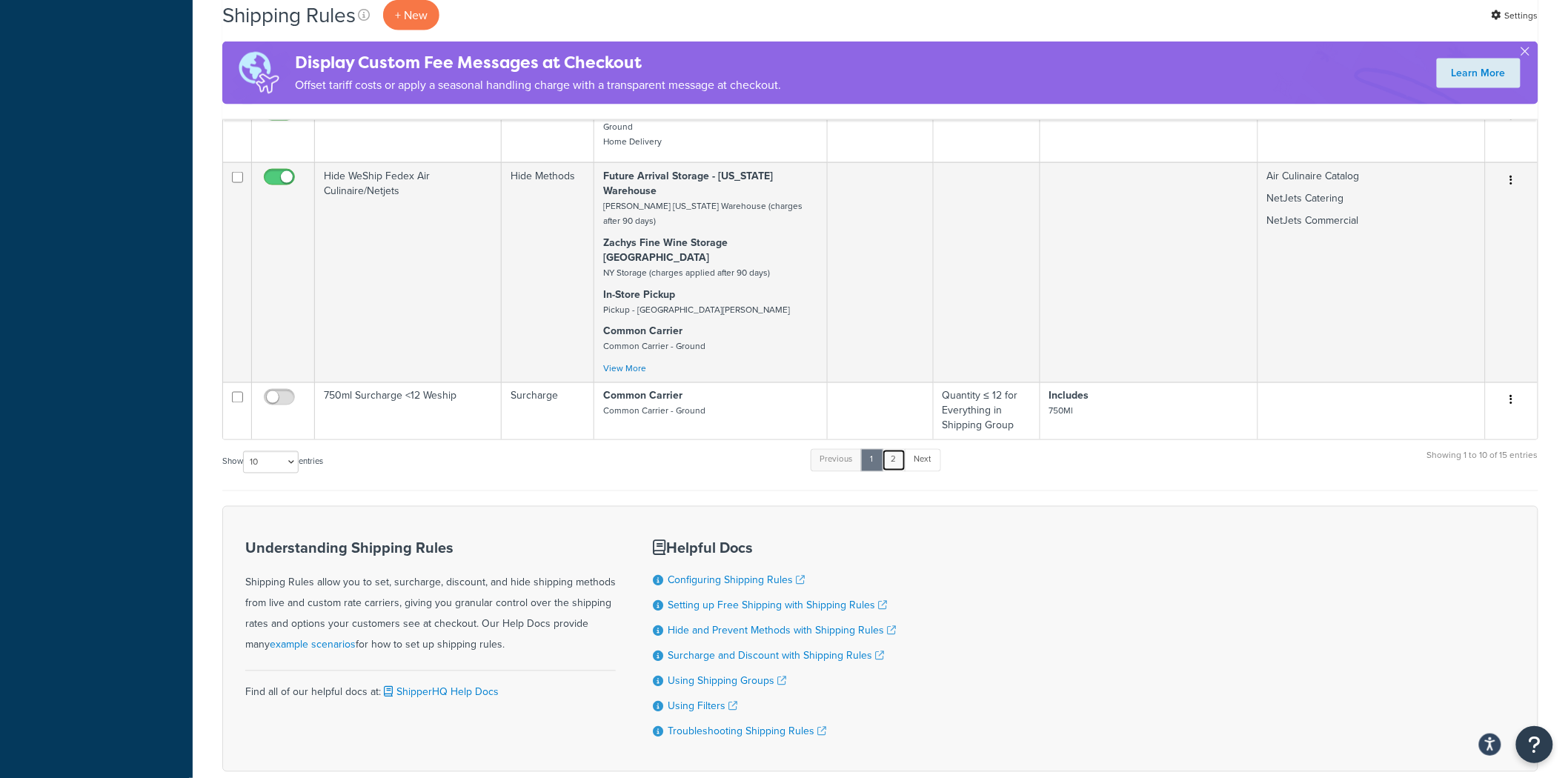
click at [905, 449] on link "2" at bounding box center [894, 460] width 24 height 23
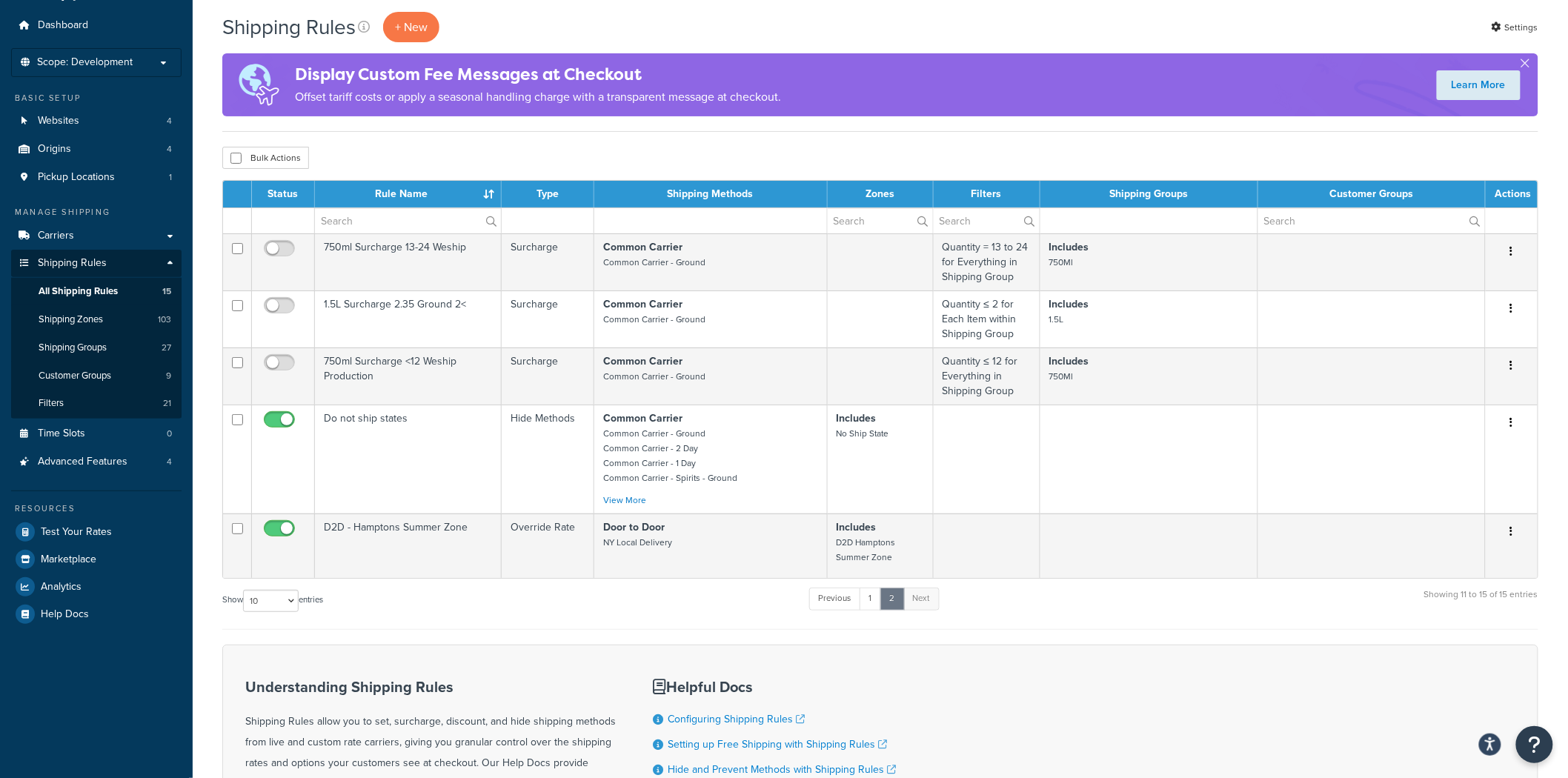
scroll to position [20, 0]
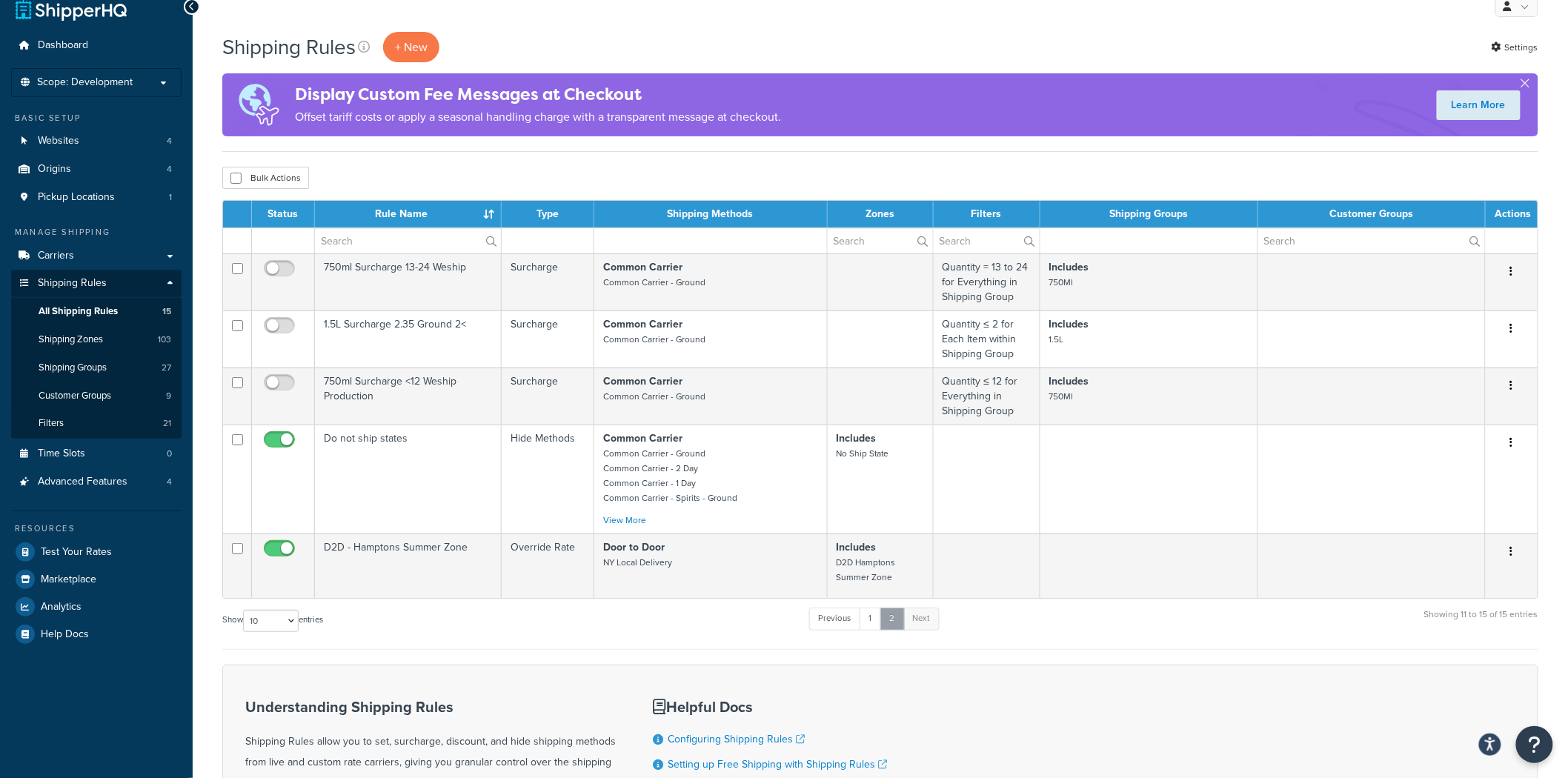
click at [885, 617] on link "2" at bounding box center [892, 618] width 24 height 23
click at [880, 618] on link "1" at bounding box center [870, 618] width 23 height 23
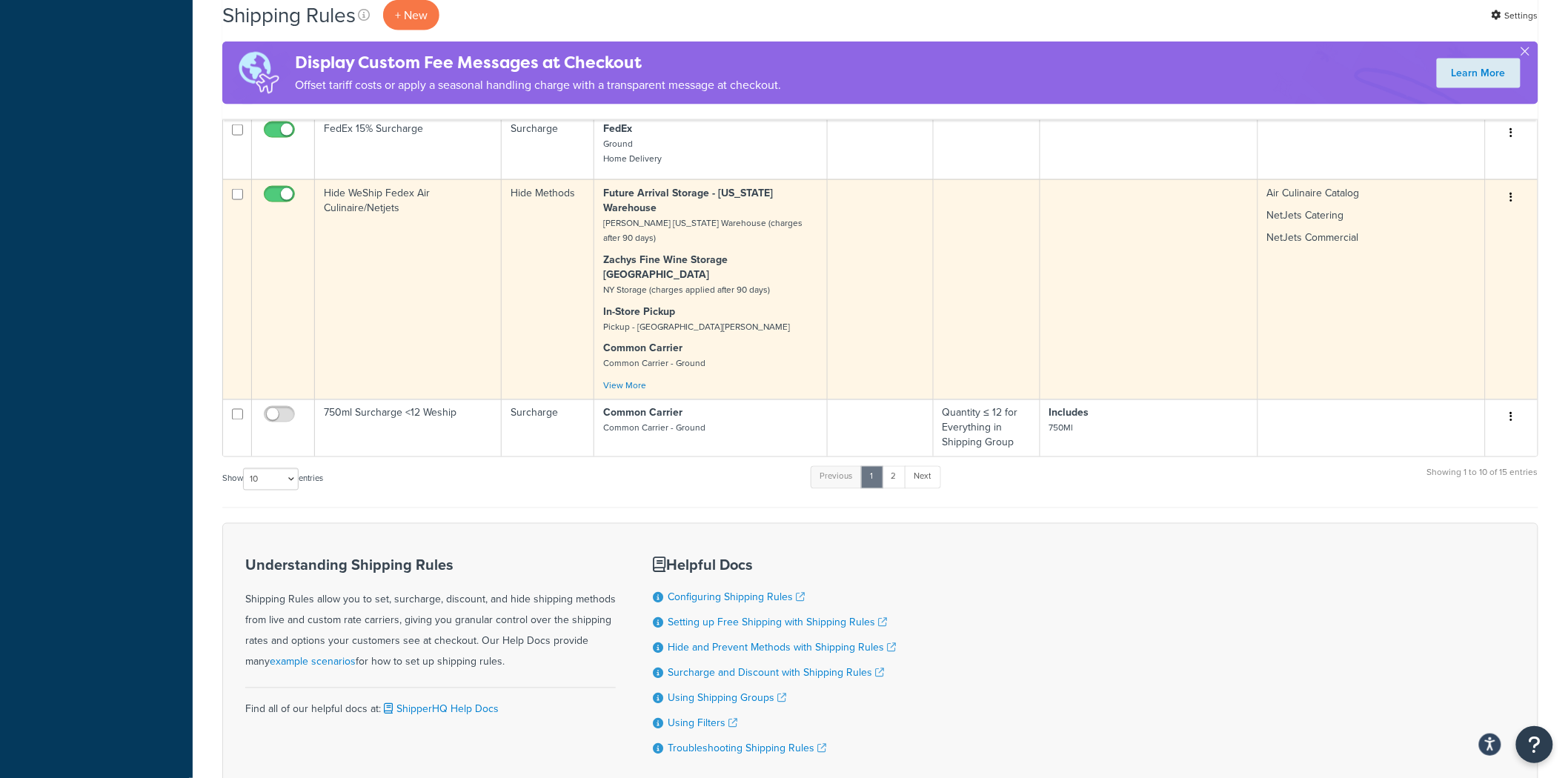
click at [435, 279] on td "Hide WeShip Fedex Air Culinaire/Netjets" at bounding box center [408, 289] width 187 height 220
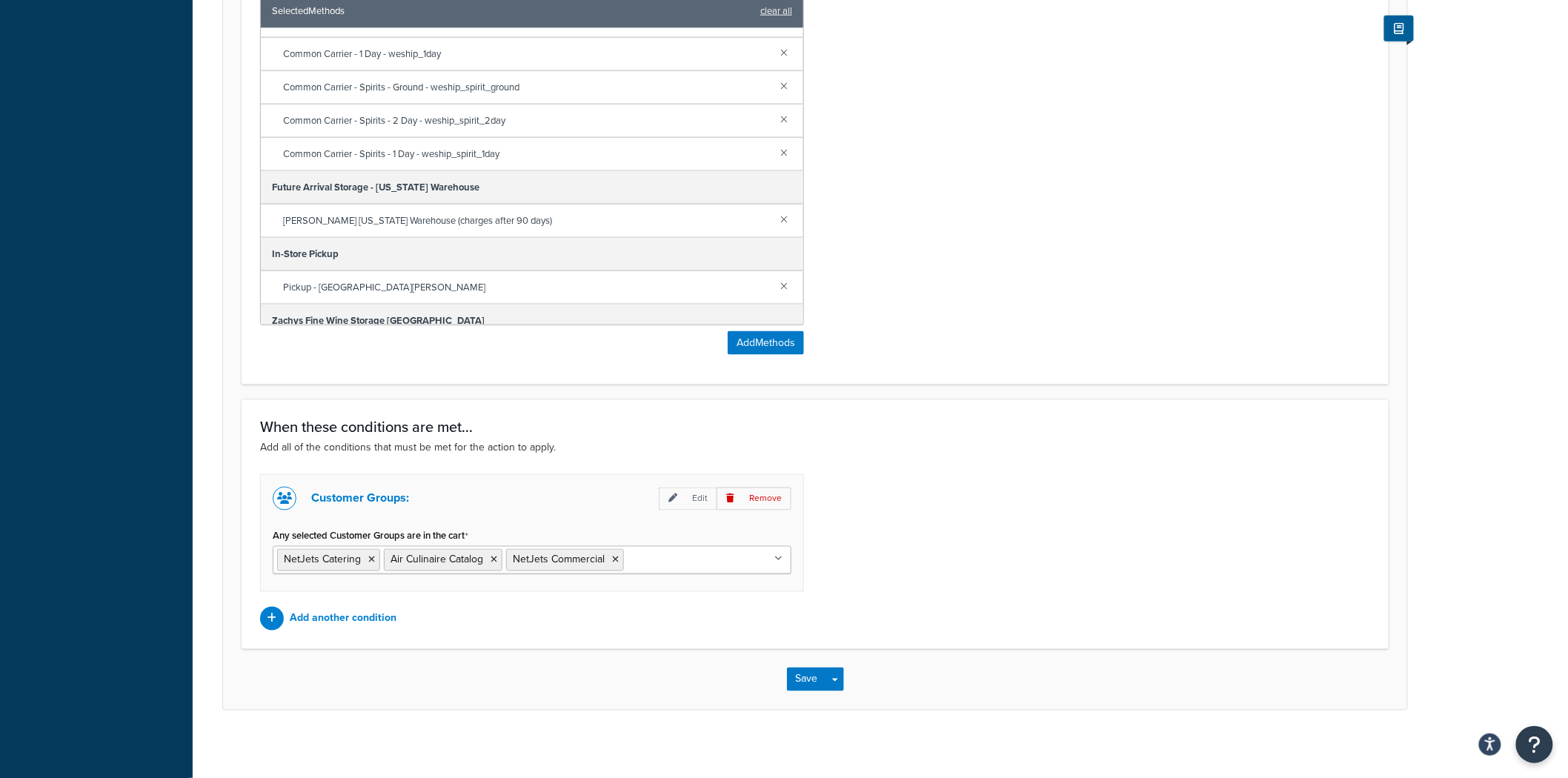
scroll to position [709, 0]
click at [330, 618] on p "Add another condition" at bounding box center [343, 618] width 107 height 21
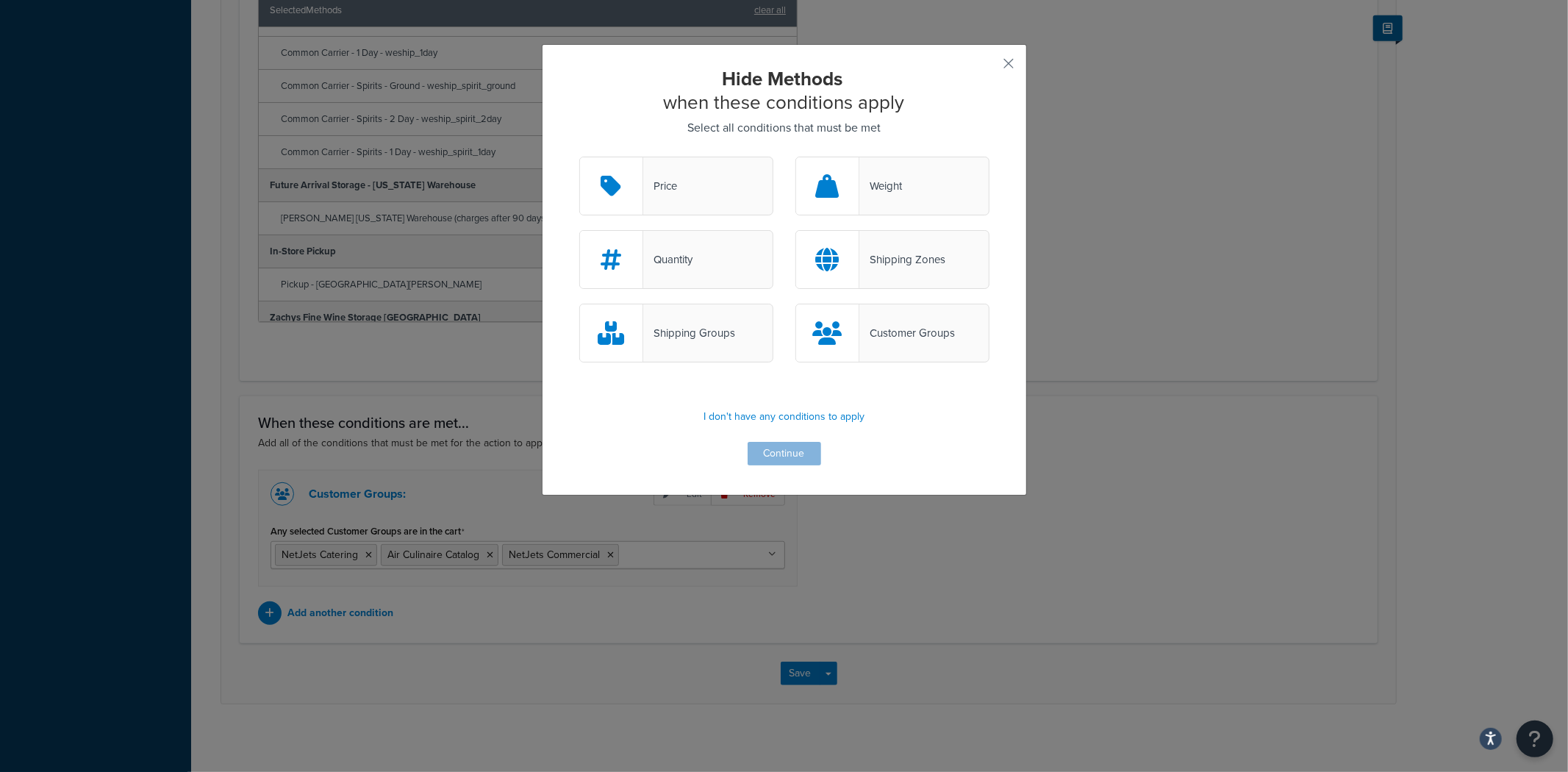
click at [931, 267] on div "Shipping Zones" at bounding box center [902, 259] width 86 height 20
click at [0, 0] on input "Shipping Zones" at bounding box center [0, 0] width 0 height 0
click at [773, 461] on button "Continue" at bounding box center [784, 453] width 74 height 23
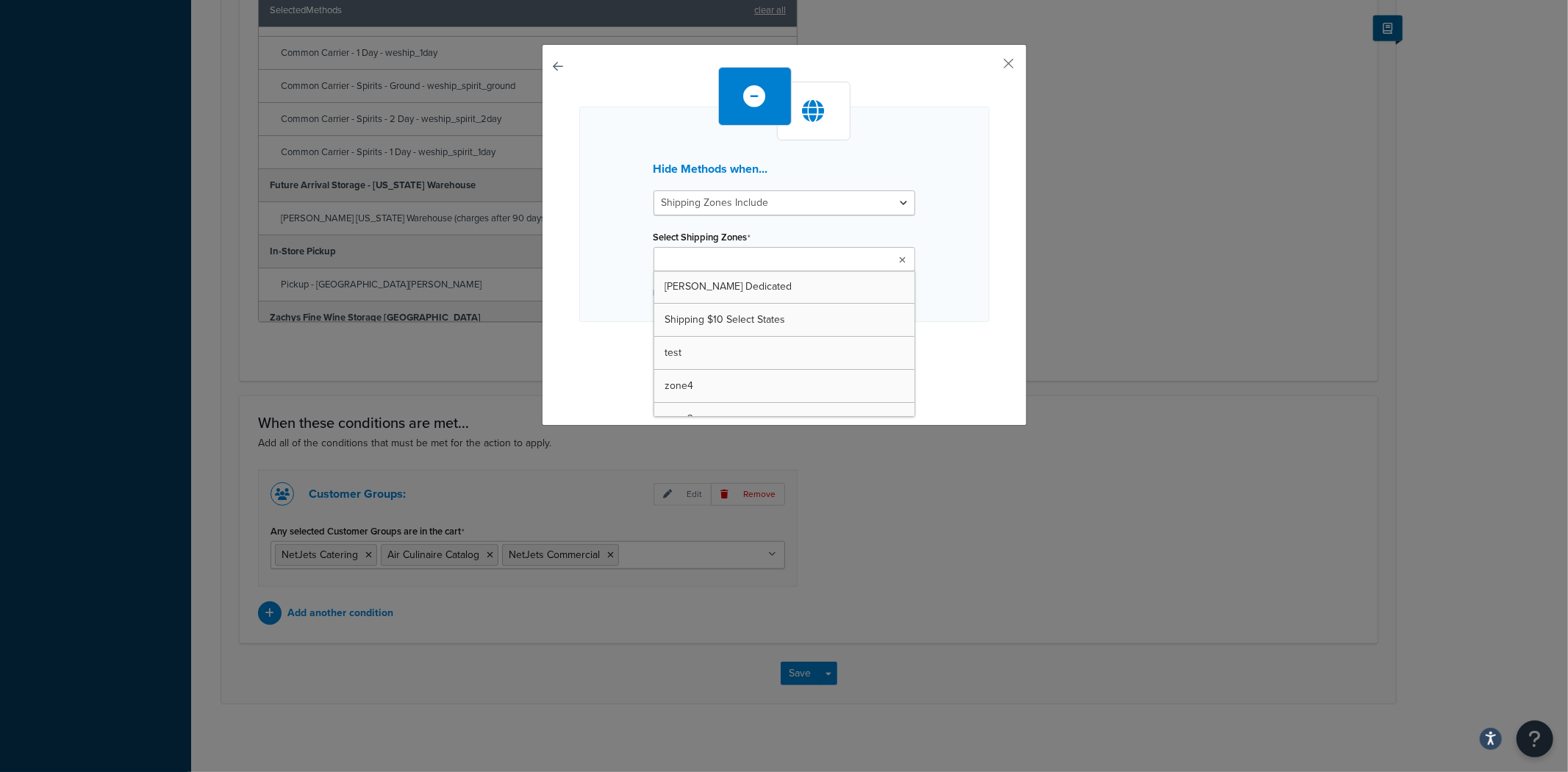
click at [713, 248] on ul at bounding box center [784, 258] width 262 height 24
type input "net"
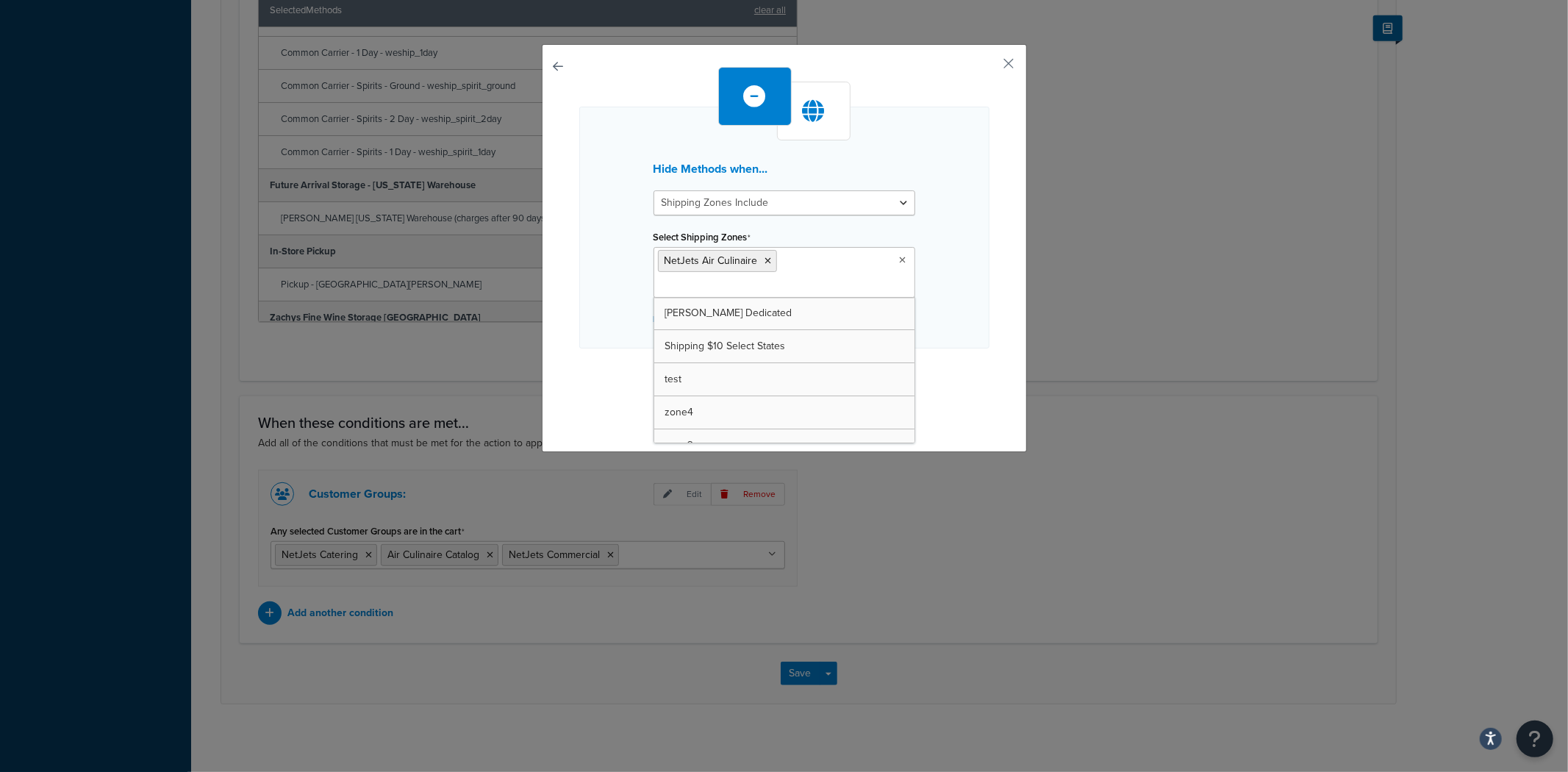
click at [950, 218] on div "Hide Methods when... Shipping Zones Include Shipping Zones Do Not Include Selec…" at bounding box center [784, 227] width 410 height 242
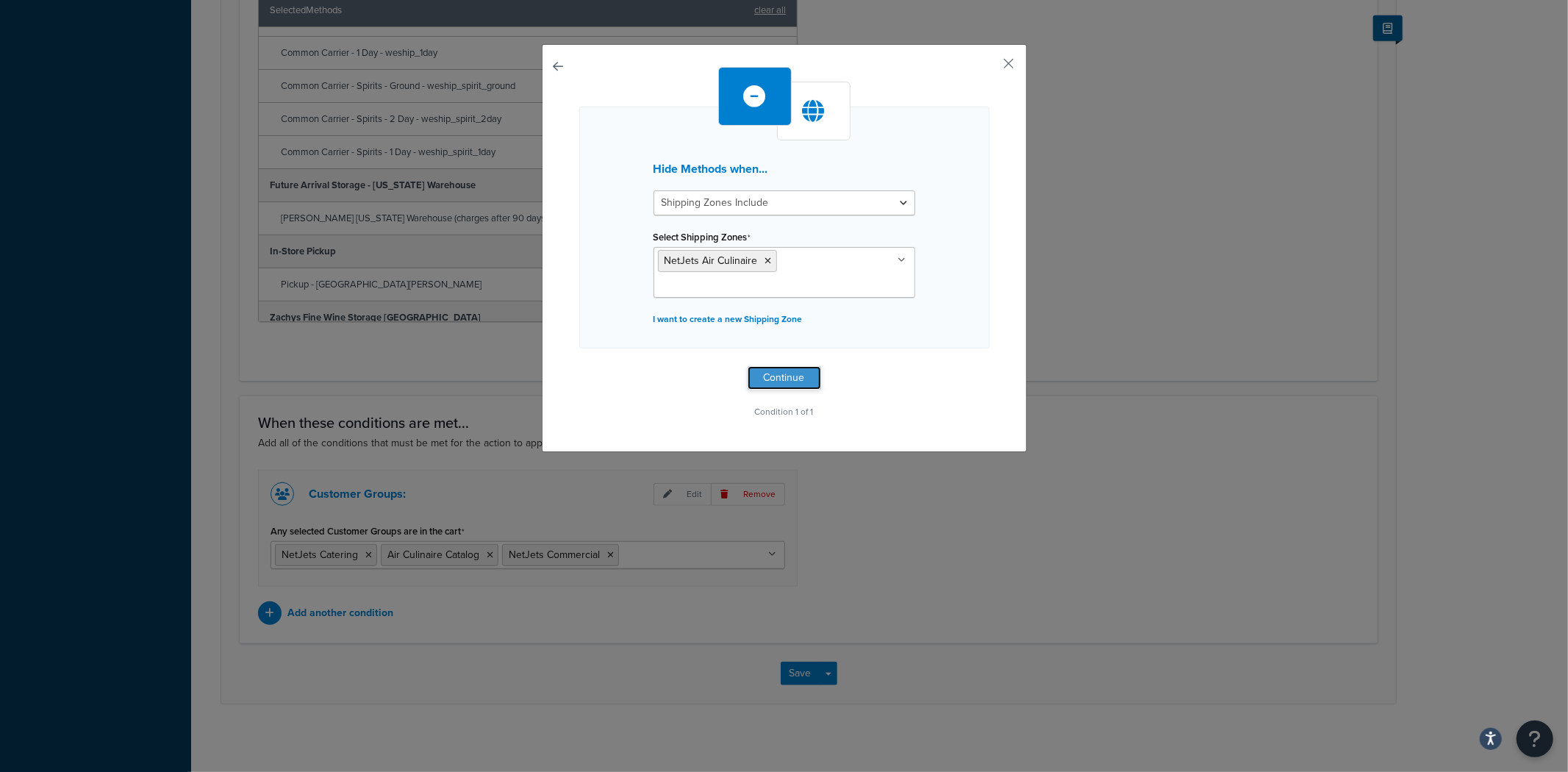
click at [783, 383] on button "Continue" at bounding box center [784, 378] width 74 height 23
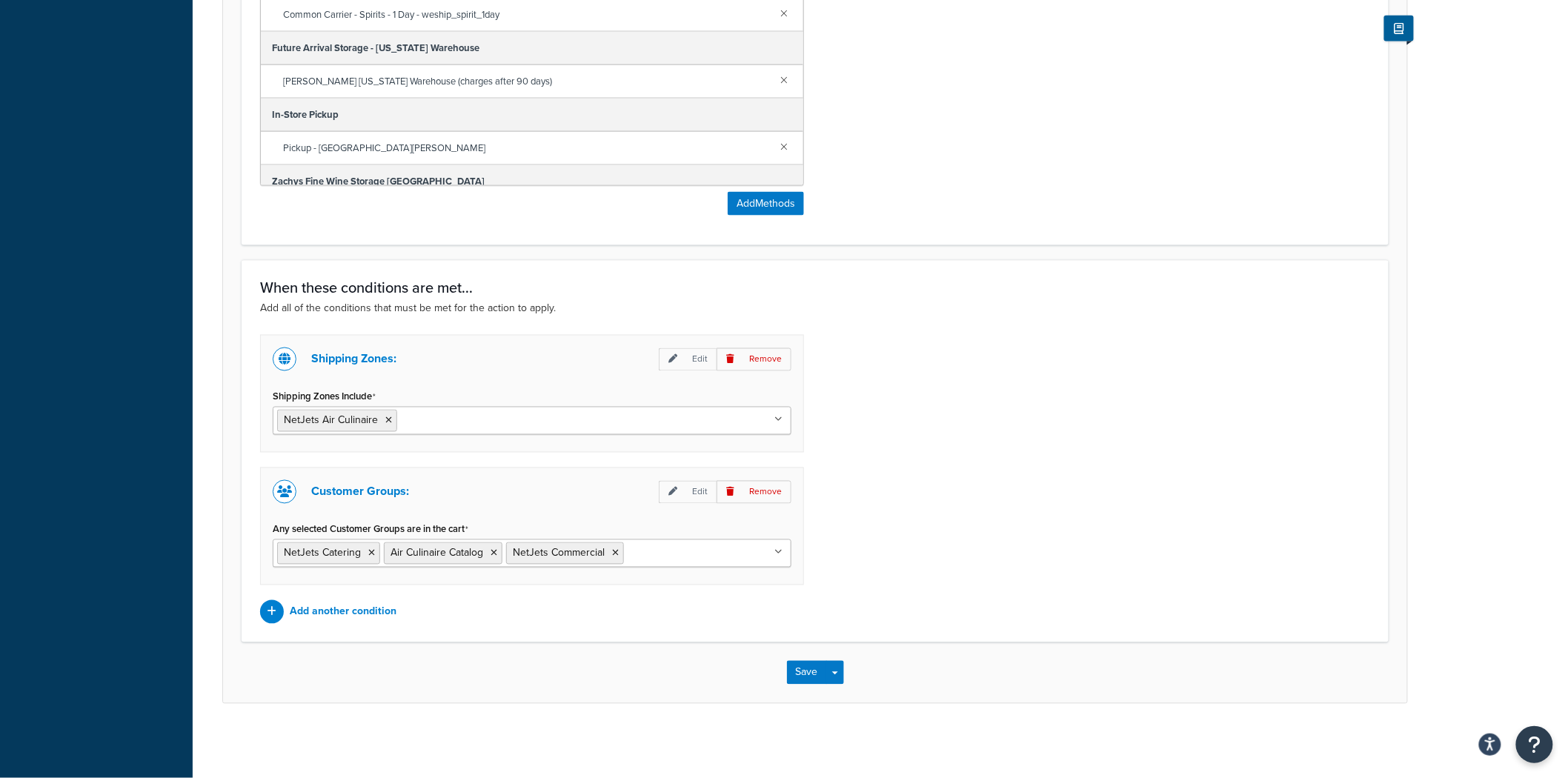
scroll to position [848, 0]
drag, startPoint x: 797, startPoint y: 665, endPoint x: 924, endPoint y: 529, distance: 186.1
click at [924, 529] on form "Specify the action you would like to perform and the shipping methods that will…" at bounding box center [815, 16] width 1184 height 1376
click at [811, 683] on button "Save" at bounding box center [807, 672] width 40 height 23
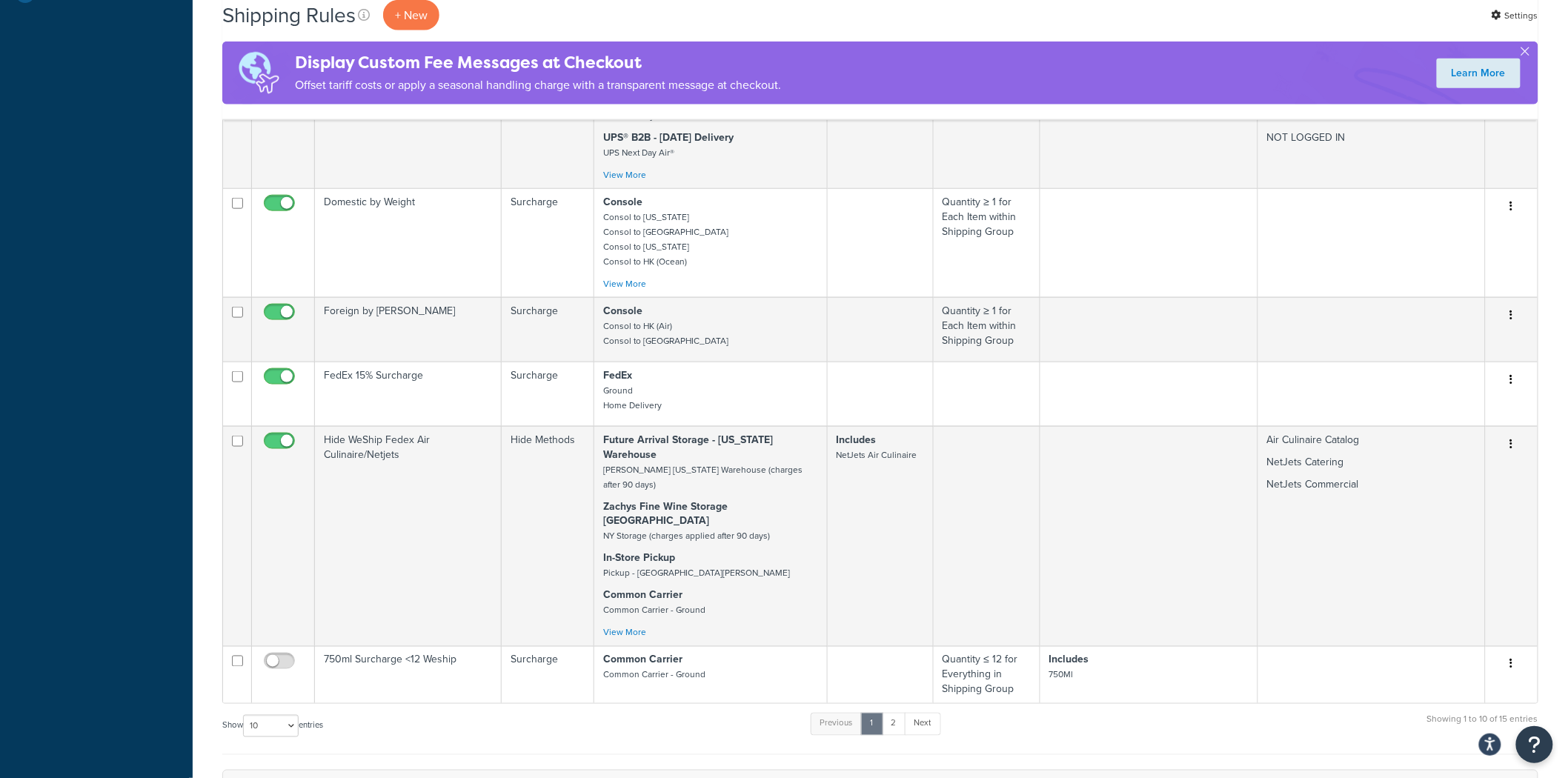
scroll to position [662, 0]
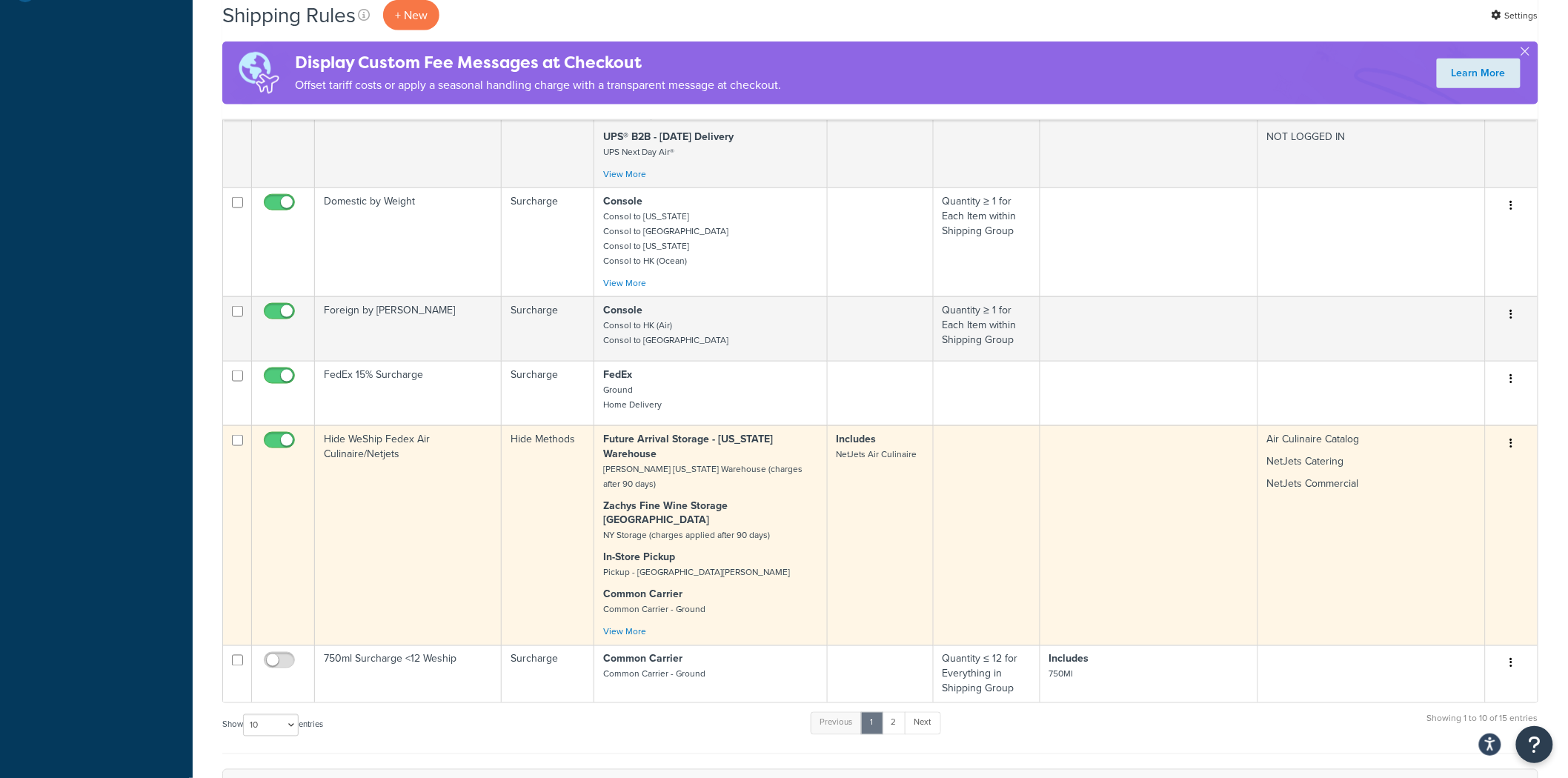
drag, startPoint x: 828, startPoint y: 447, endPoint x: 798, endPoint y: 450, distance: 30.1
click at [798, 499] on p "Zachys Fine Wine Storage NY NY Storage (charges applied after 90 days)" at bounding box center [711, 521] width 215 height 44
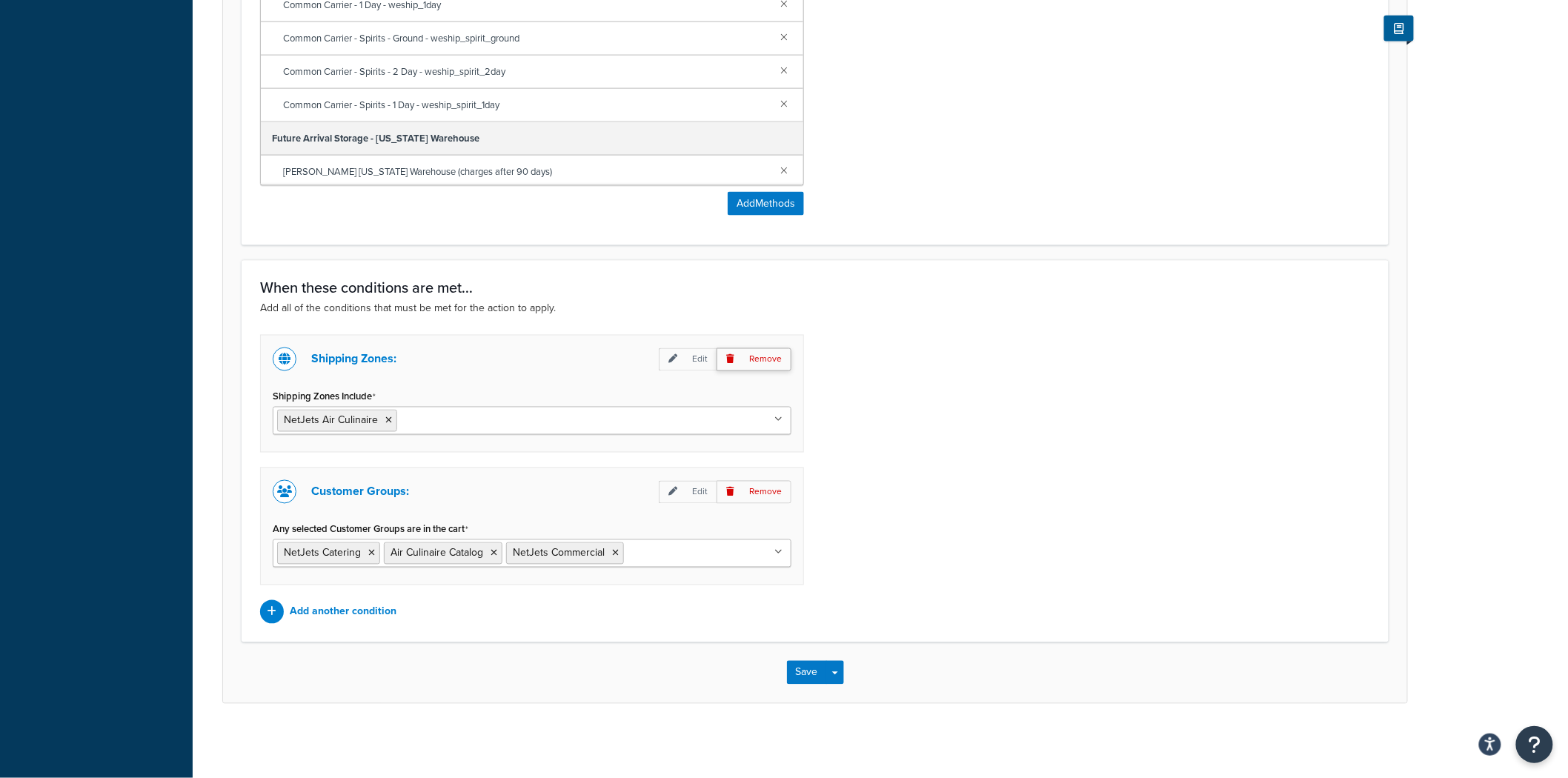
click at [756, 364] on p "Remove" at bounding box center [754, 359] width 74 height 23
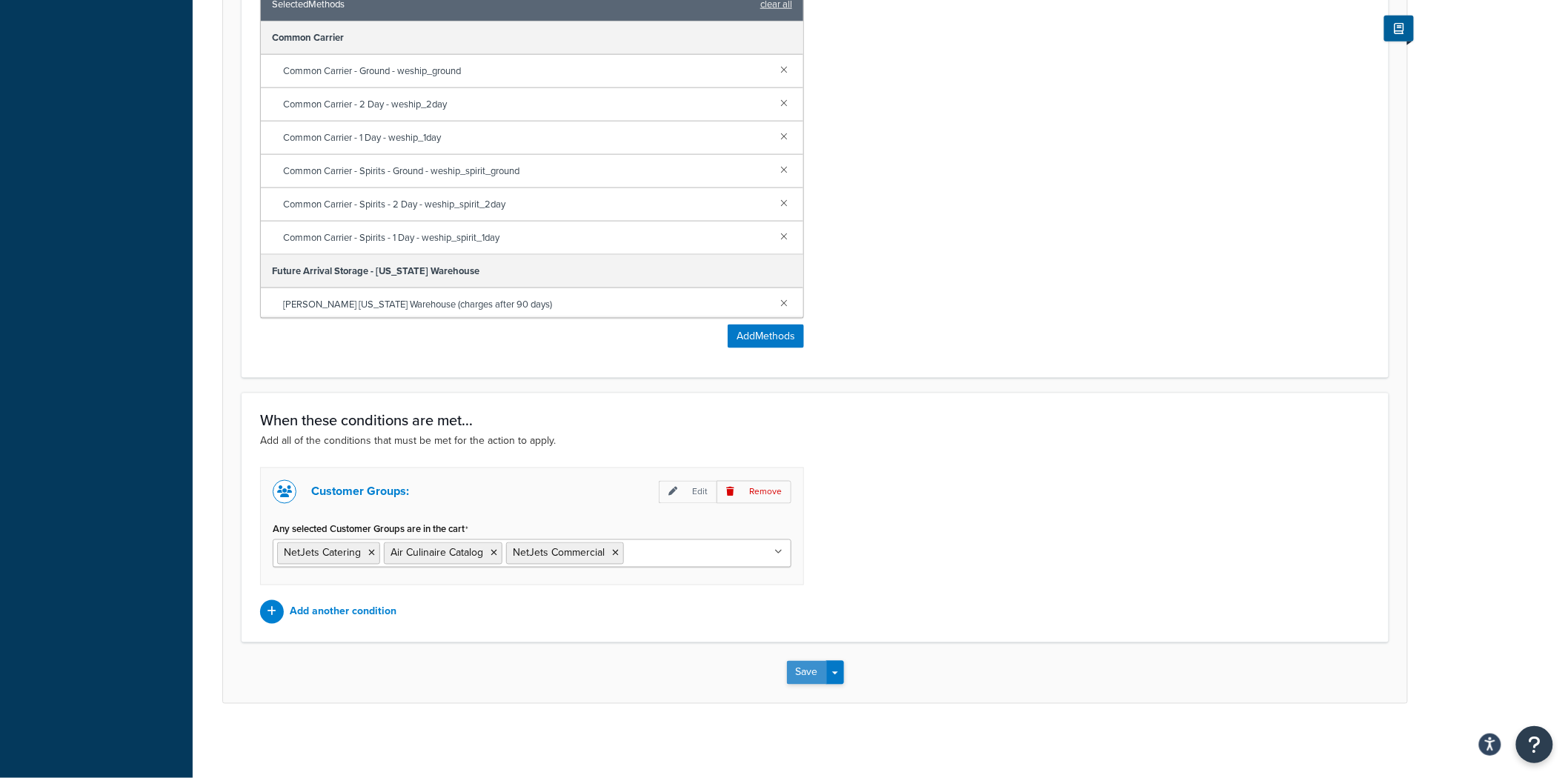
click at [807, 671] on button "Save" at bounding box center [807, 672] width 40 height 23
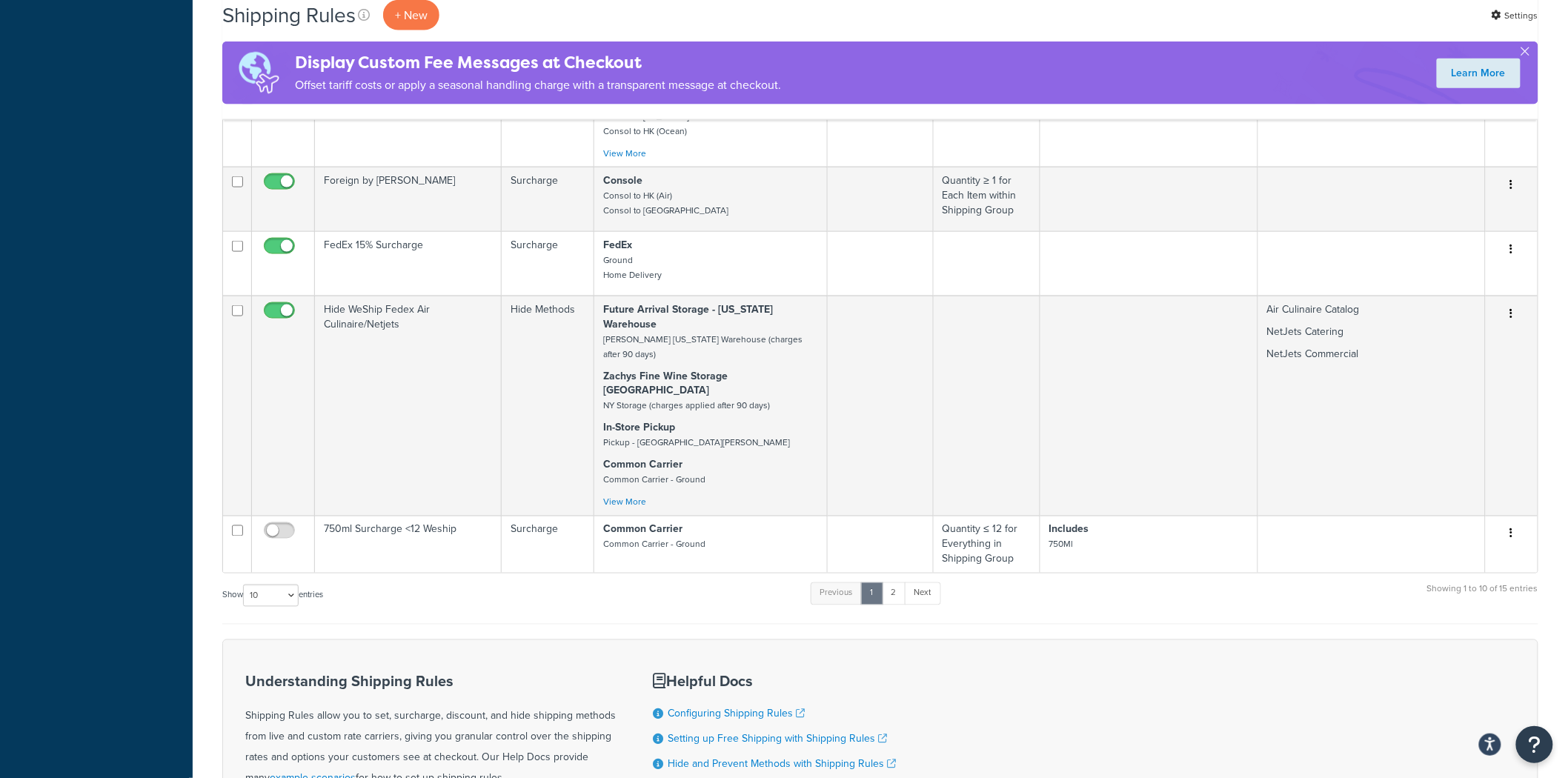
scroll to position [799, 0]
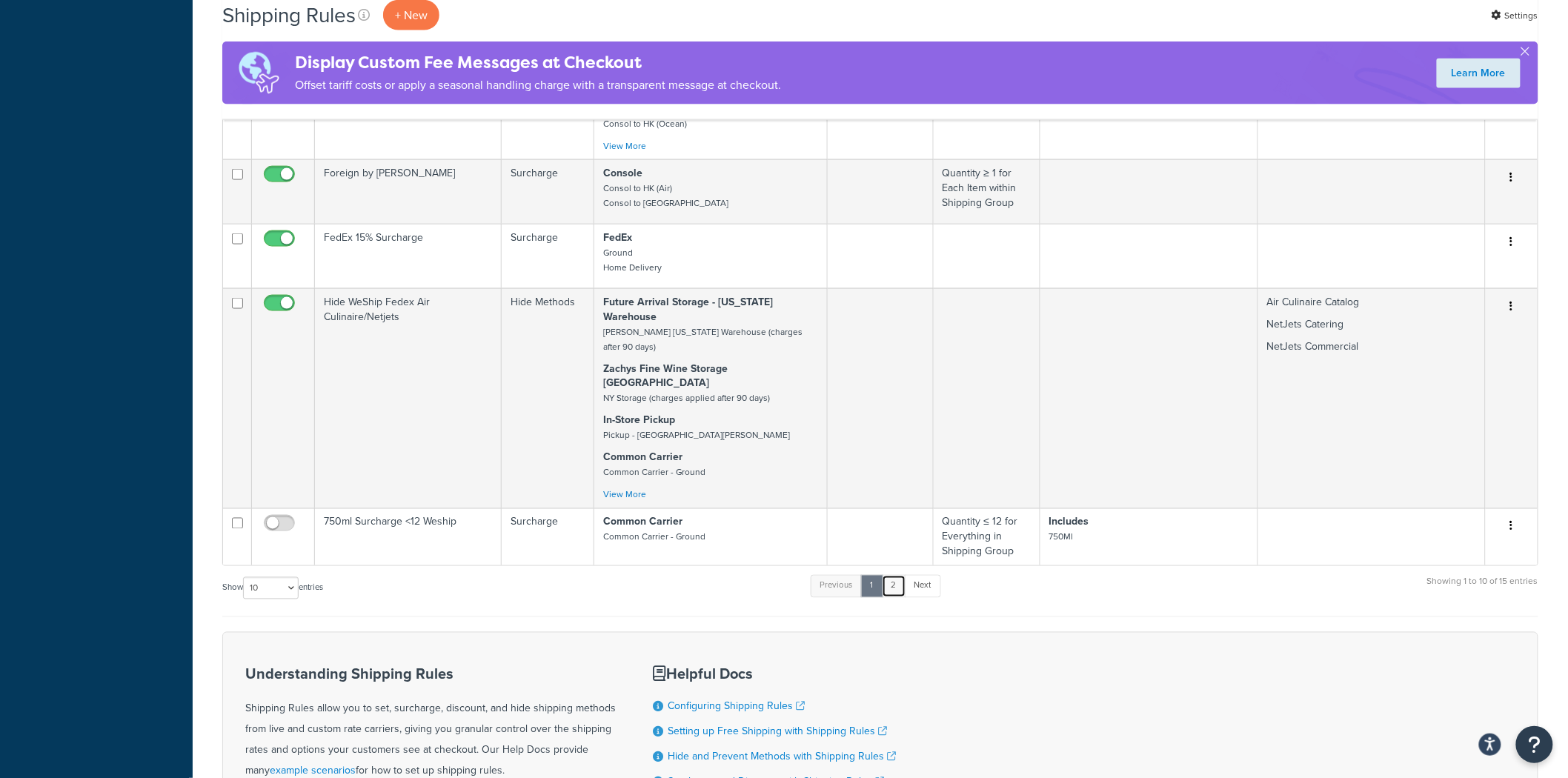
click at [897, 575] on link "2" at bounding box center [894, 586] width 24 height 23
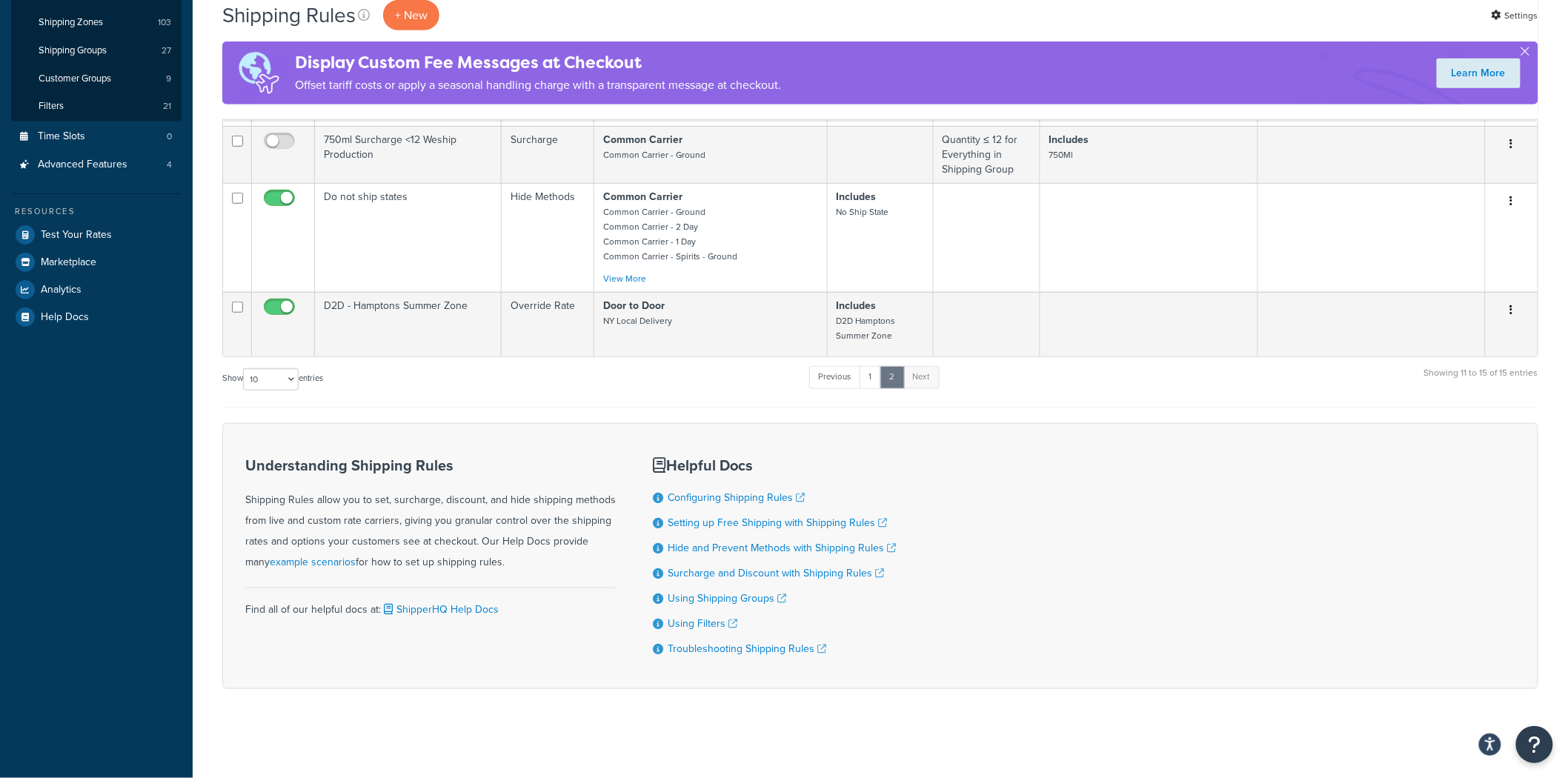
scroll to position [0, 0]
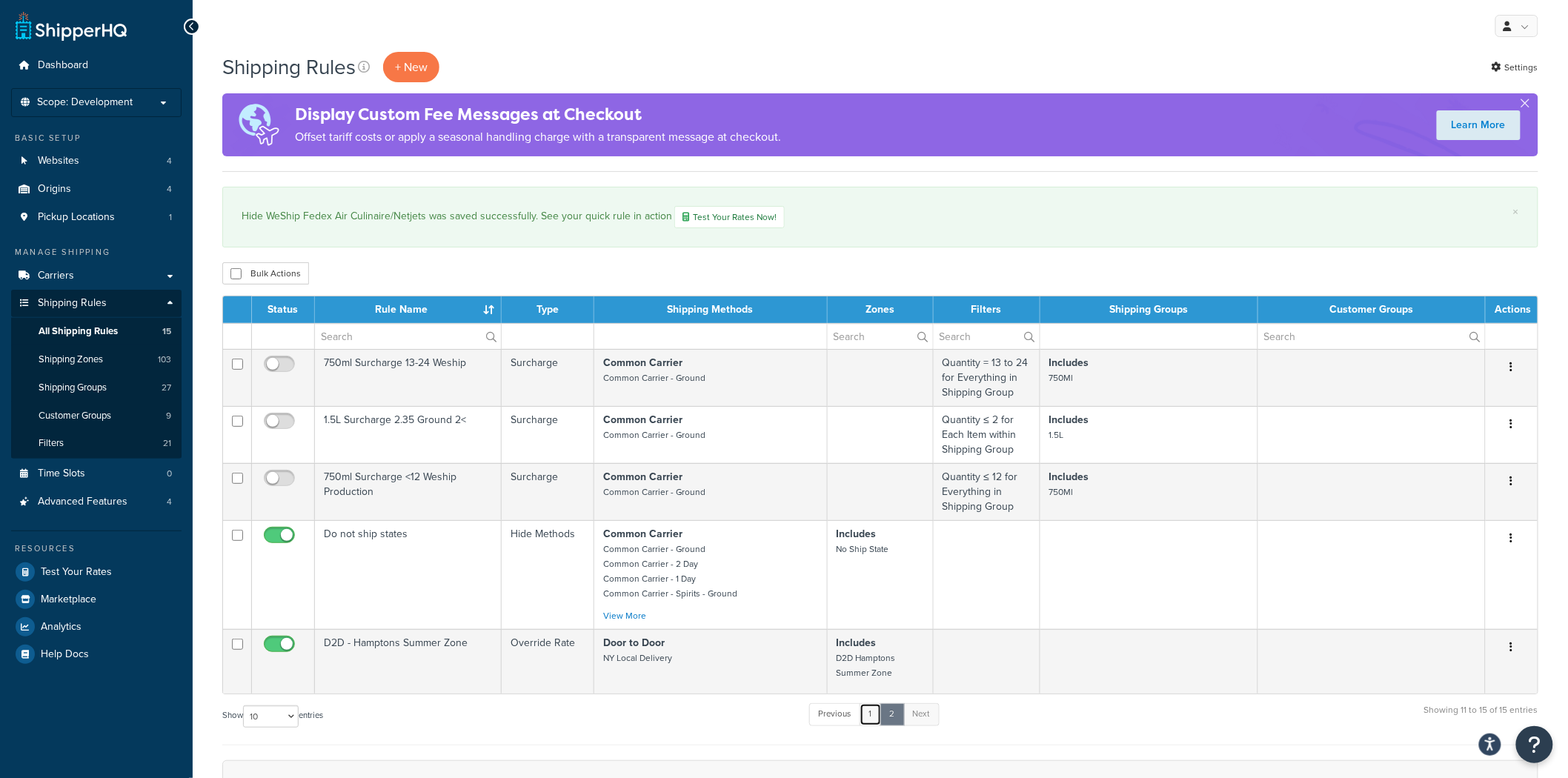
click at [872, 715] on link "1" at bounding box center [870, 714] width 23 height 23
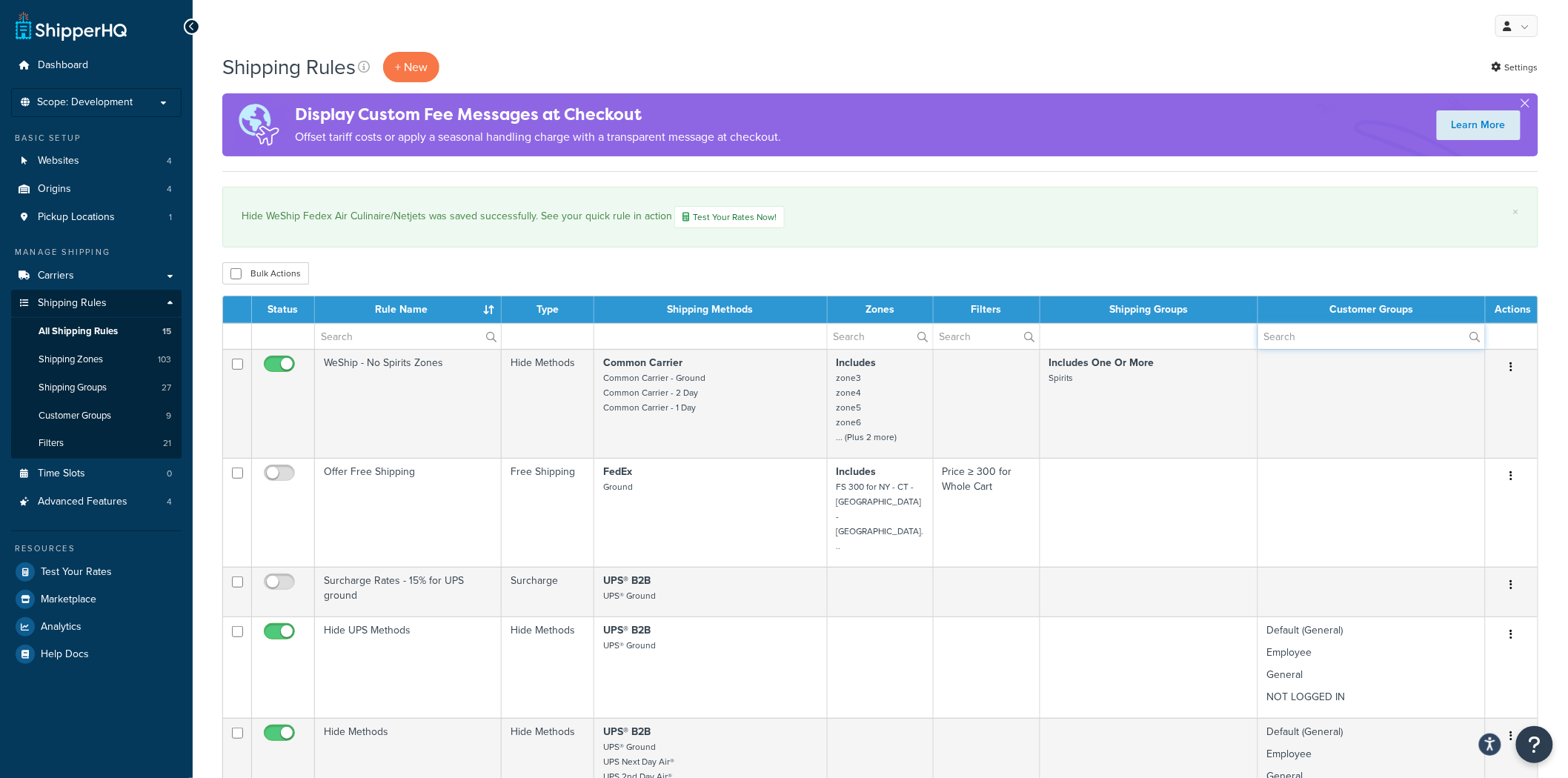
click at [1299, 334] on input "text" at bounding box center [1372, 337] width 227 height 25
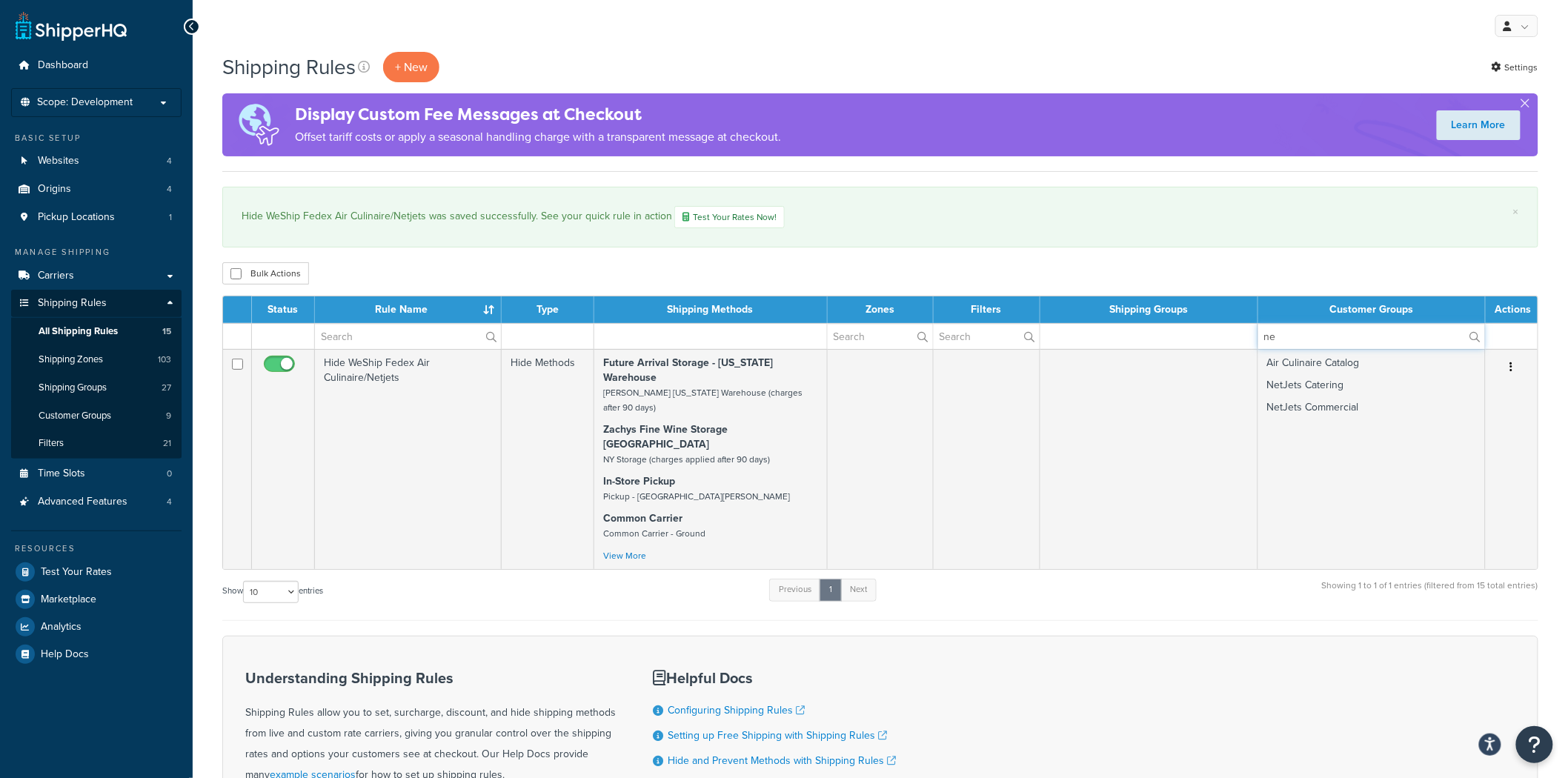
type input "n"
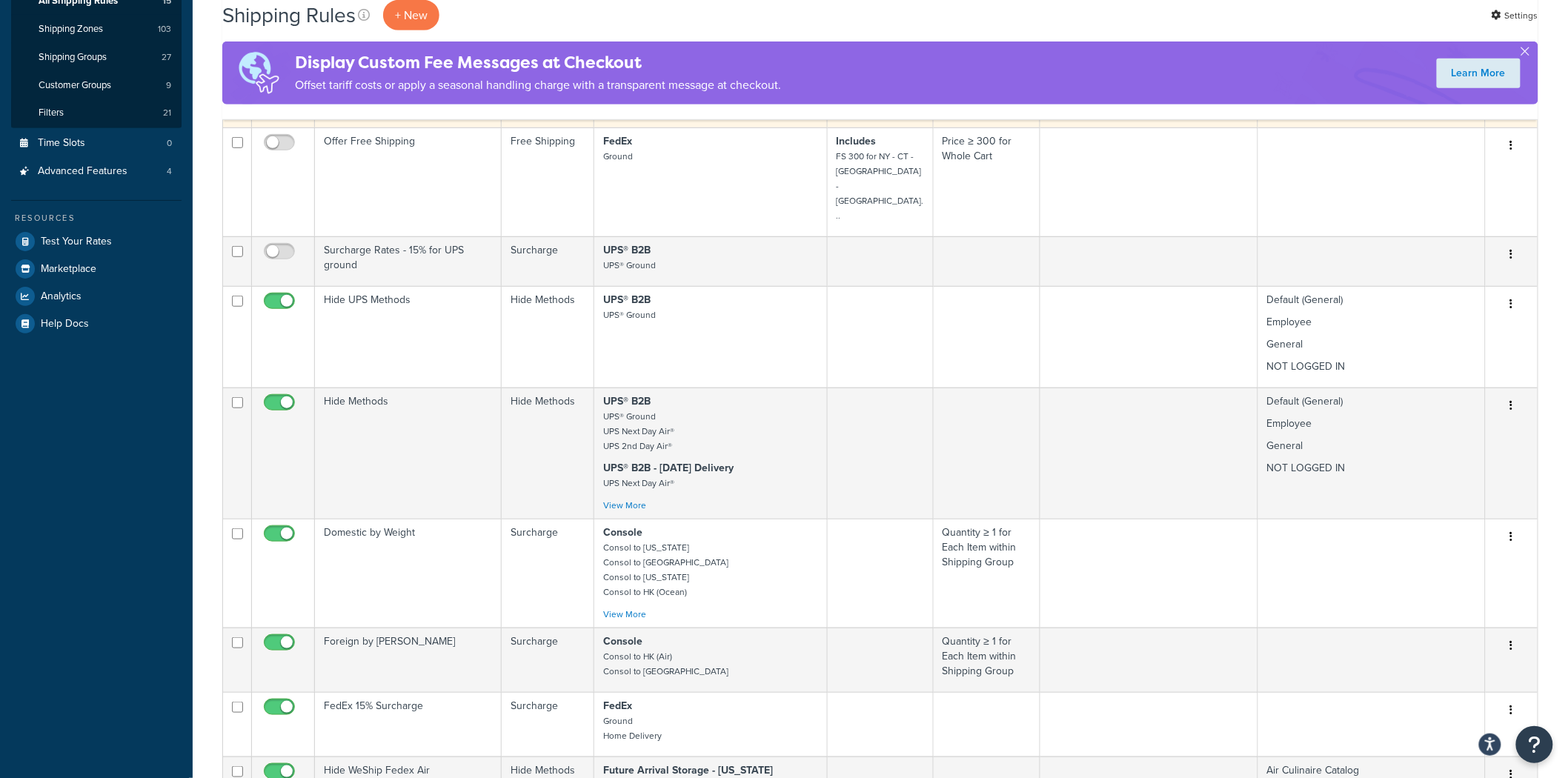
scroll to position [861, 0]
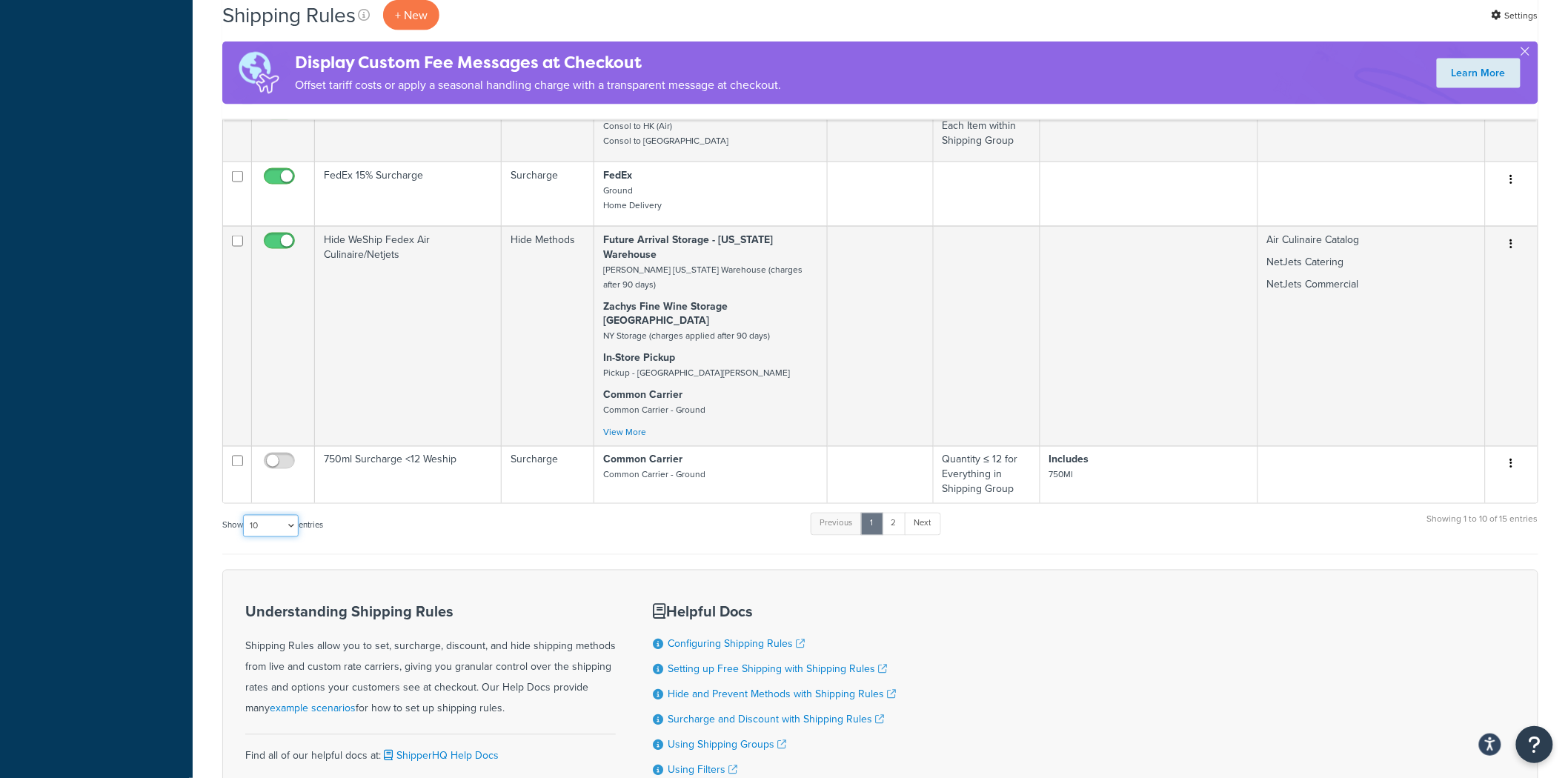
click at [287, 515] on select "10 15 25 50 100 1000" at bounding box center [270, 526] width 56 height 23
select select "25"
click at [245, 515] on select "10 15 25 50 100 1000" at bounding box center [270, 526] width 56 height 23
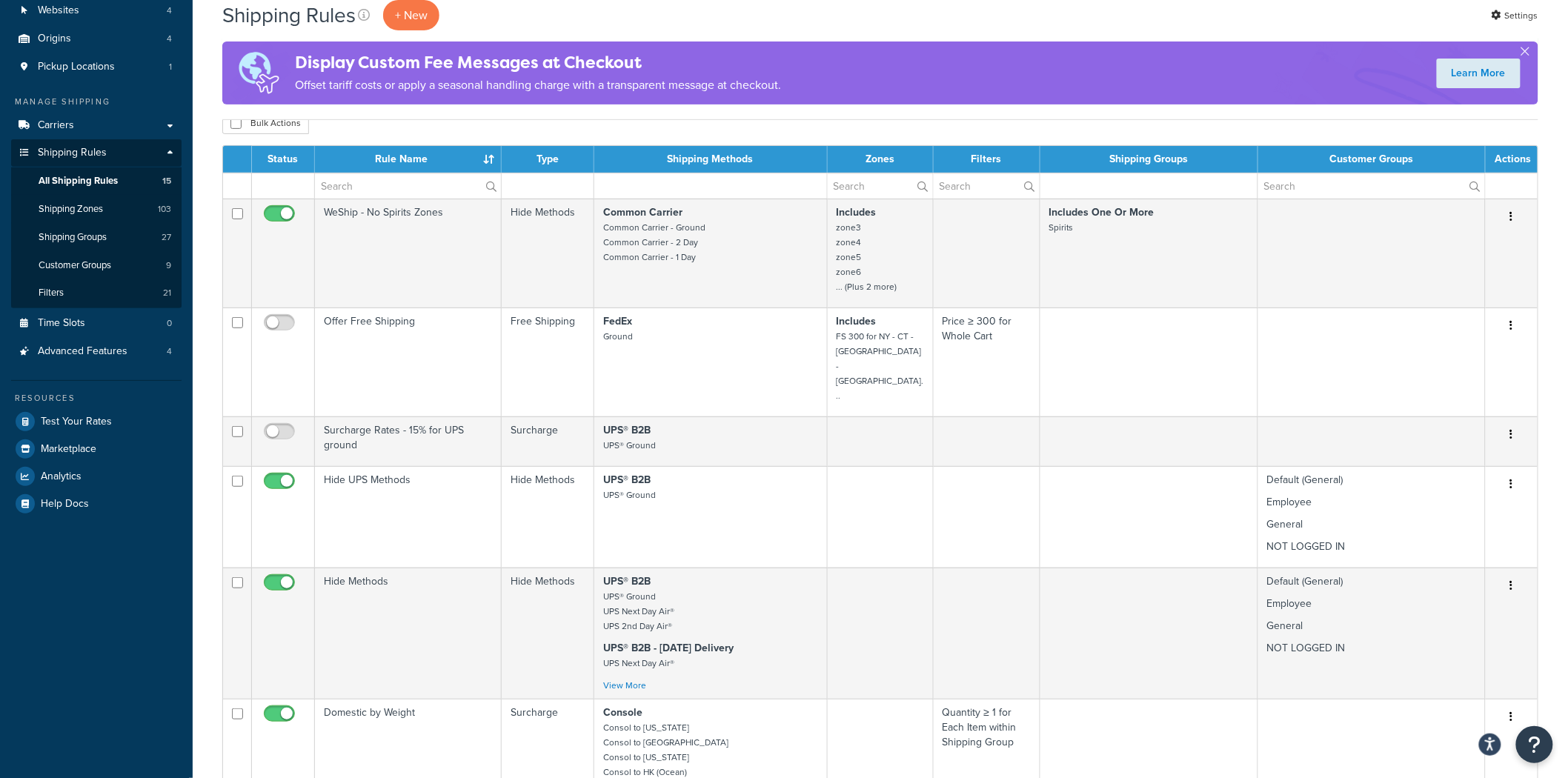
scroll to position [0, 0]
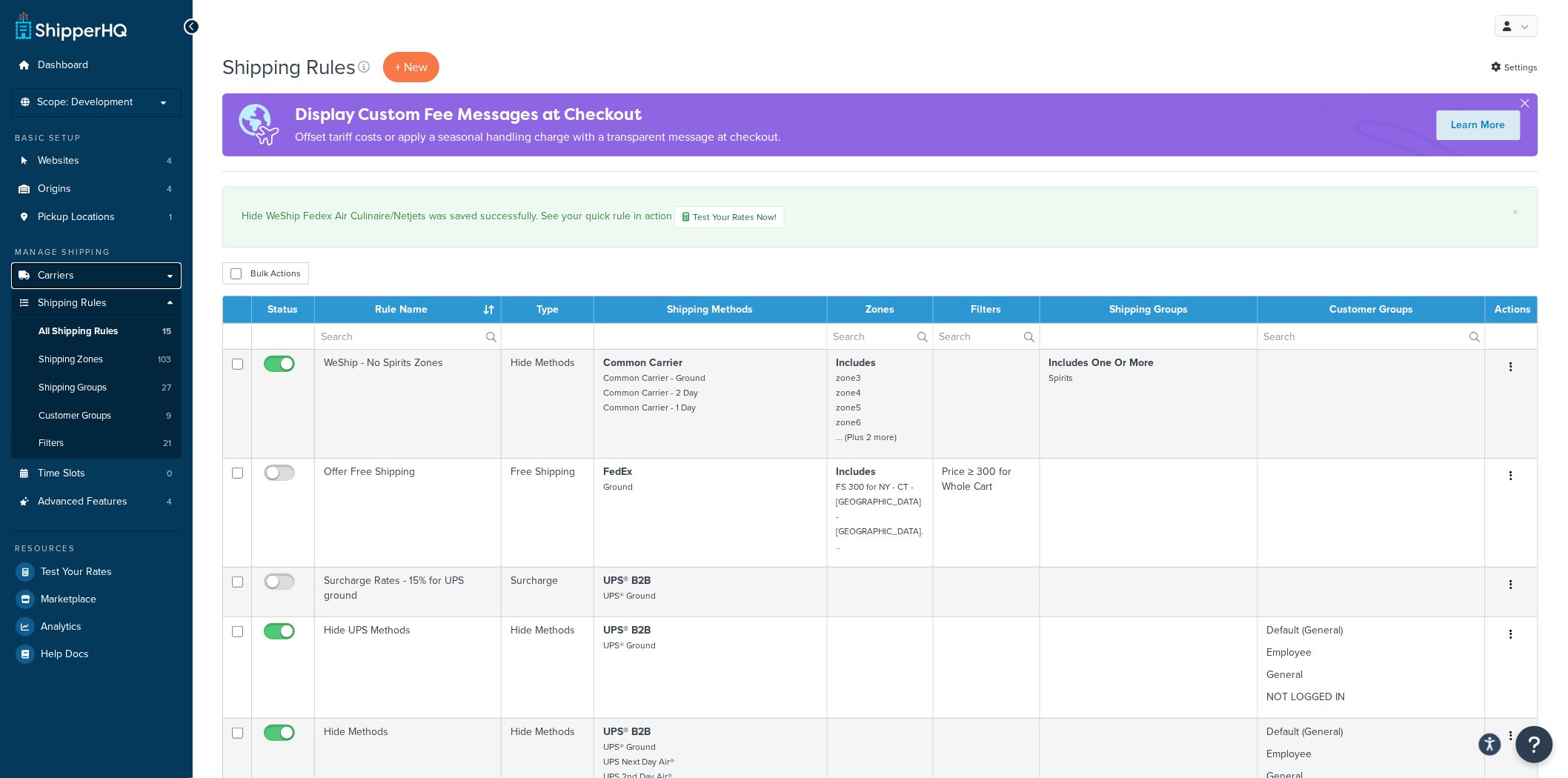
click at [100, 268] on link "Carriers" at bounding box center [96, 276] width 170 height 27
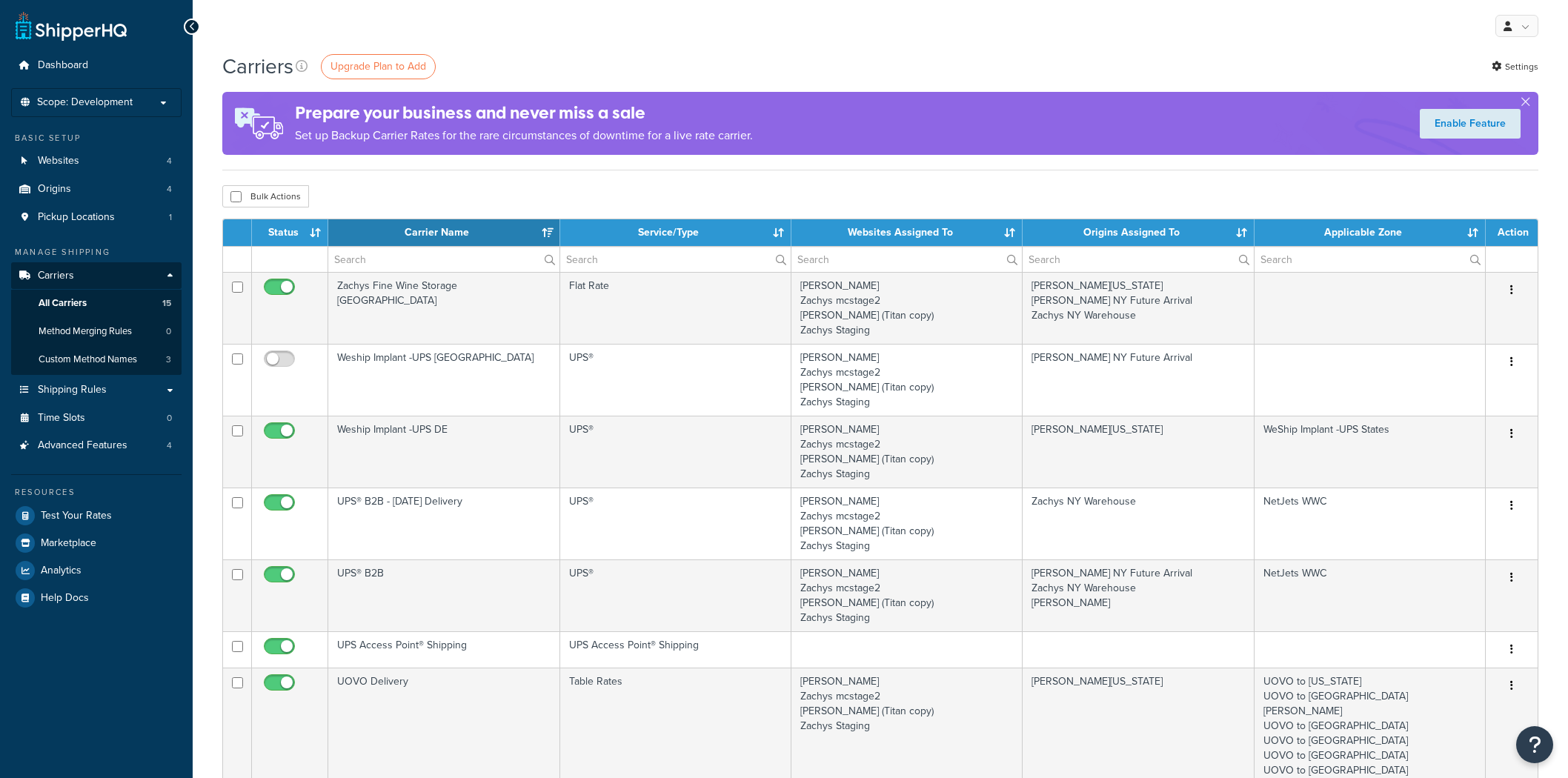
select select "15"
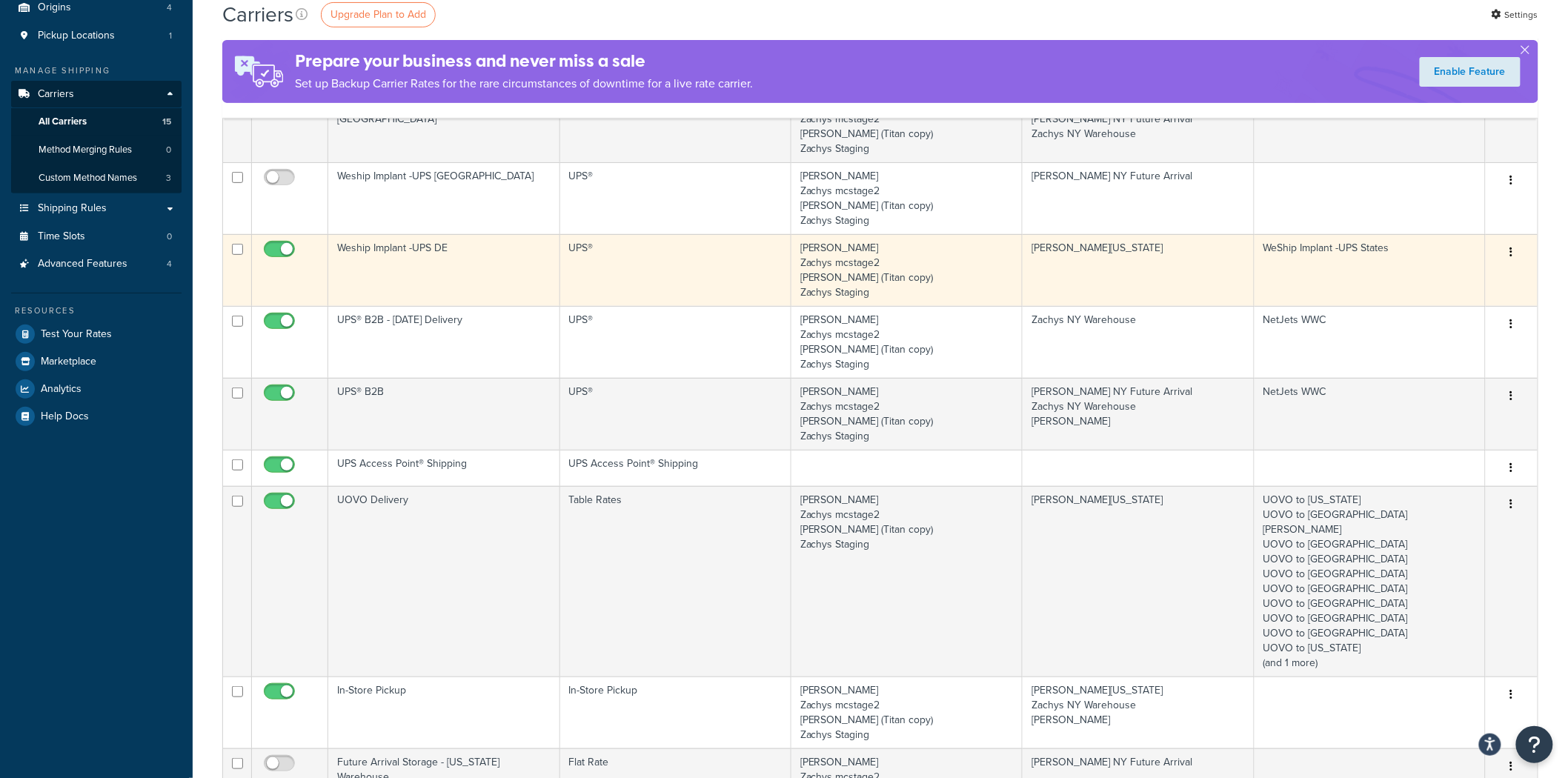
scroll to position [182, 0]
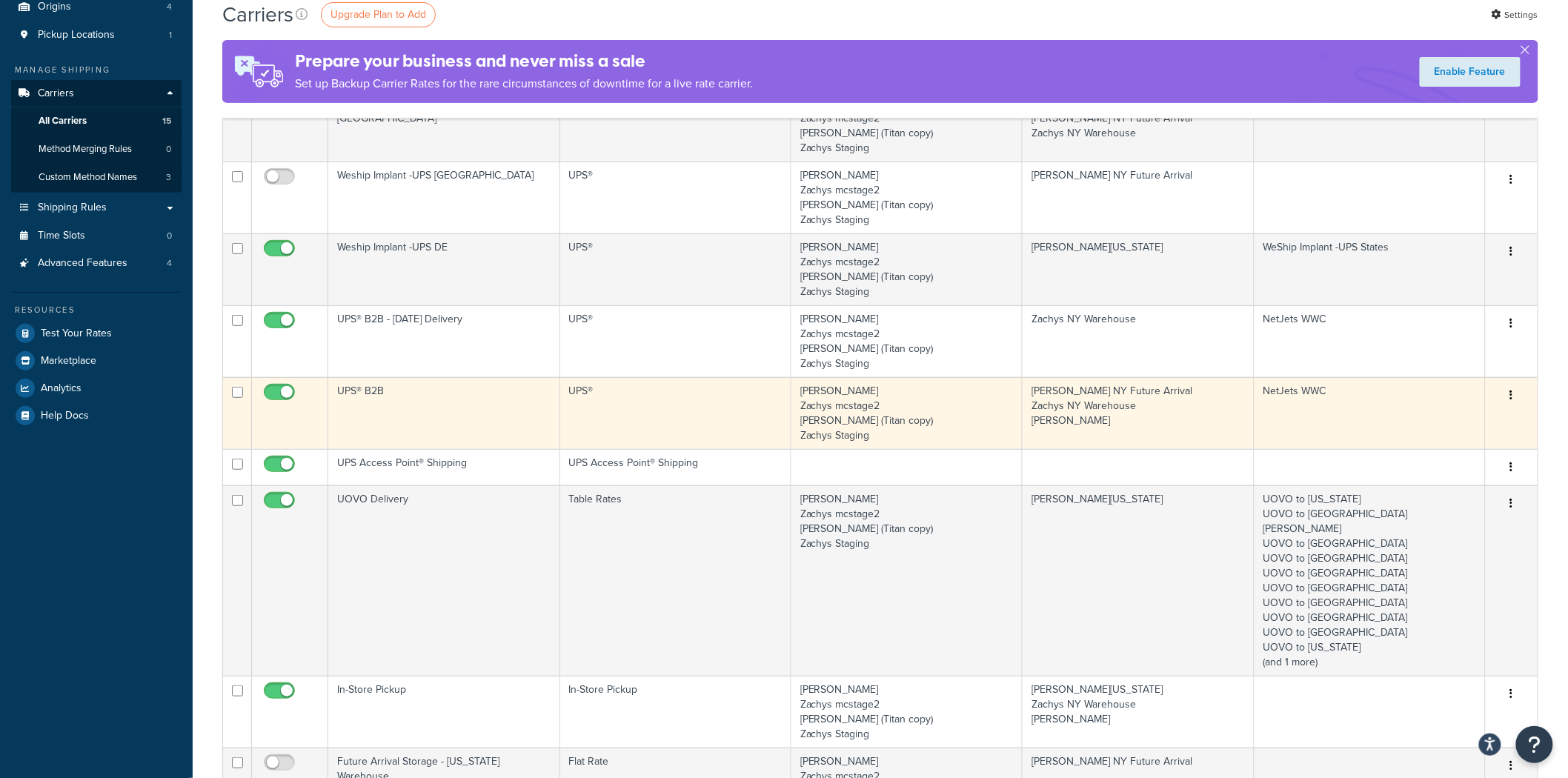
click at [993, 393] on td "Zachys DEV Zachys mcstage2 Zachys DEV (Titan copy) Zachys Staging" at bounding box center [907, 412] width 231 height 71
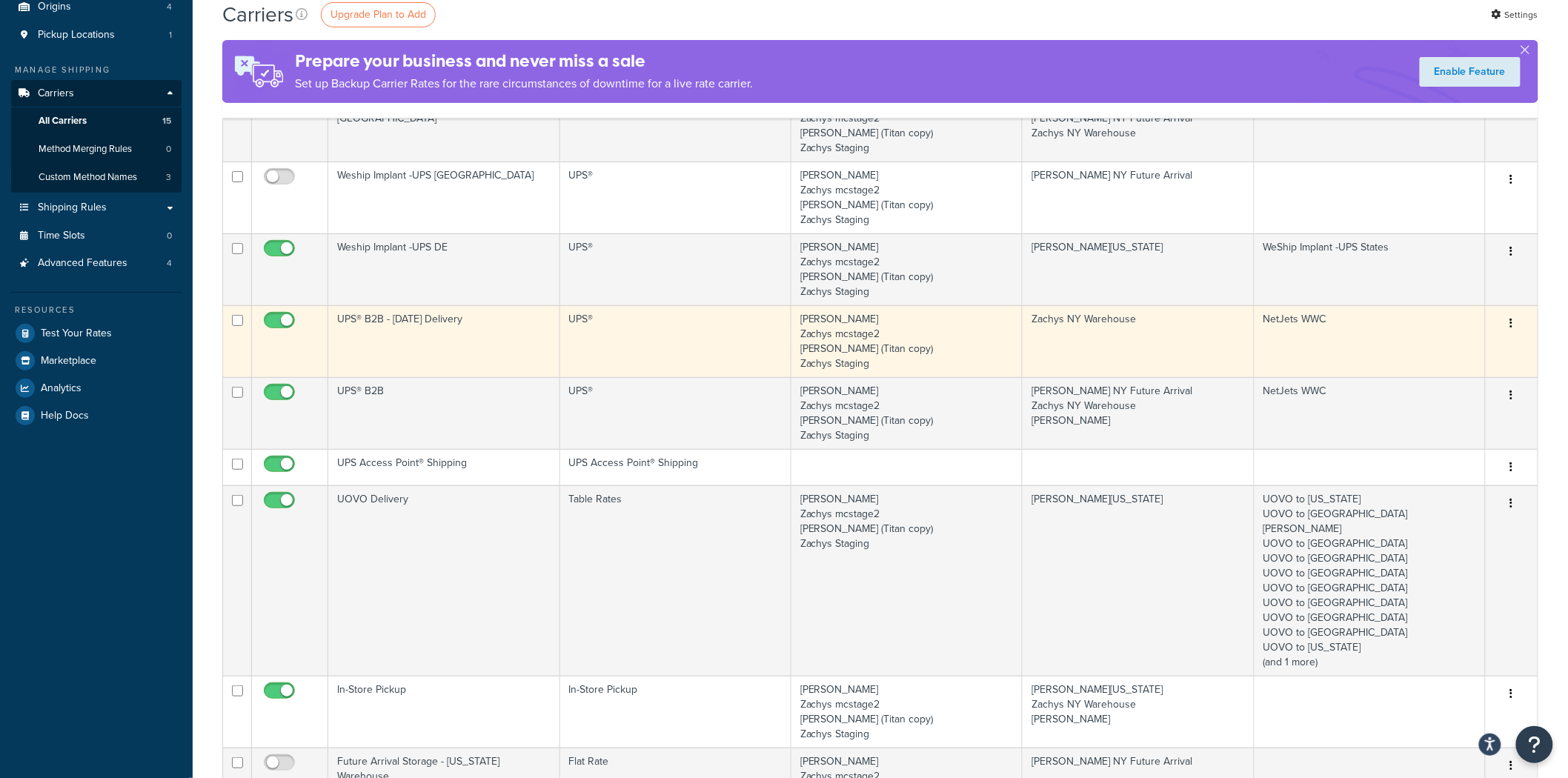
click at [478, 346] on td "UPS® B2B - Saturday Delivery" at bounding box center [443, 341] width 231 height 71
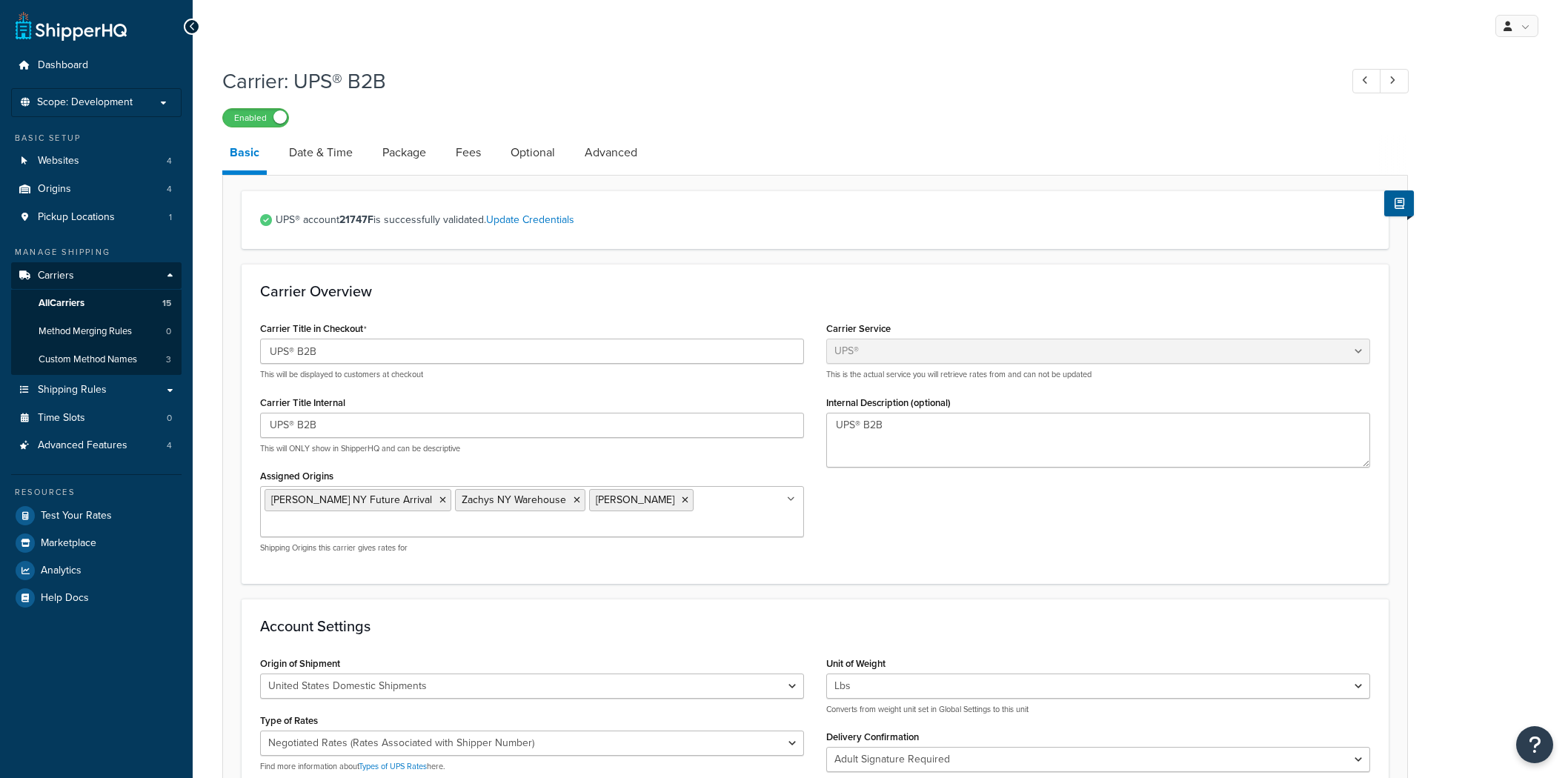
select select "ups"
select select "3"
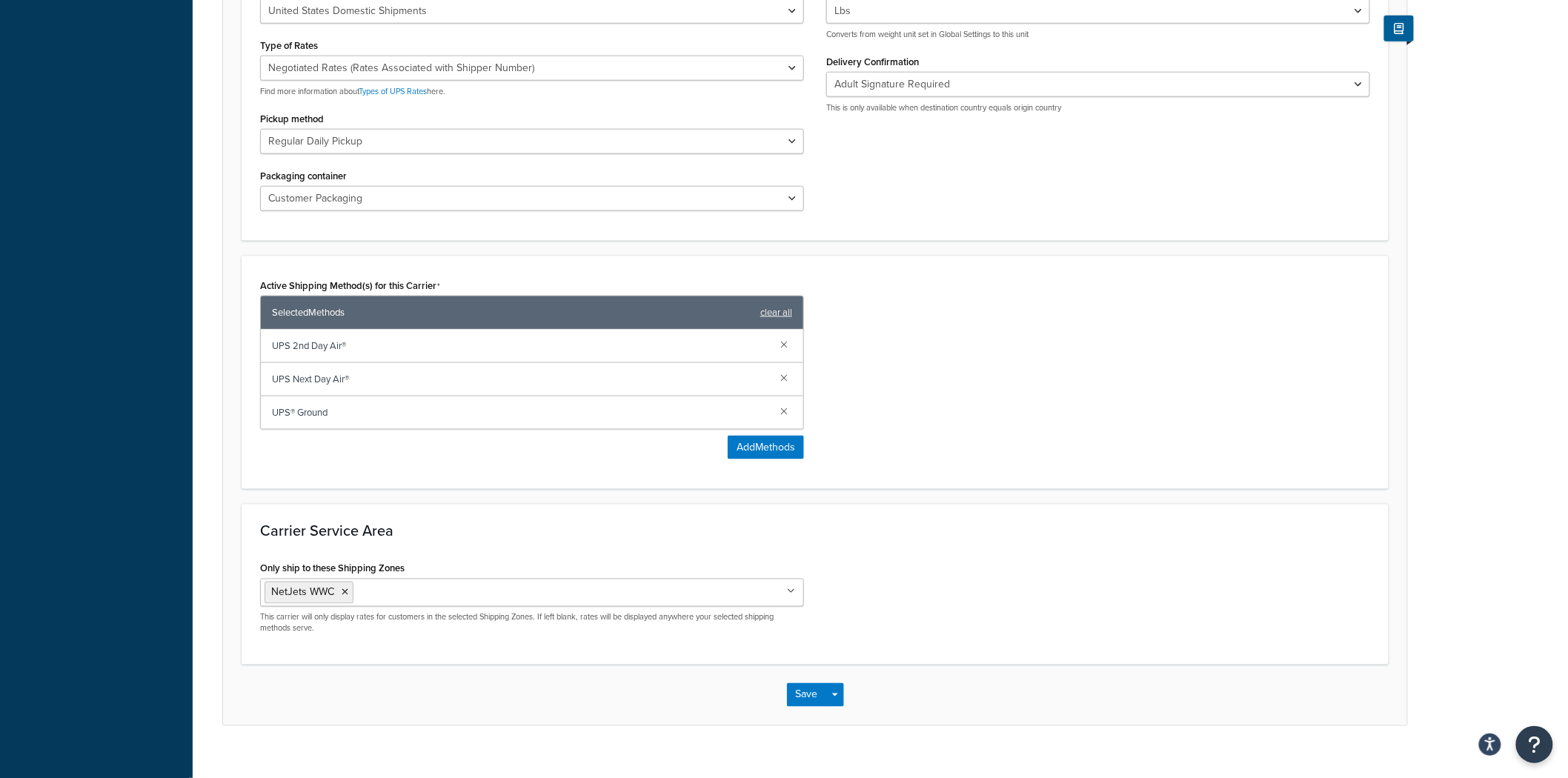
scroll to position [593, 0]
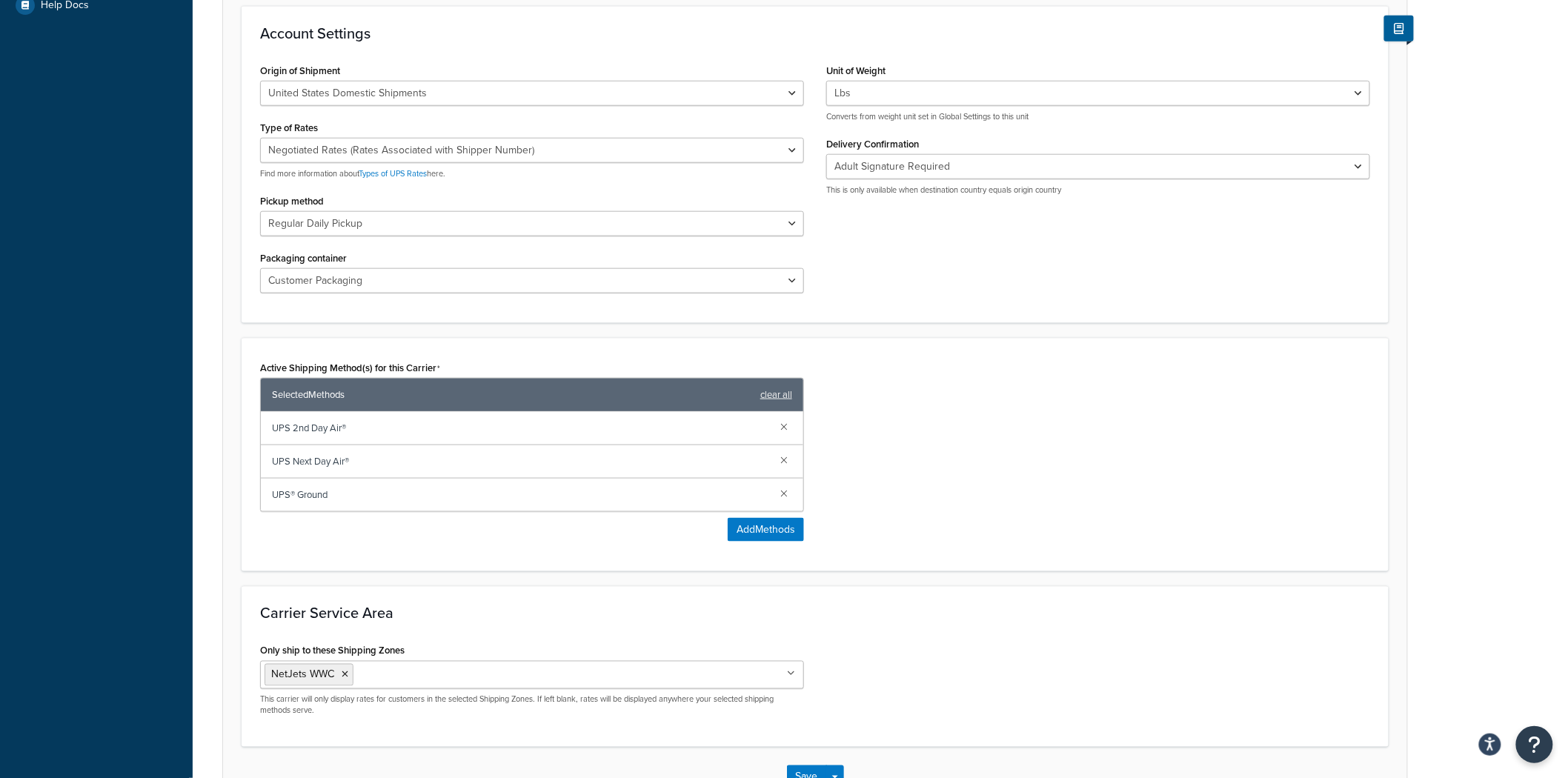
drag, startPoint x: 648, startPoint y: 643, endPoint x: 572, endPoint y: 603, distance: 85.9
click at [572, 603] on div "Carrier Service Area Only ship to these Shipping Zones NetJets WWC Zachys Dedic…" at bounding box center [815, 666] width 1147 height 160
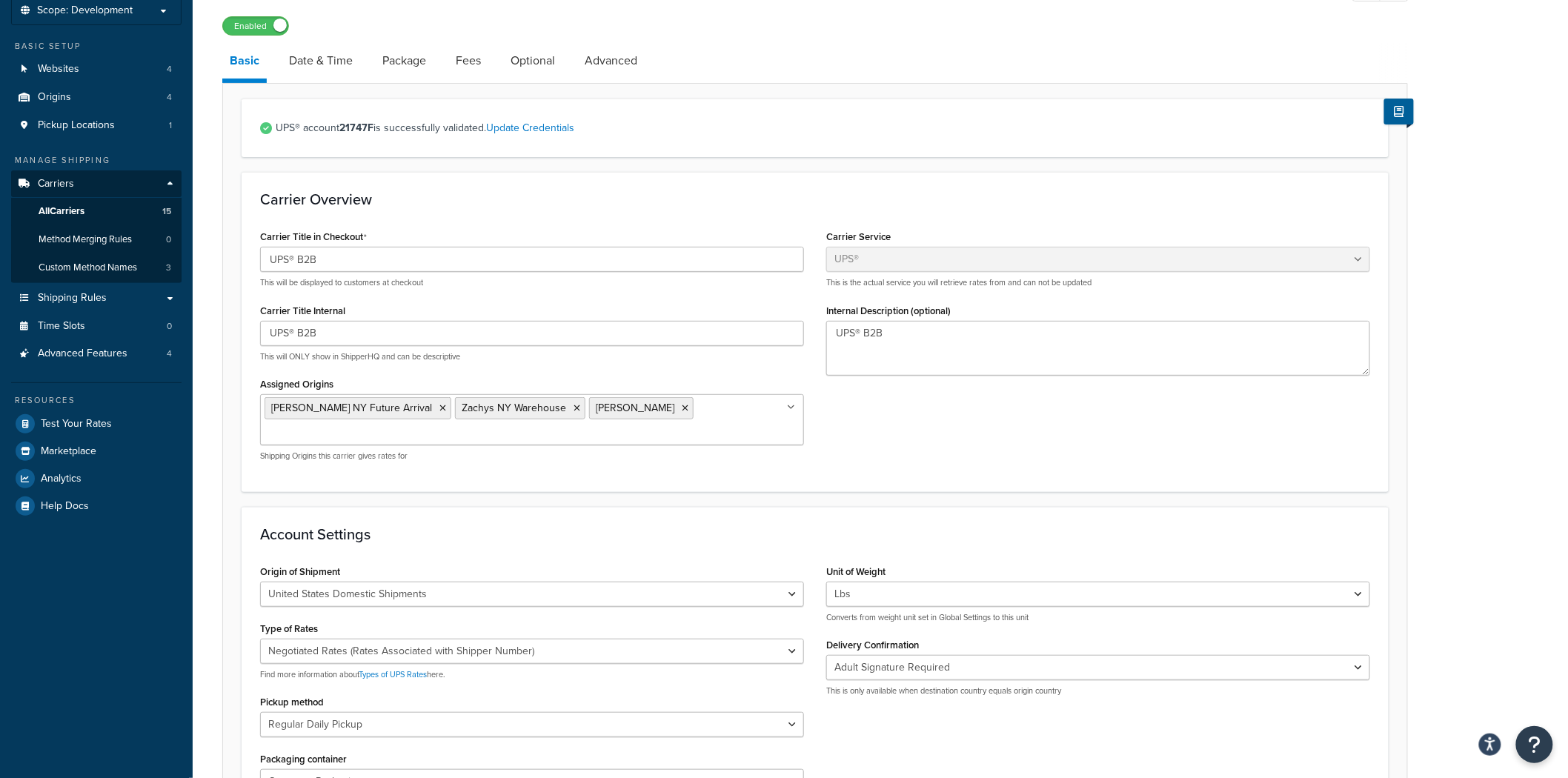
scroll to position [0, 0]
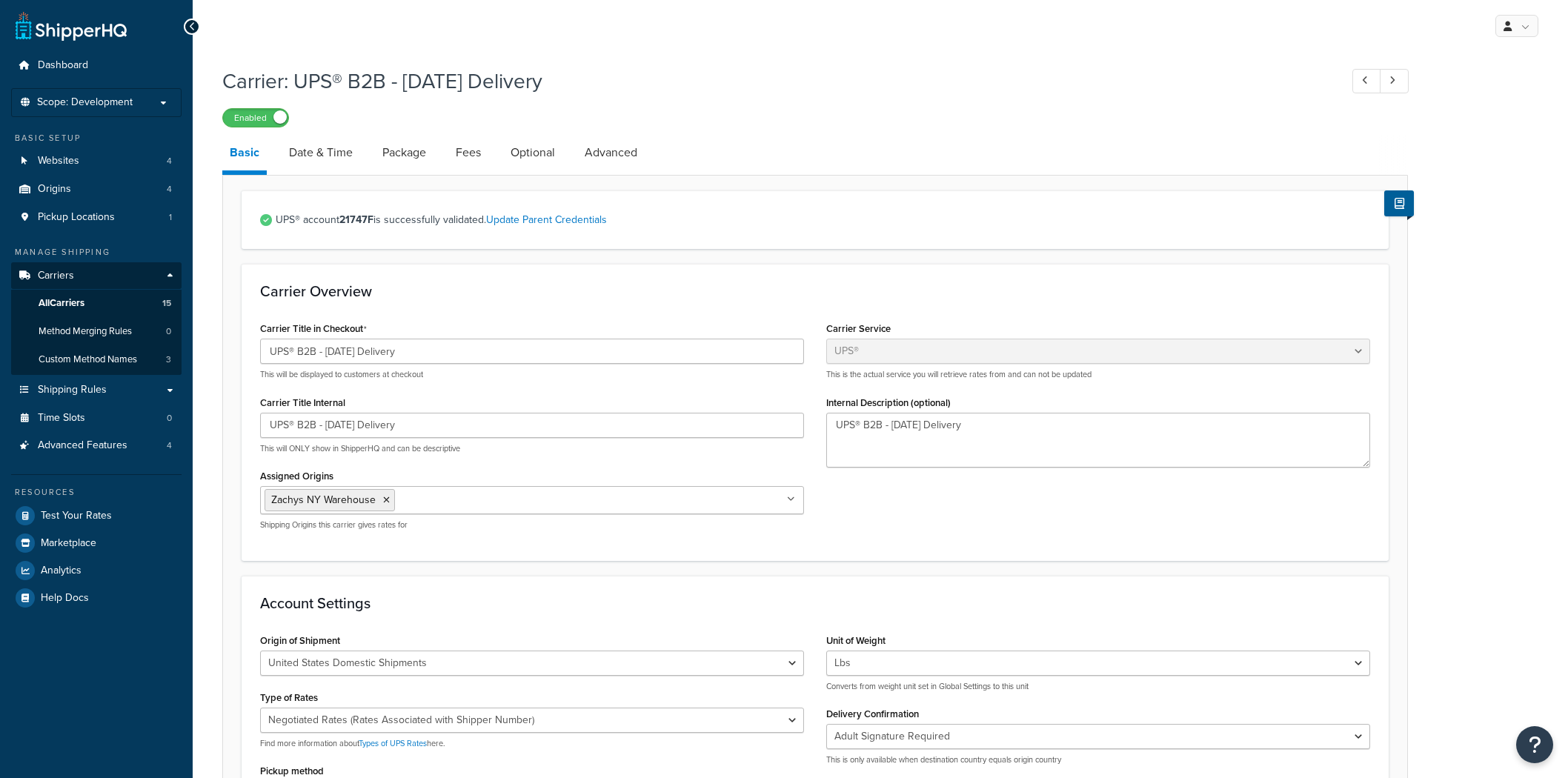
select select "ups"
select select "3"
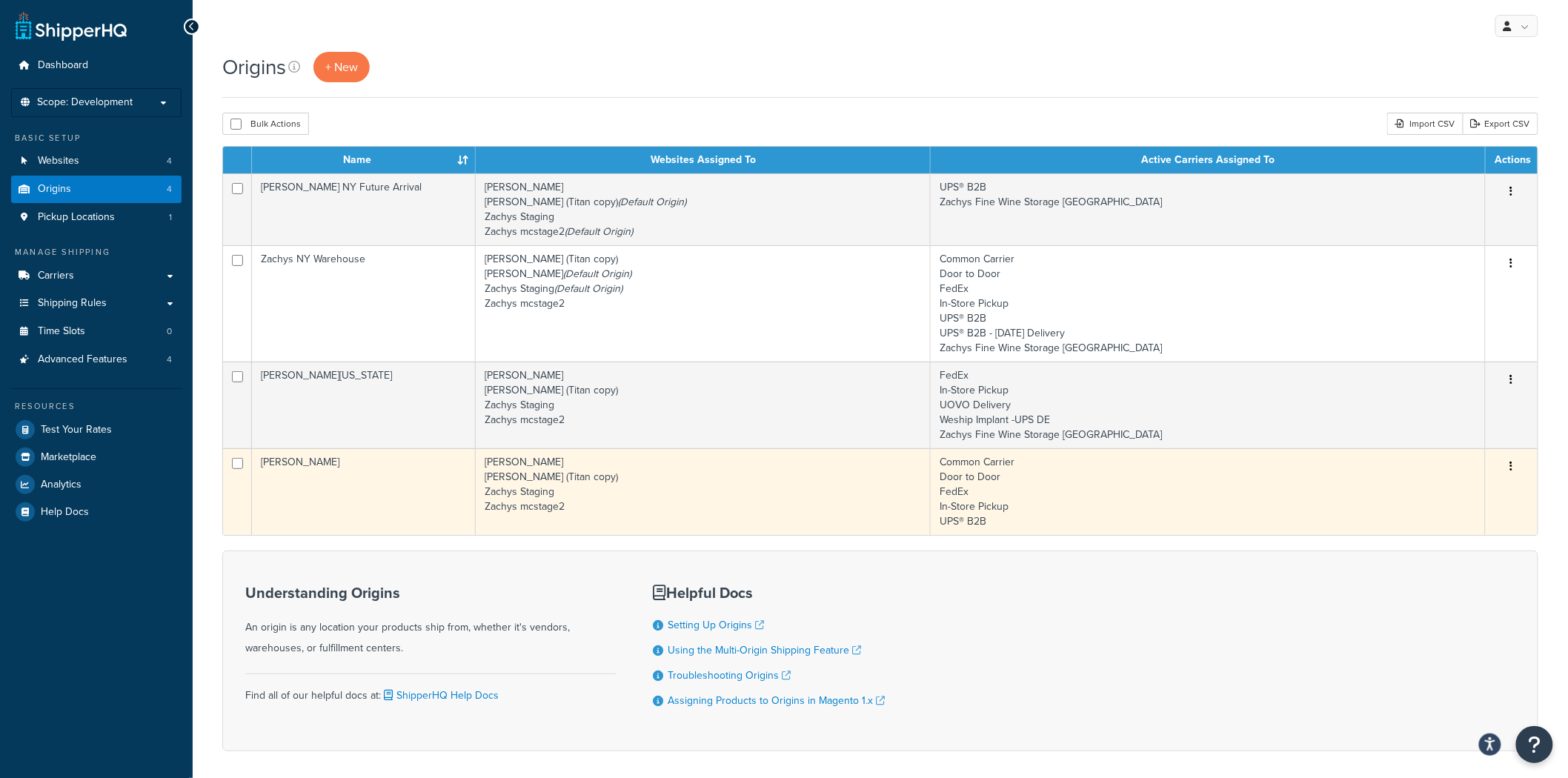
click at [650, 477] on td "Zachys DEV Zachys DEV (Titan copy) Zachys Staging Zachys mcstage2" at bounding box center [703, 491] width 455 height 87
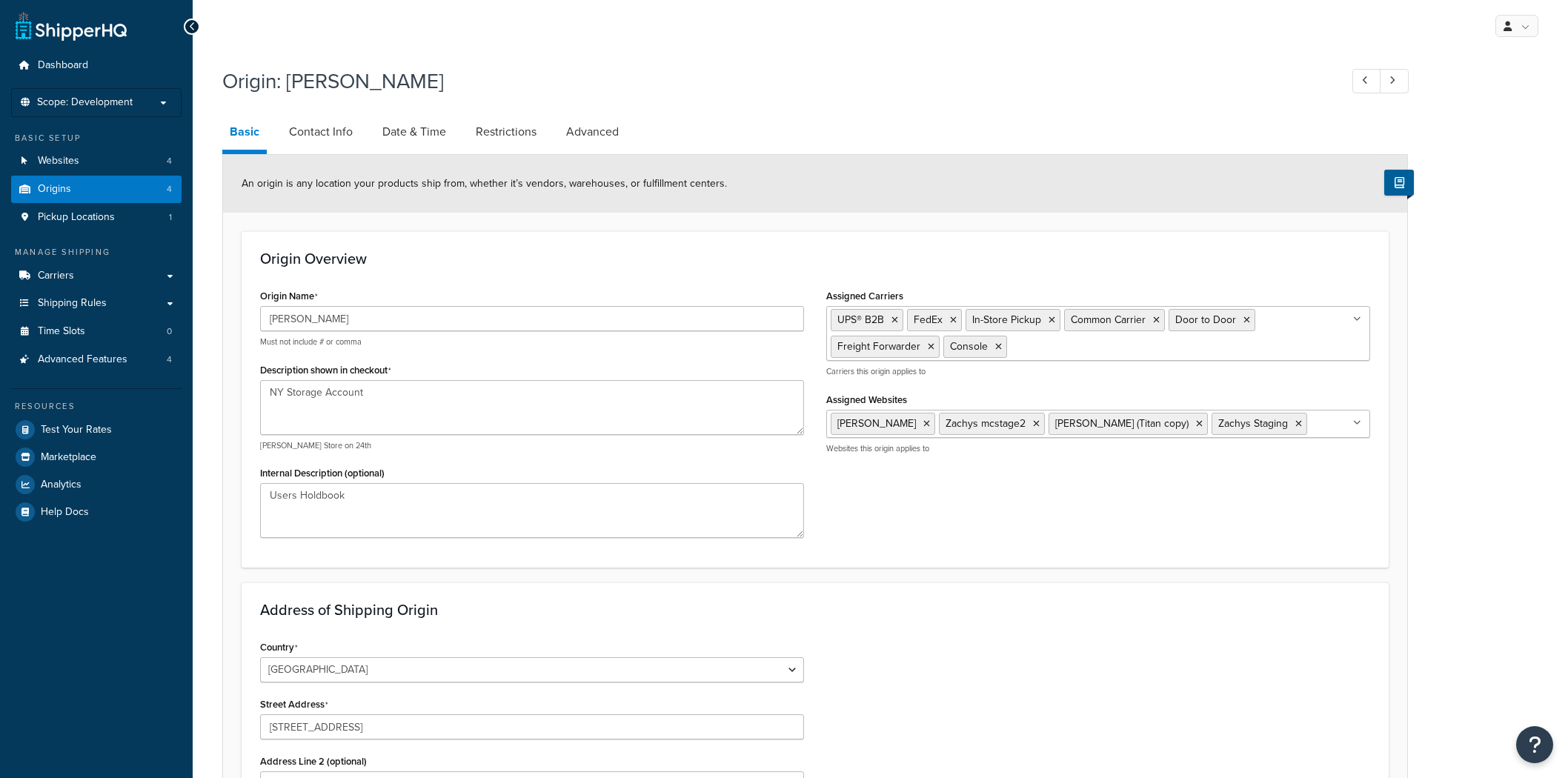
select select "32"
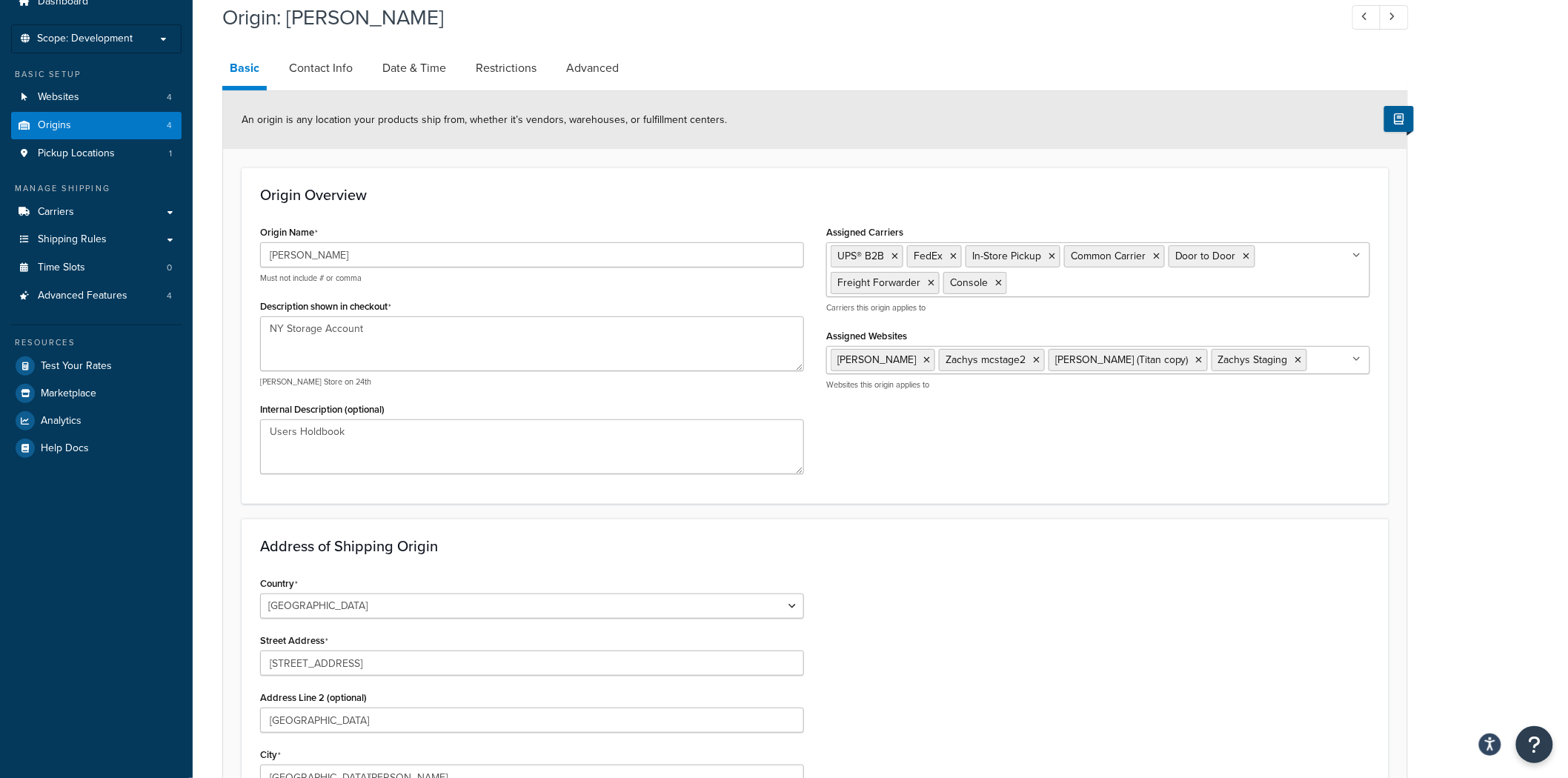
scroll to position [82, 0]
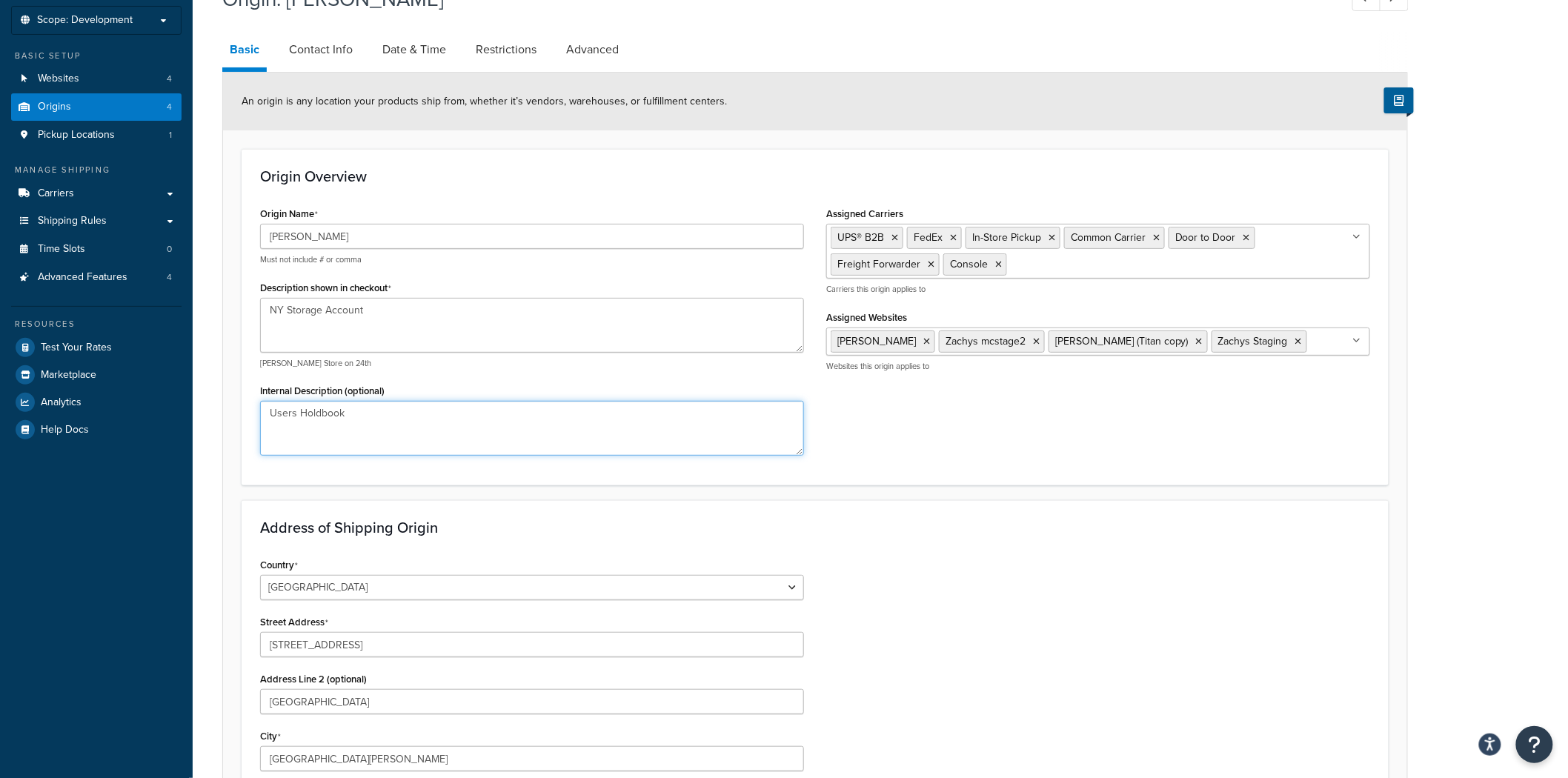
click at [301, 404] on textarea "Users Holdbook" at bounding box center [532, 429] width 544 height 55
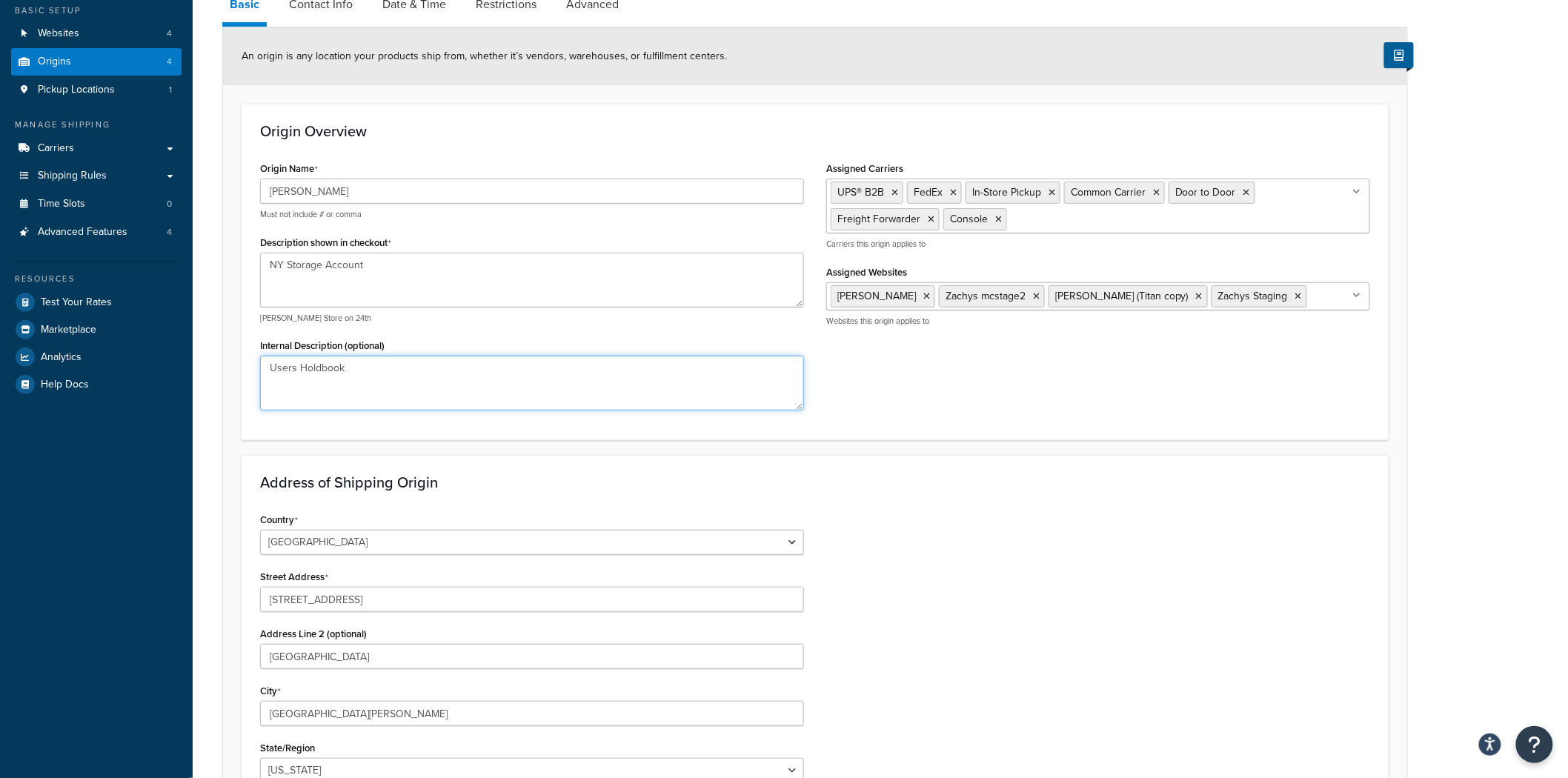
scroll to position [164, 0]
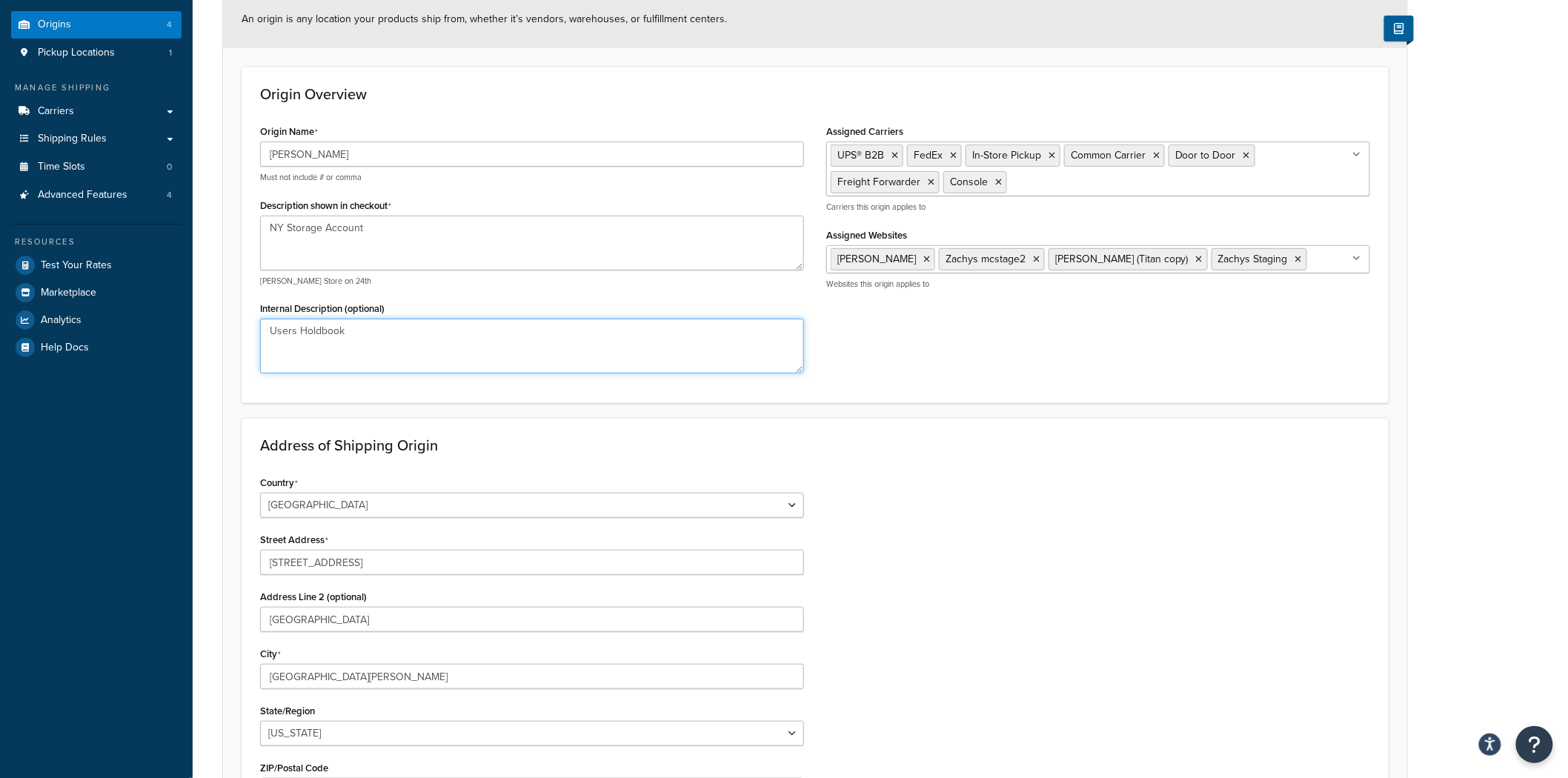
click at [453, 341] on textarea "Users Holdbook" at bounding box center [532, 346] width 544 height 55
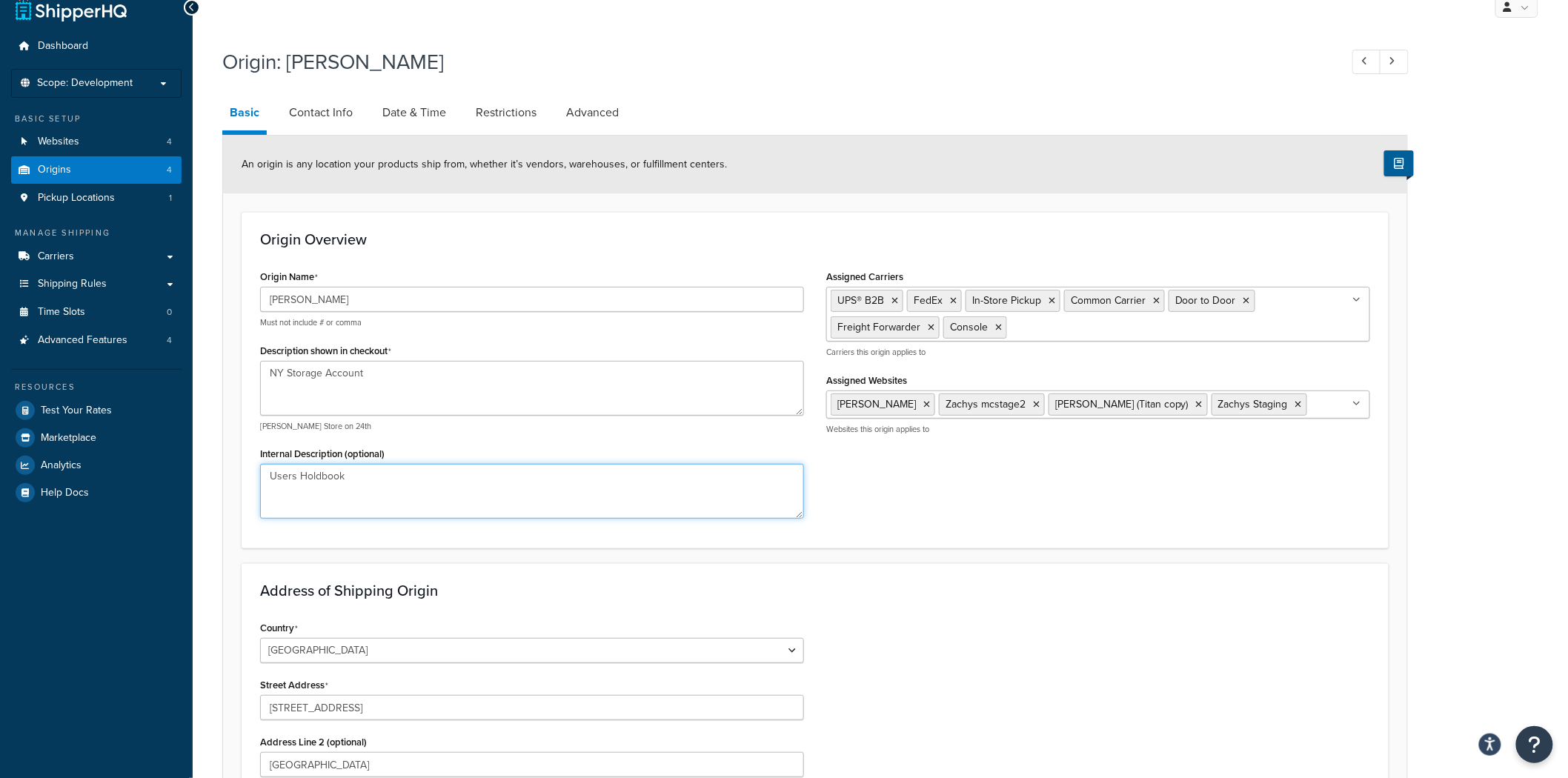
scroll to position [0, 0]
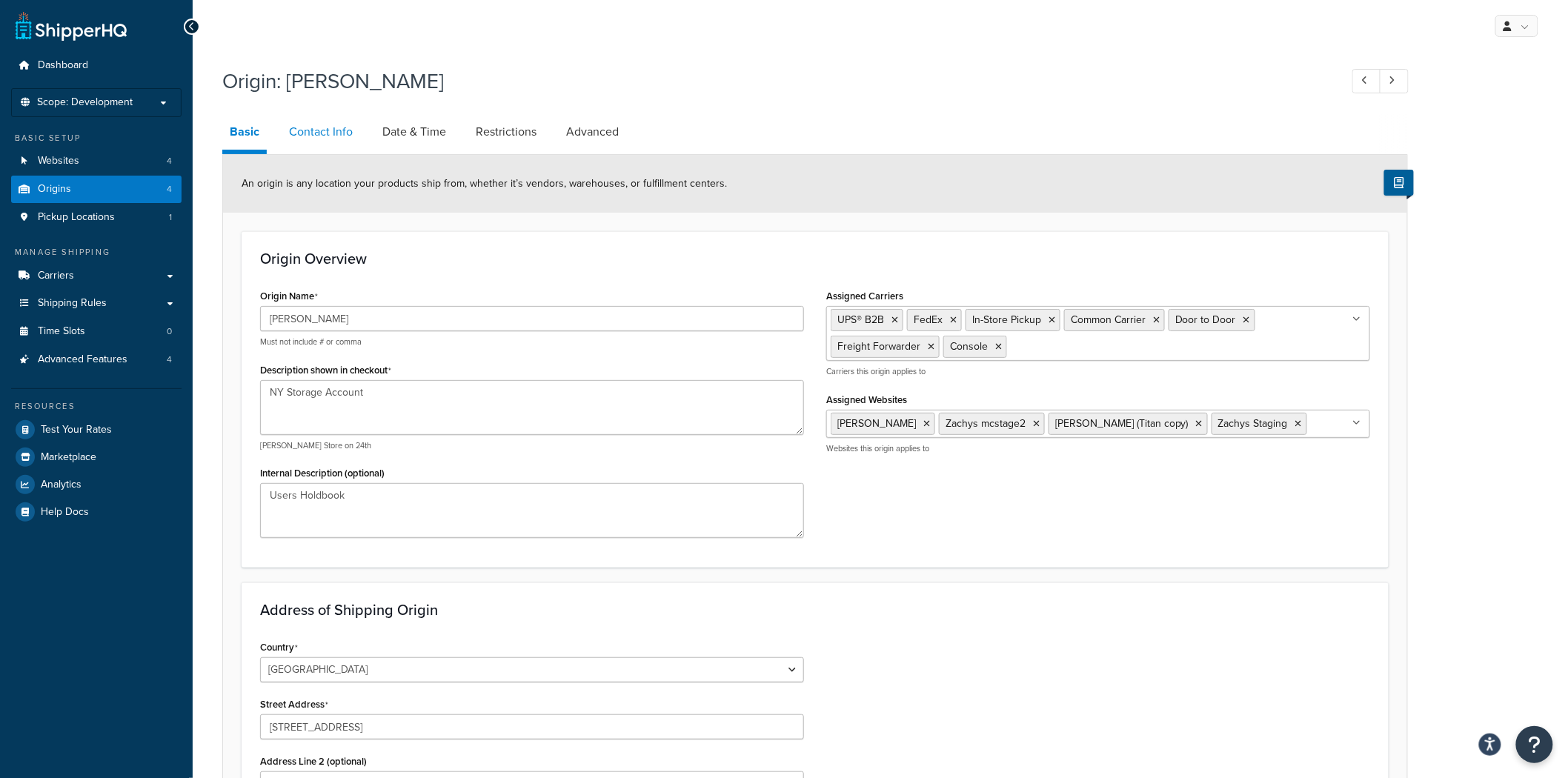
click at [306, 126] on link "Contact Info" at bounding box center [321, 132] width 78 height 35
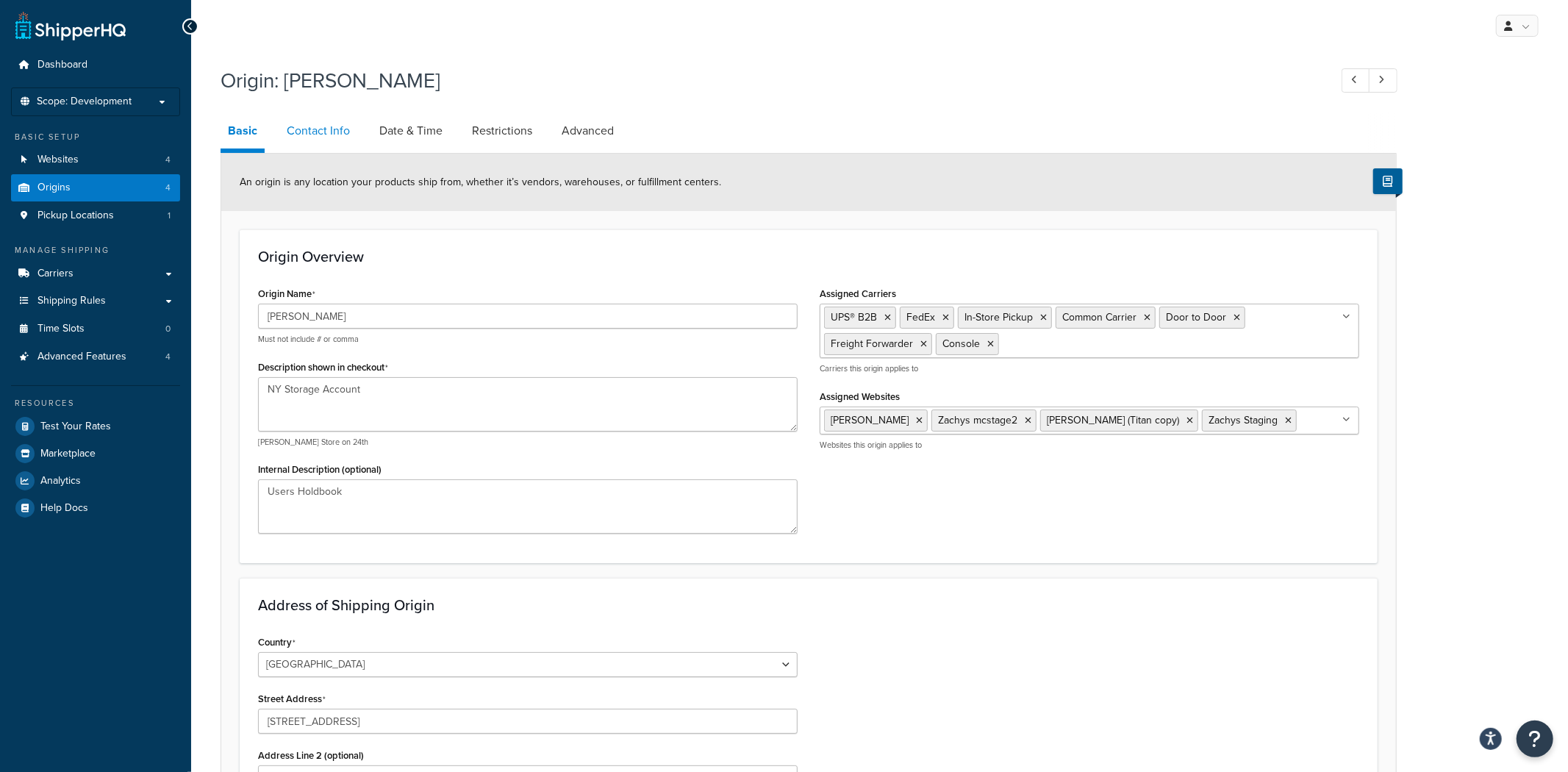
select select "order_placed"
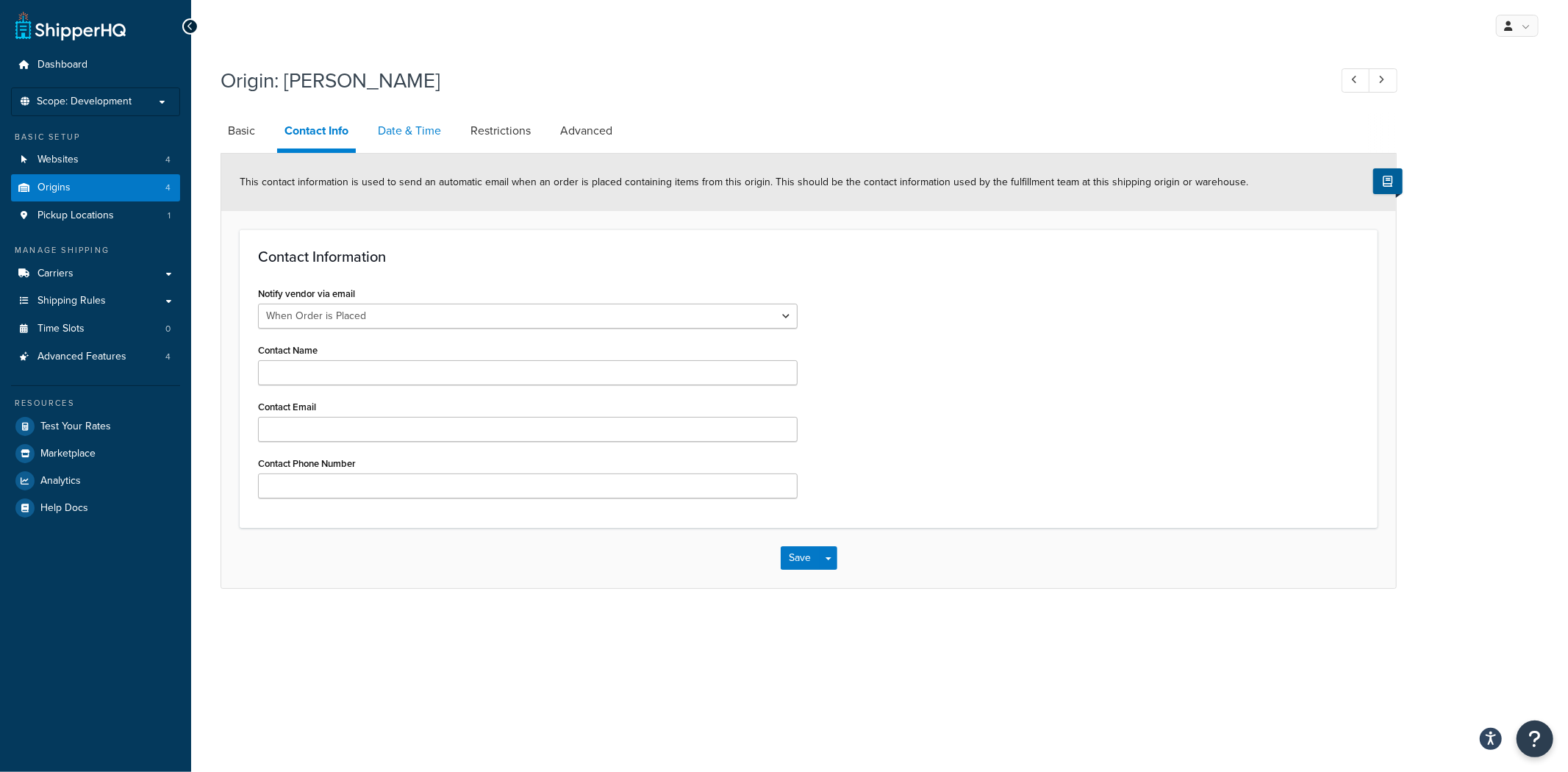
click at [407, 141] on link "Date & Time" at bounding box center [410, 131] width 78 height 35
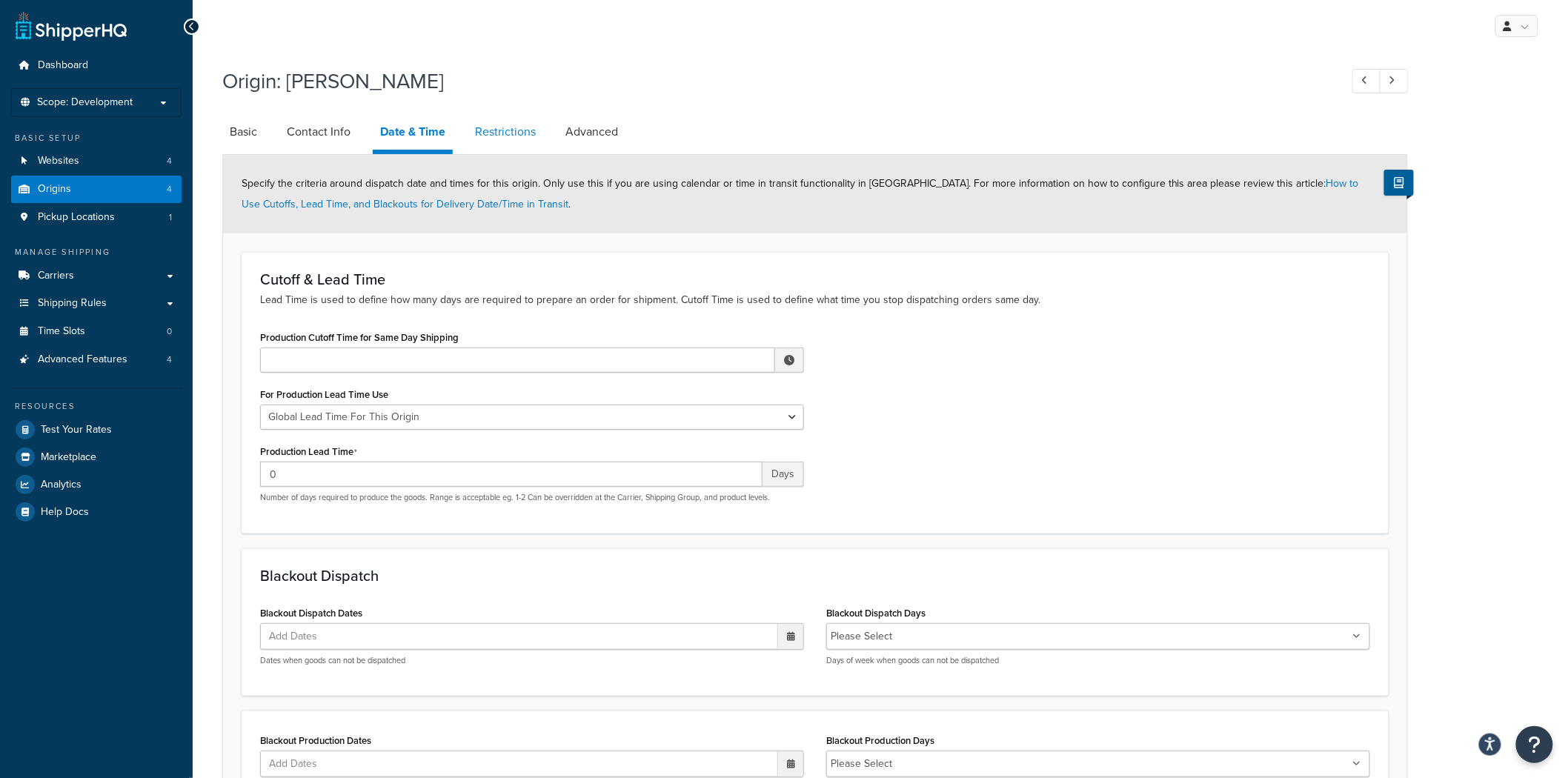
click at [514, 142] on link "Restrictions" at bounding box center [505, 132] width 75 height 35
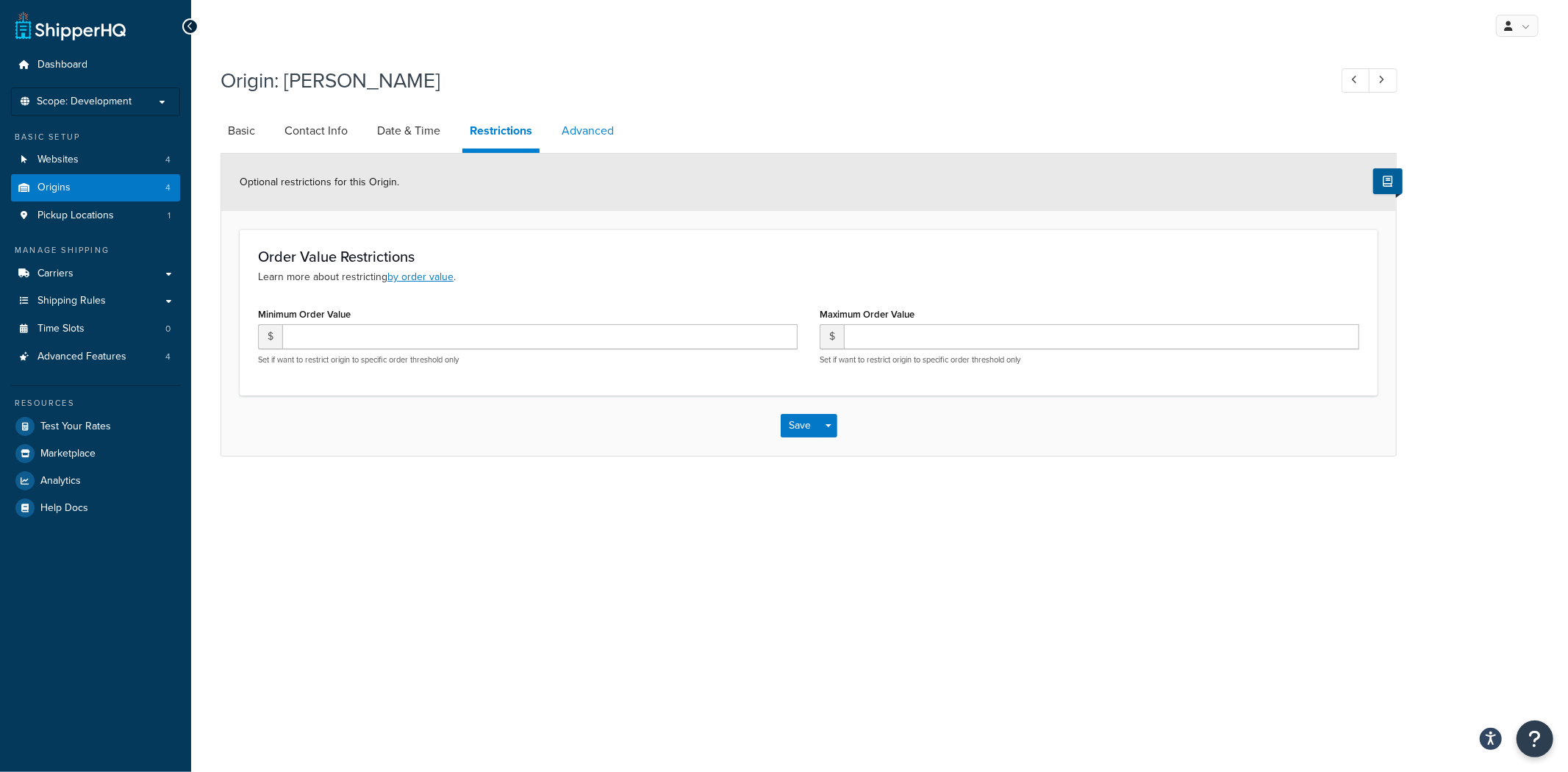
click at [600, 132] on link "Advanced" at bounding box center [587, 131] width 67 height 35
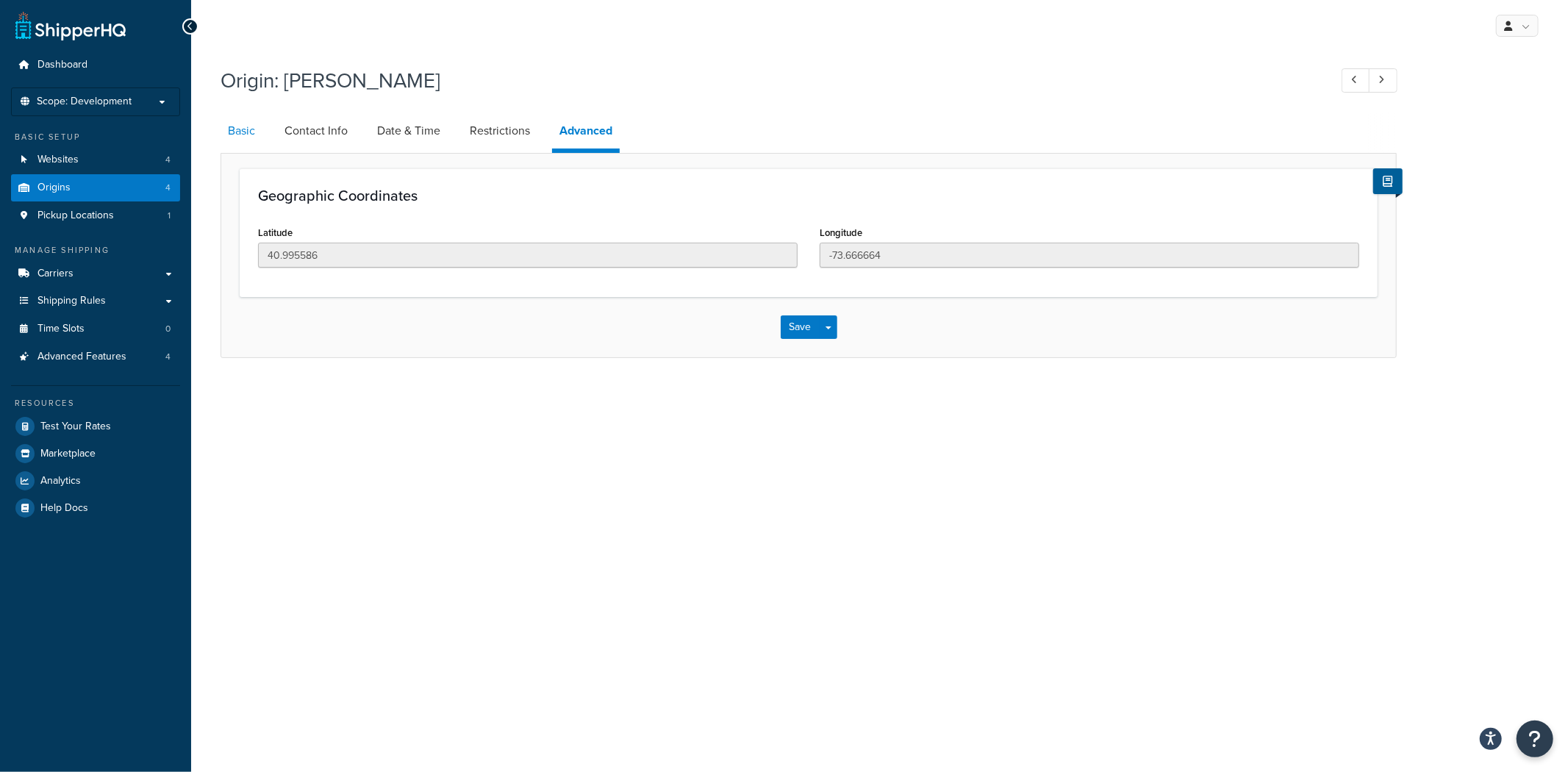
click at [238, 140] on link "Basic" at bounding box center [241, 131] width 42 height 35
select select "32"
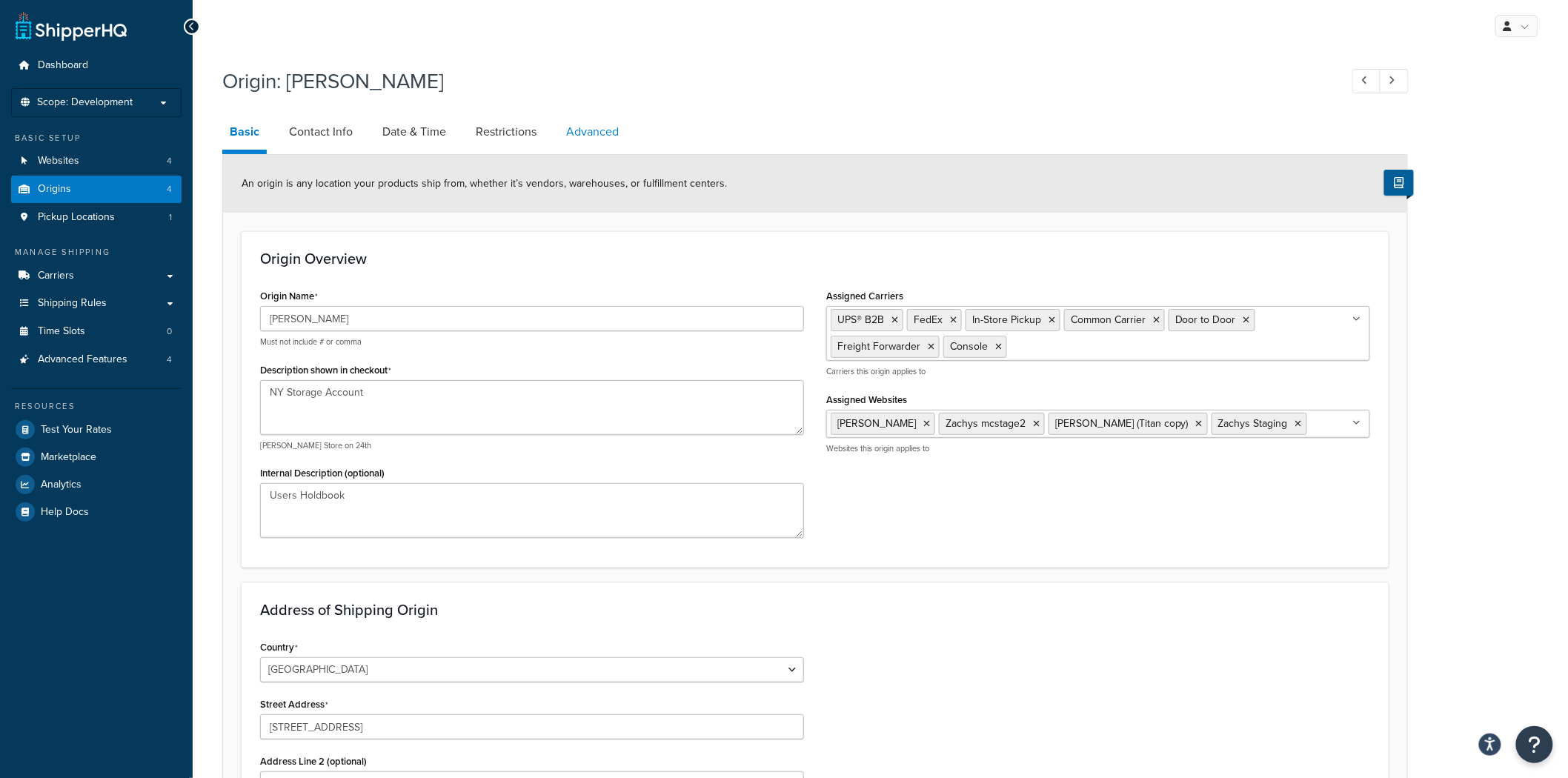
click at [600, 137] on link "Advanced" at bounding box center [592, 132] width 68 height 35
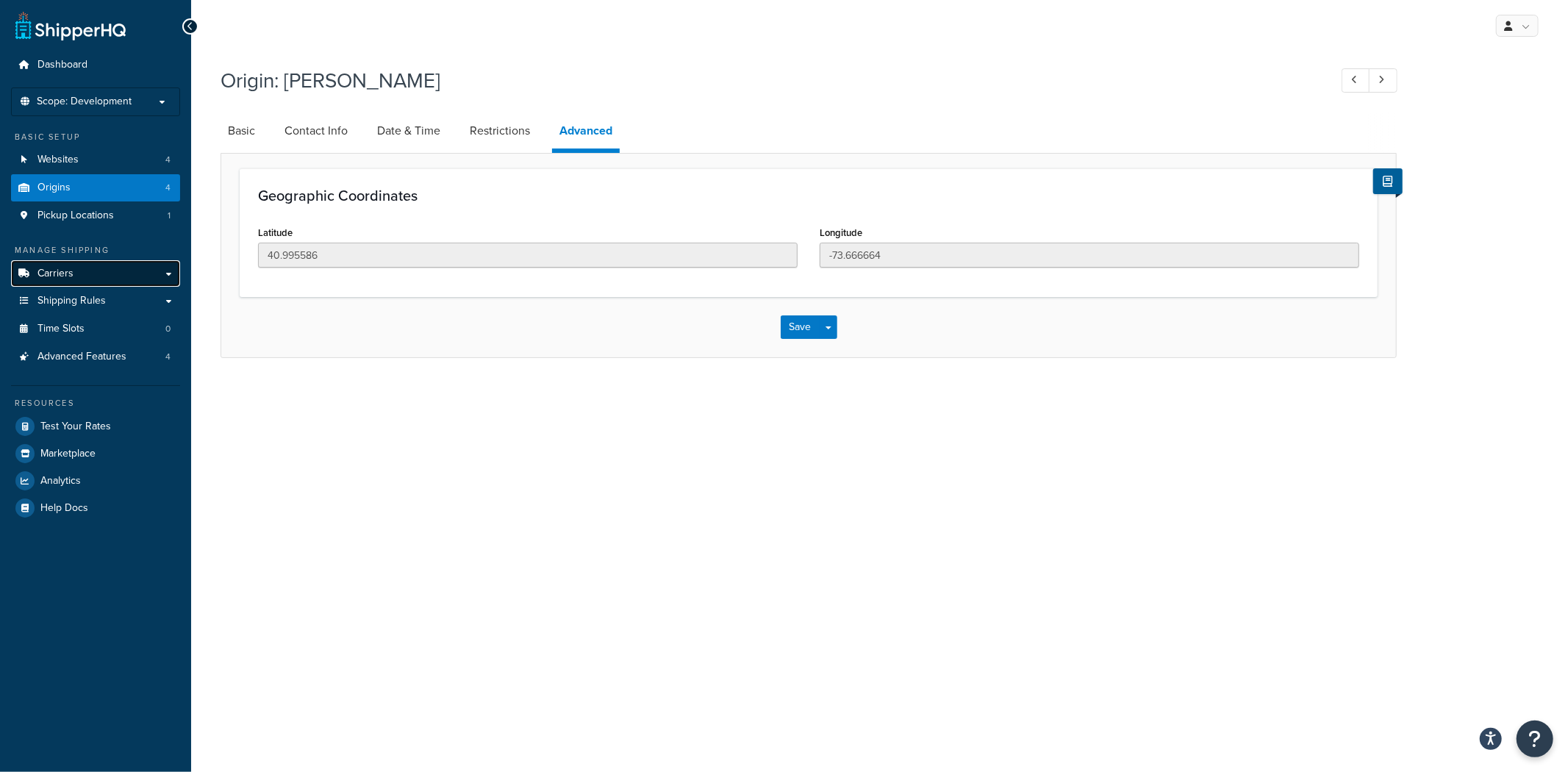
click at [170, 280] on link "Carriers" at bounding box center [95, 274] width 169 height 27
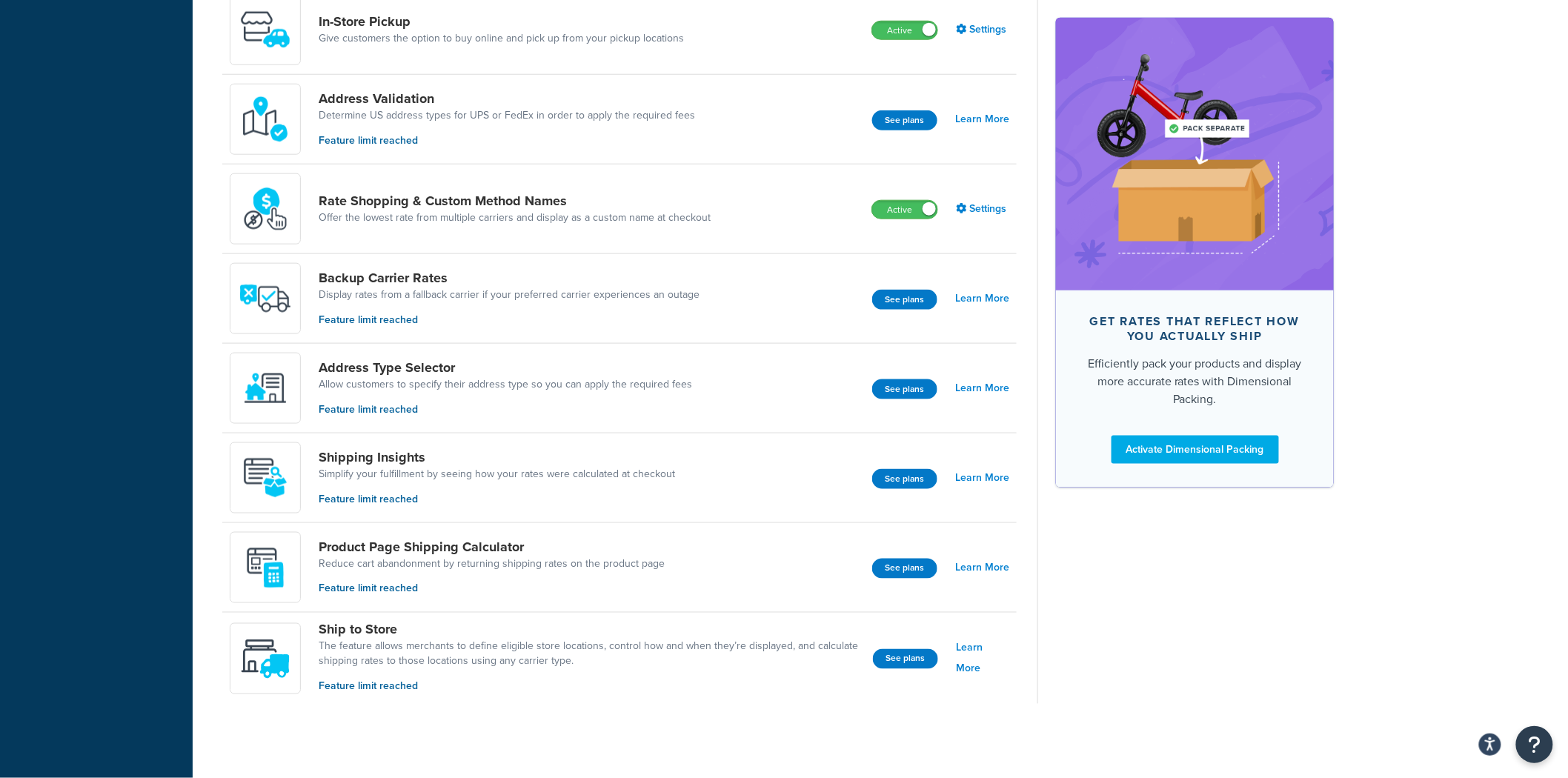
scroll to position [29, 0]
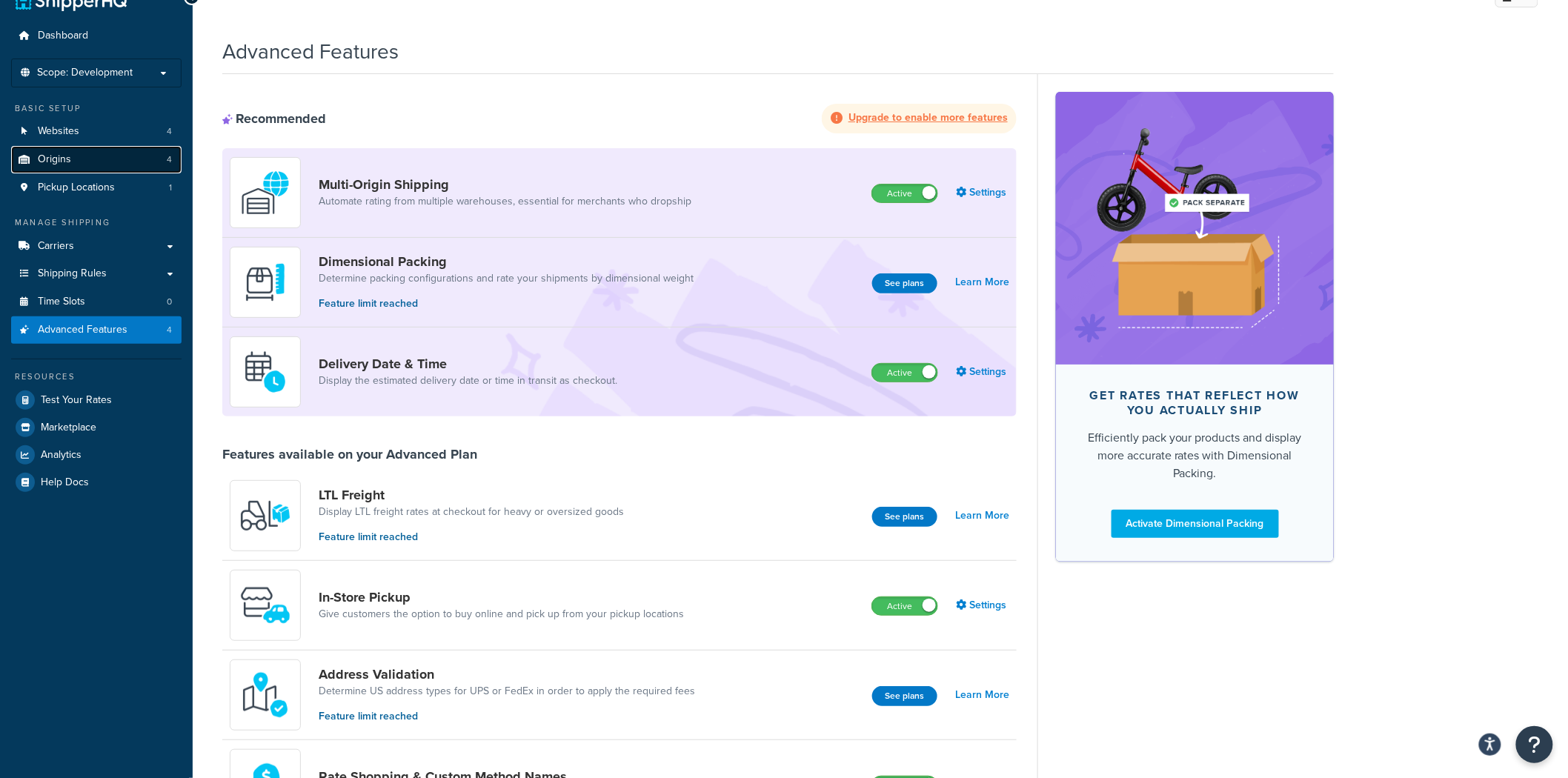
click at [114, 153] on link "Origins 4" at bounding box center [96, 160] width 170 height 27
